Goal: Information Seeking & Learning: Learn about a topic

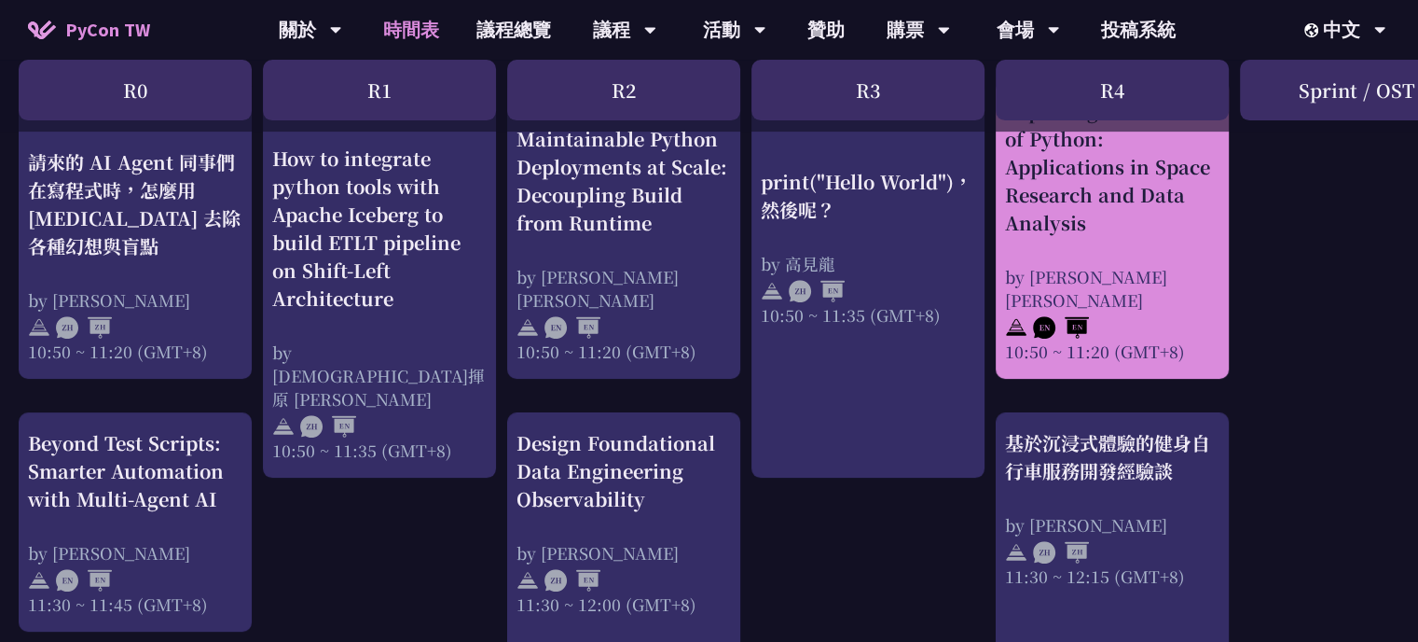
scroll to position [653, 0]
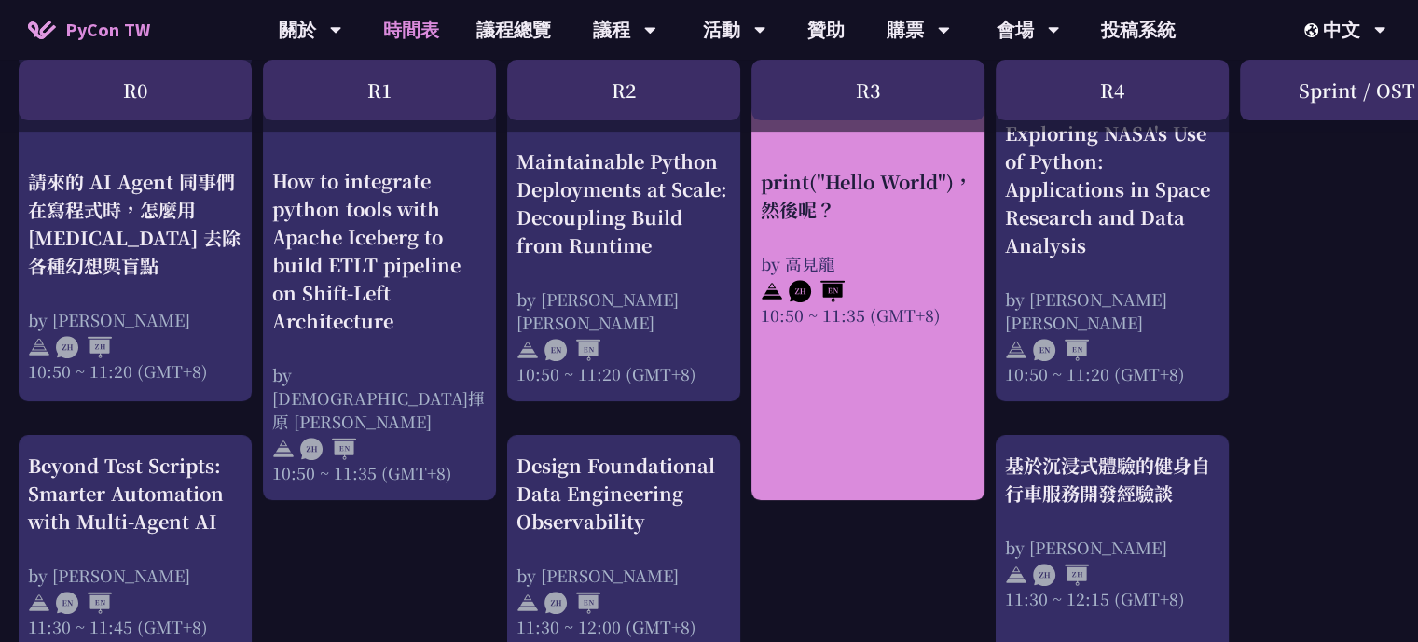
click at [882, 383] on div "print("Hello World")，然後呢？ by [PERSON_NAME] 10:50 ~ 11:35 (GMT+8)" at bounding box center [868, 301] width 233 height 397
click at [878, 180] on div "print("Hello World")，然後呢？" at bounding box center [868, 196] width 214 height 56
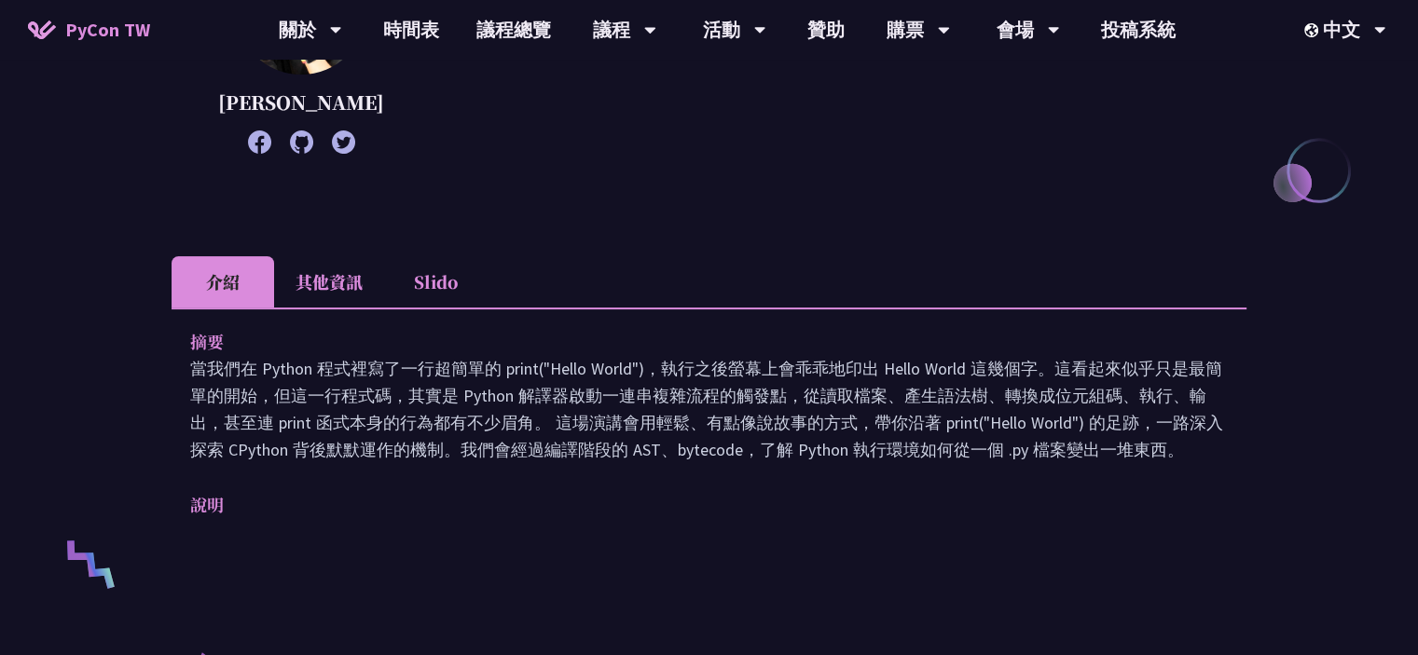
scroll to position [373, 0]
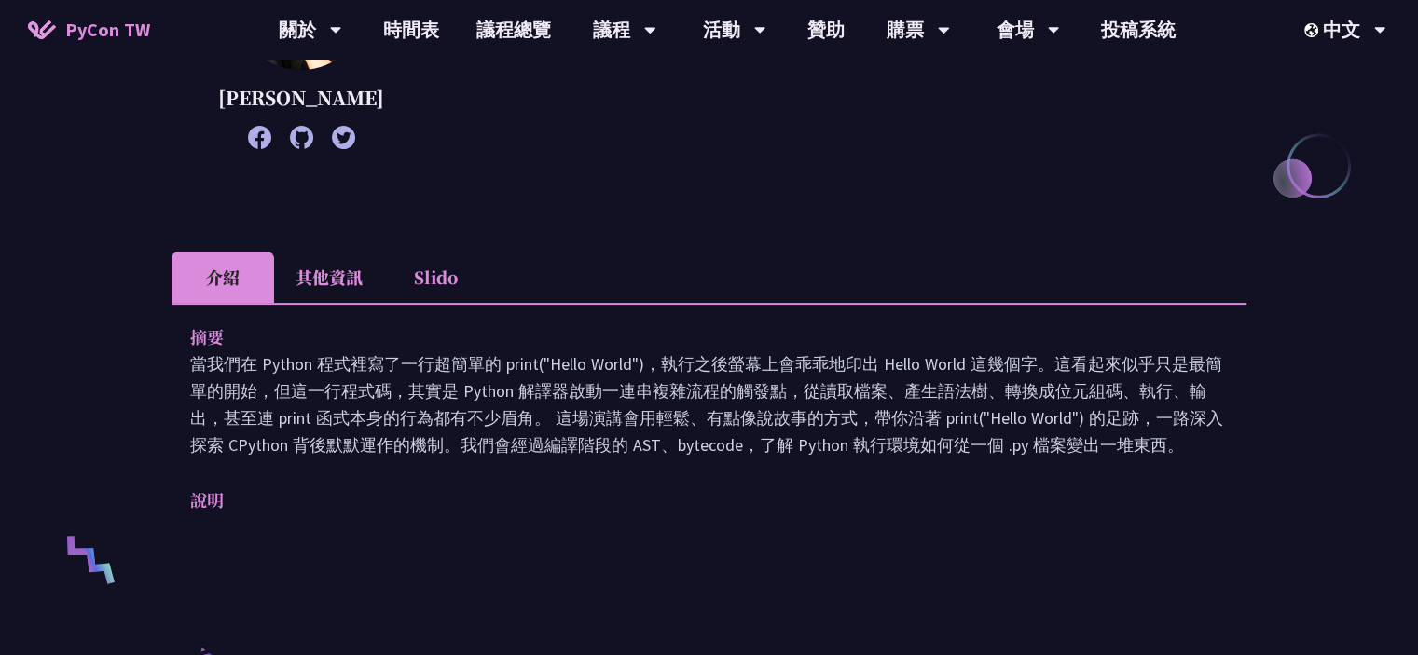
drag, startPoint x: 341, startPoint y: 346, endPoint x: 932, endPoint y: 491, distance: 608.8
click at [932, 491] on div "摘要 當我們在 Python 程式裡寫了一行超簡單的 print("Hello World")，執行之後螢幕上會乖乖地印出 Hello World 這幾個字。…" at bounding box center [709, 431] width 1075 height 257
click at [932, 491] on p "說明" at bounding box center [690, 500] width 1000 height 27
click at [327, 275] on li "其他資訊" at bounding box center [329, 277] width 110 height 51
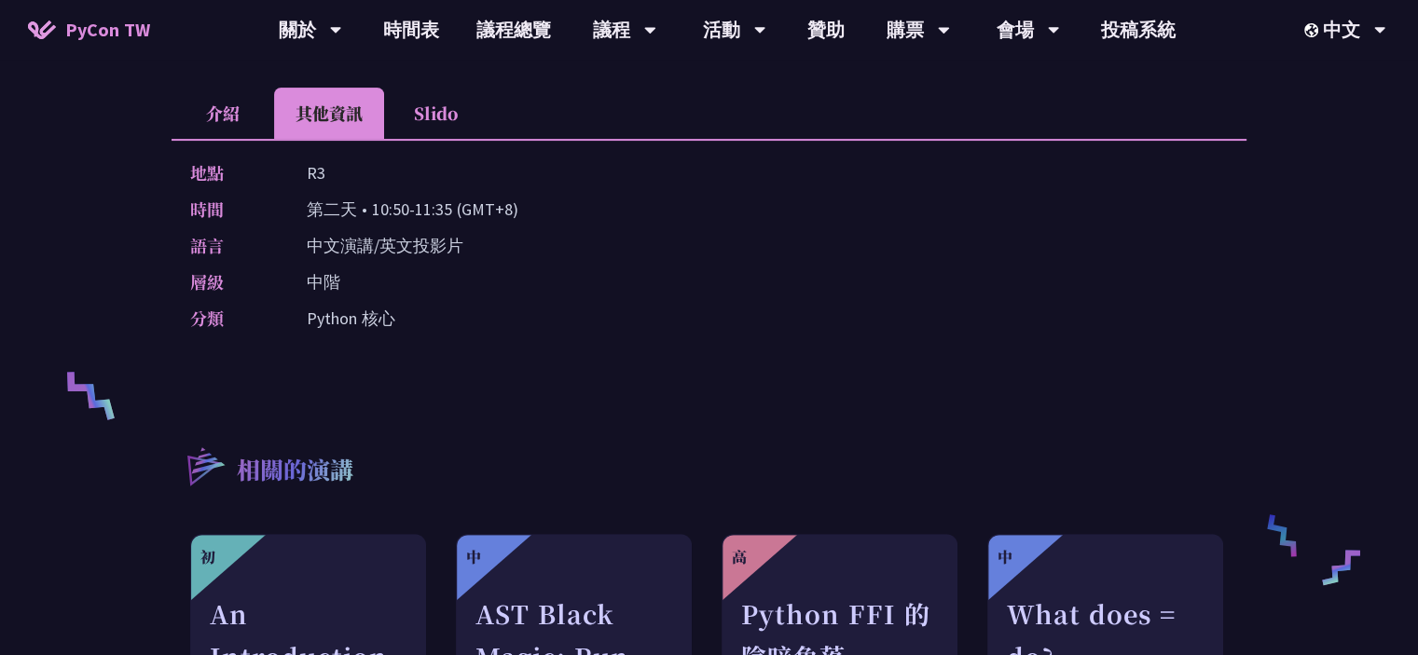
scroll to position [466, 0]
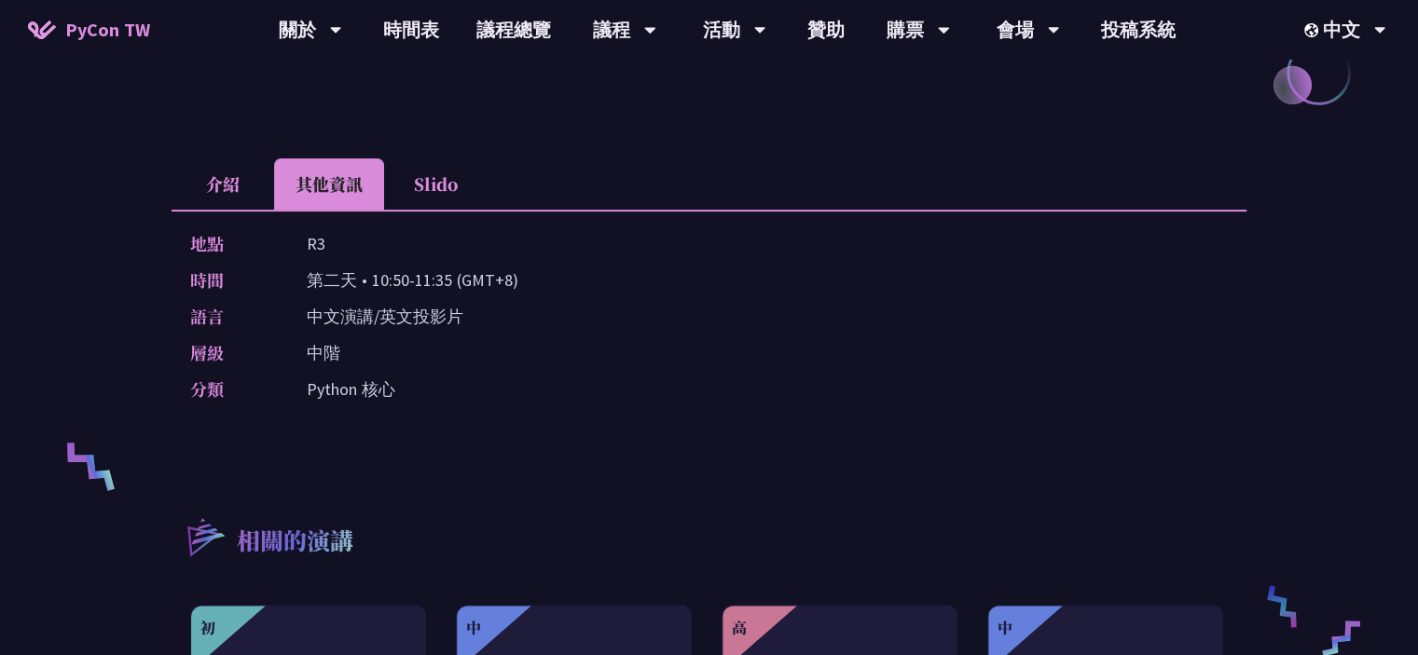
click at [408, 197] on li "Slido" at bounding box center [435, 184] width 103 height 51
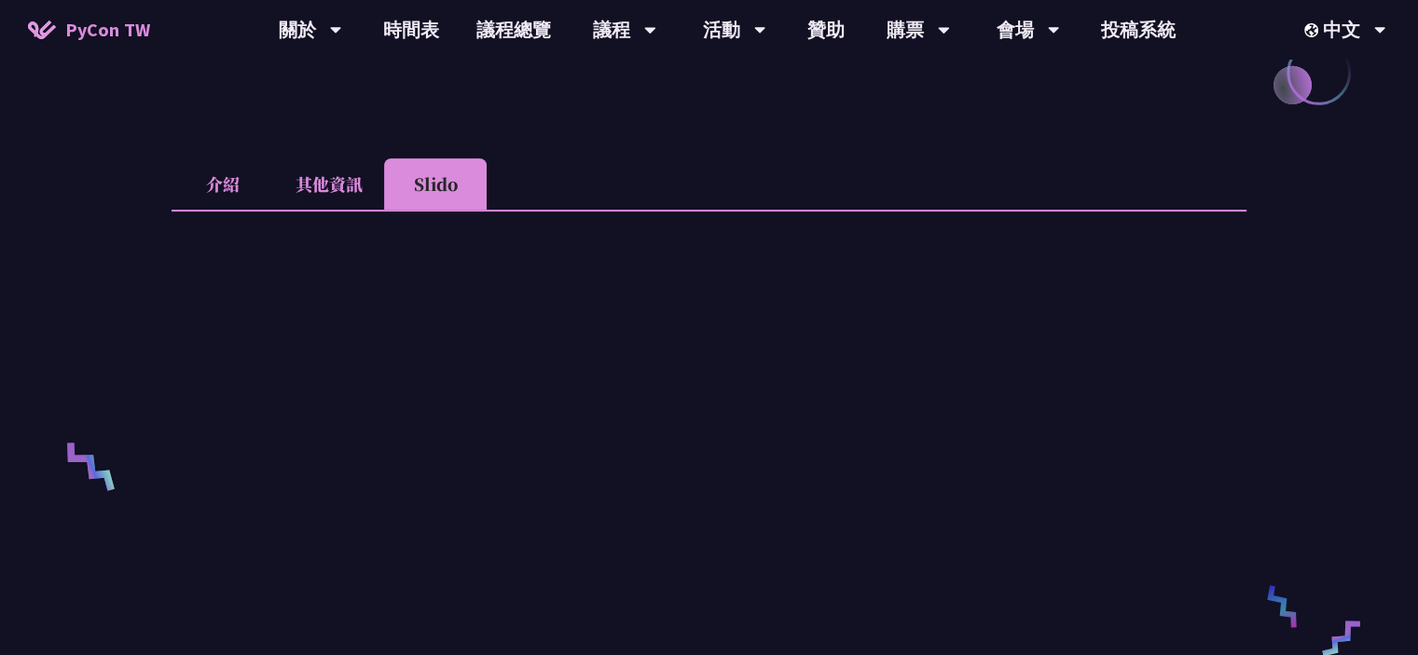
click at [352, 189] on li "其他資訊" at bounding box center [329, 184] width 110 height 51
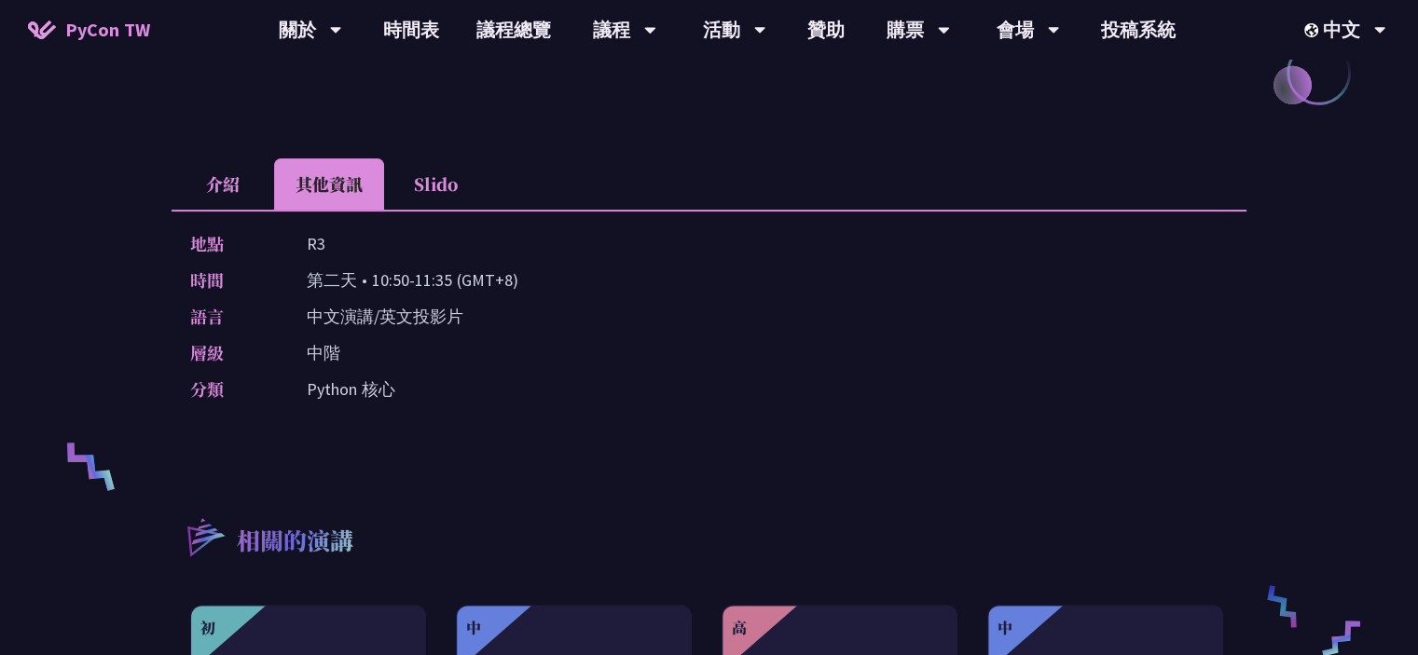
click at [233, 174] on li "介紹" at bounding box center [223, 184] width 103 height 51
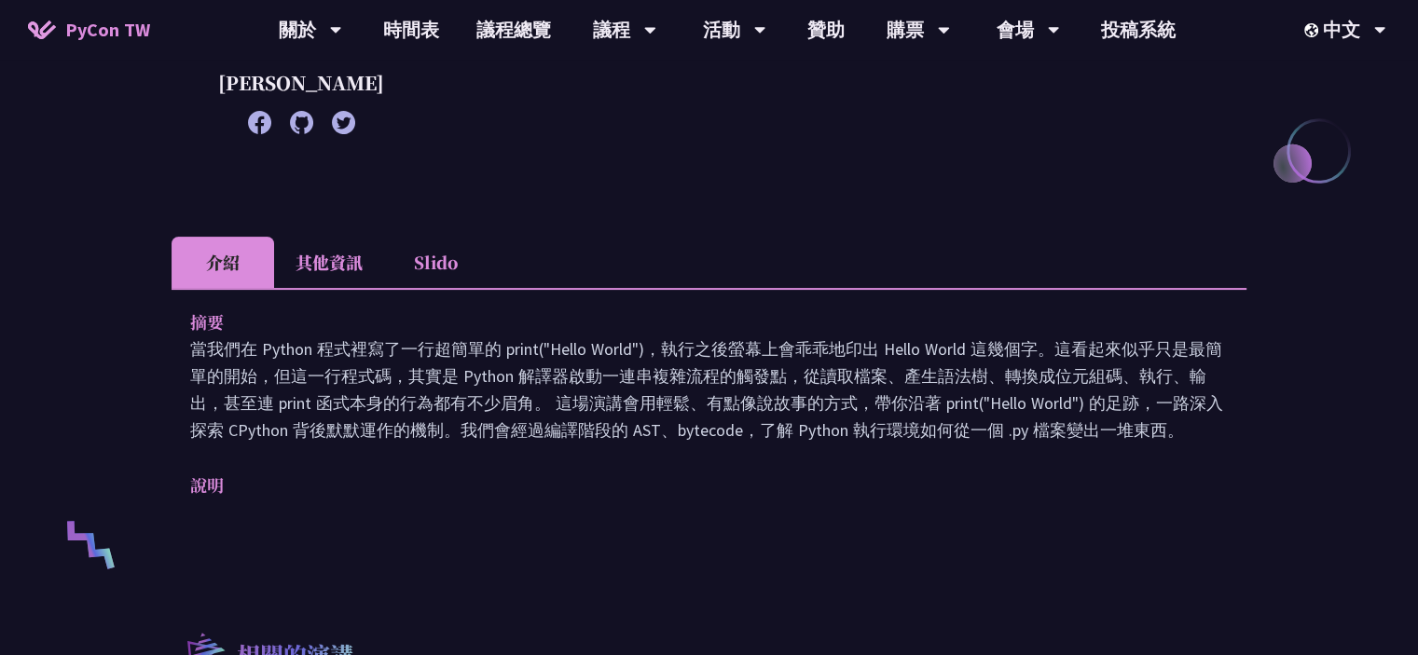
scroll to position [0, 0]
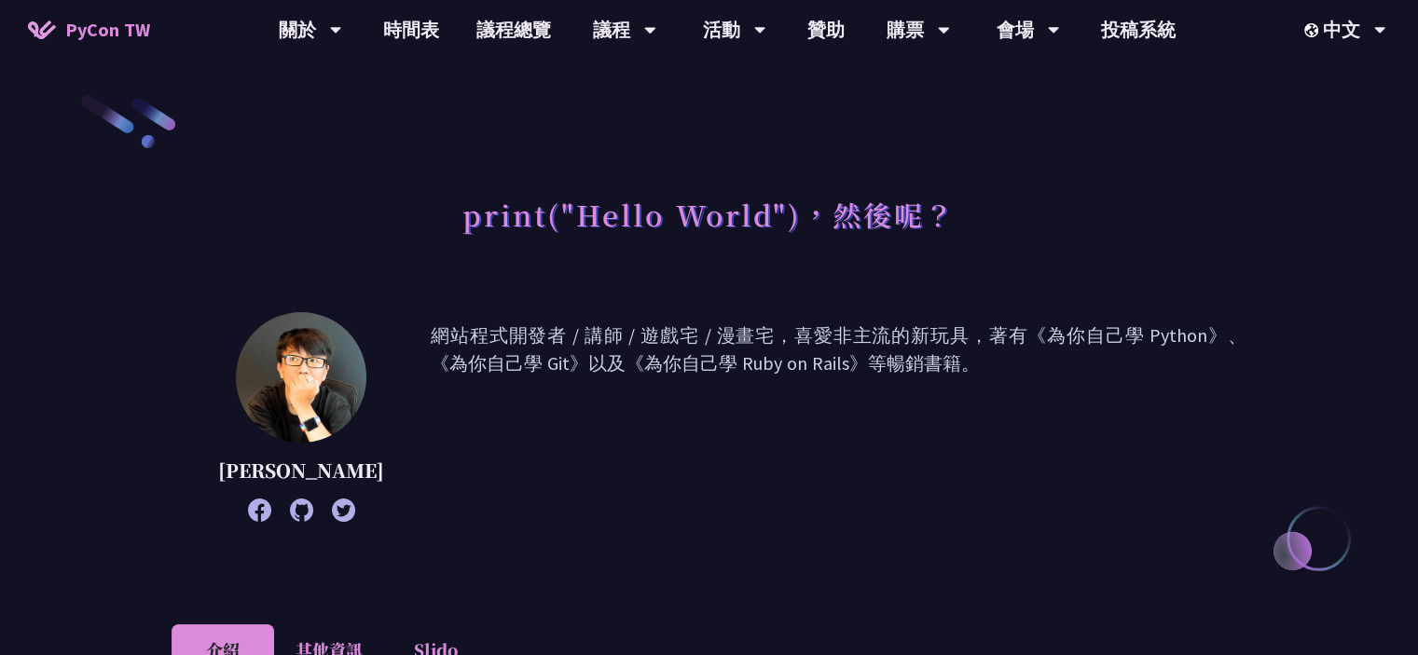
drag, startPoint x: 402, startPoint y: 338, endPoint x: 950, endPoint y: 373, distance: 549.3
click at [950, 373] on p "網站程式開發者 / 講師 / 遊戲宅 / 漫畫宅，喜愛非主流的新玩具，著有《為你自己學 Python》、《為你自己學 Git》以及《為你自己學 Ruby on…" at bounding box center [839, 417] width 816 height 191
click at [290, 509] on icon at bounding box center [301, 510] width 23 height 23
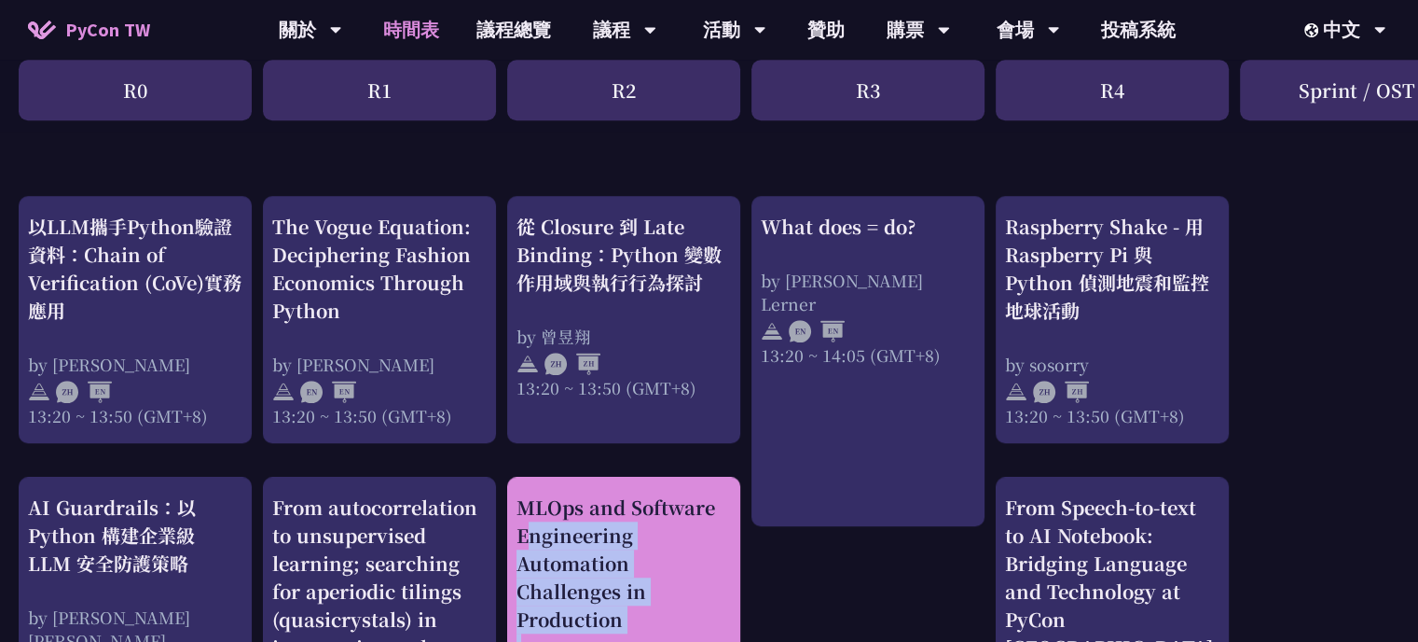
scroll to position [1617, 0]
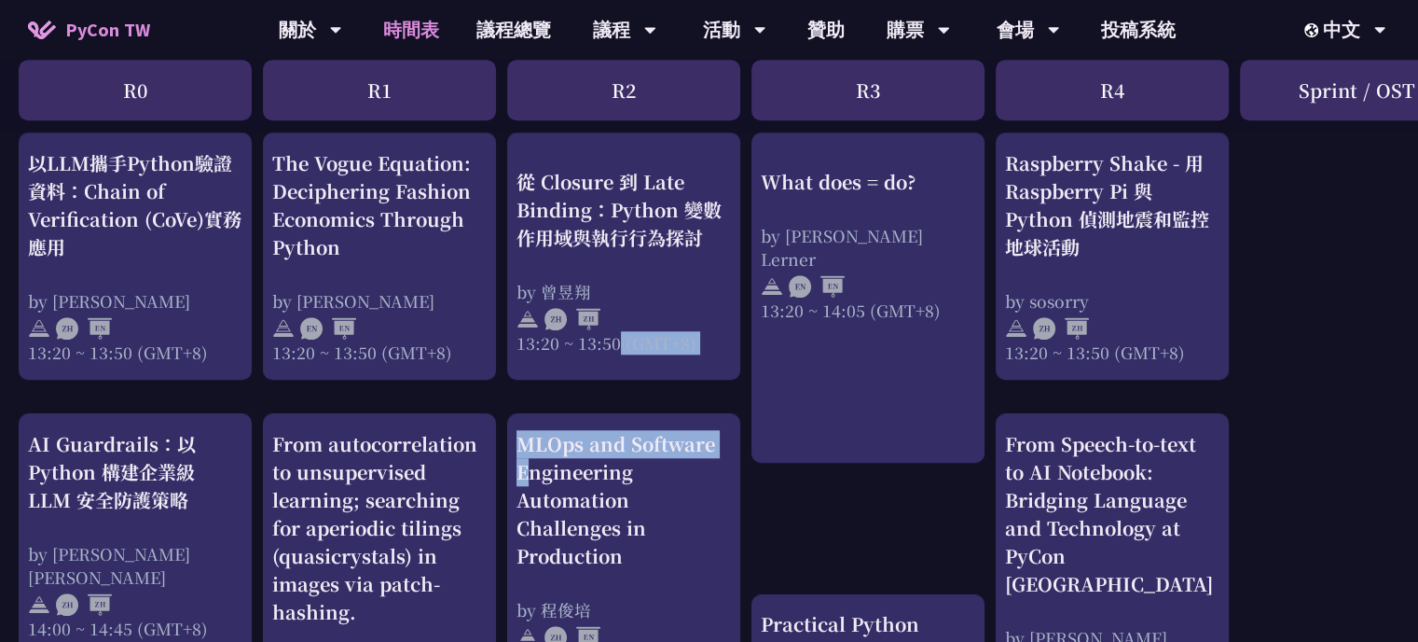
drag, startPoint x: 605, startPoint y: 639, endPoint x: 500, endPoint y: 389, distance: 271.2
click at [509, 387] on div "print("Hello World")，然後呢？ by [PERSON_NAME] 10:50 ~ 11:35 (GMT+8) What does = do…" at bounding box center [990, 153] width 1980 height 2780
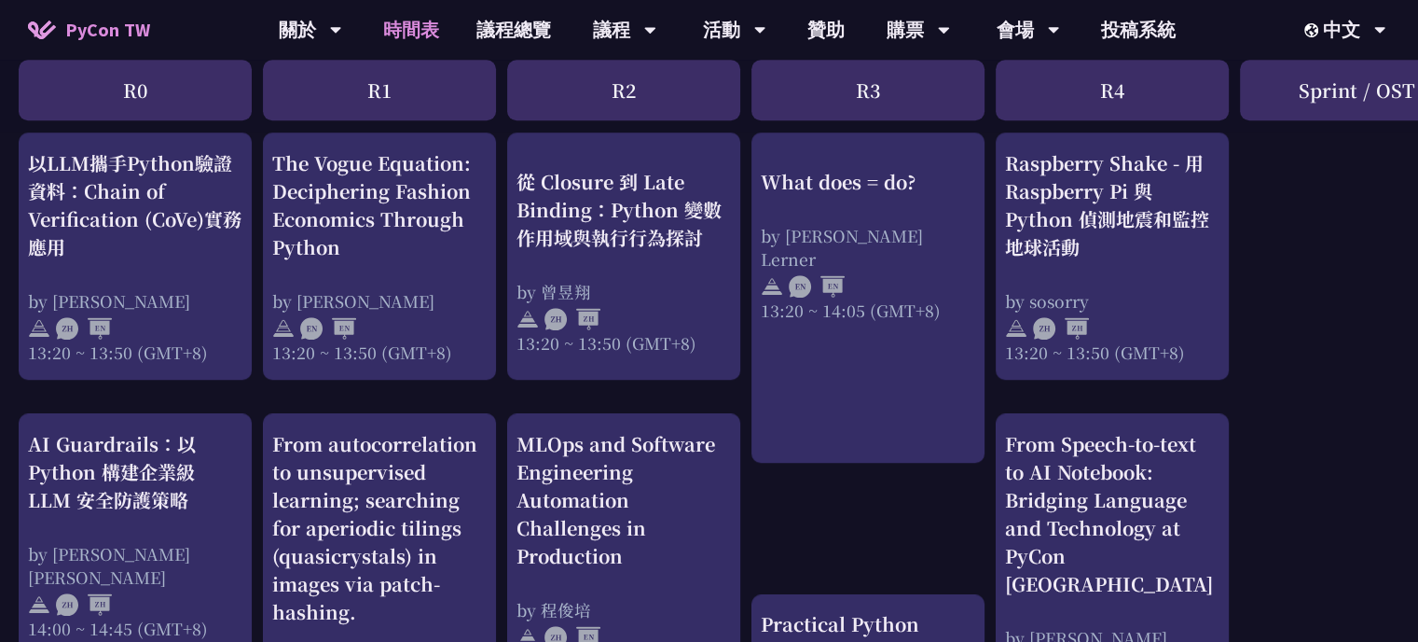
click at [496, 389] on div "print("Hello World")，然後呢？ by [PERSON_NAME] 10:50 ~ 11:35 (GMT+8) What does = do…" at bounding box center [990, 153] width 1980 height 2780
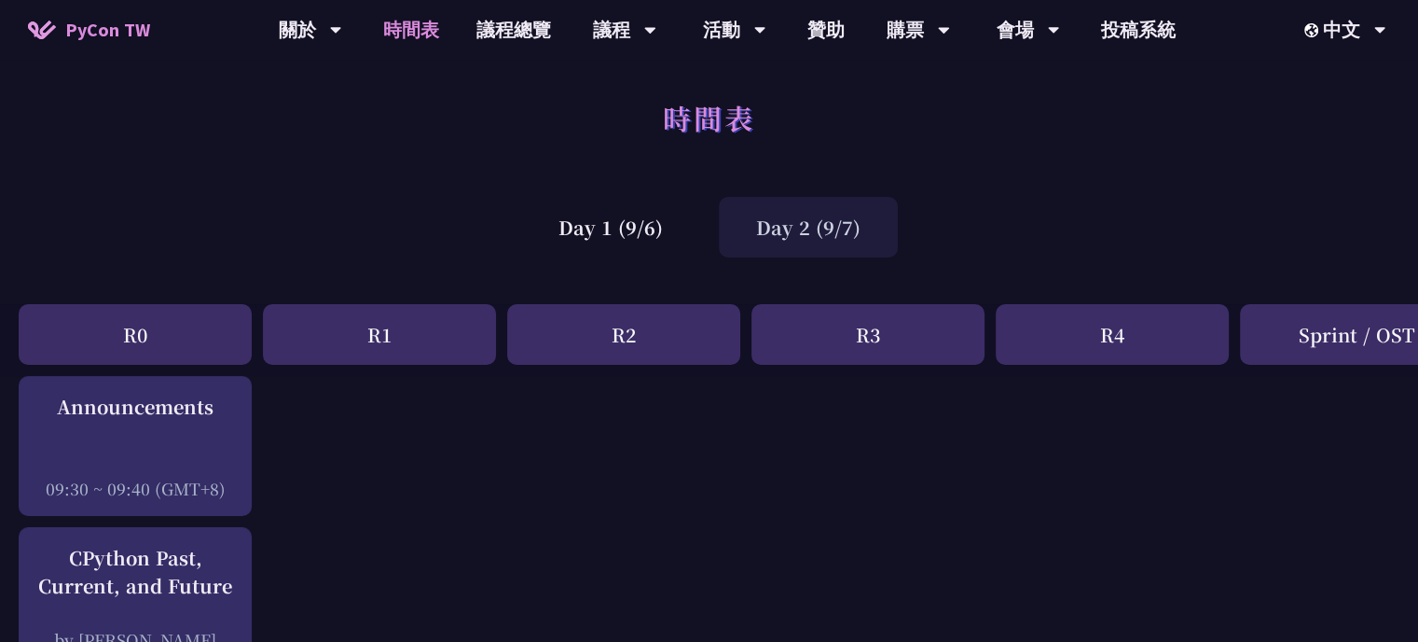
scroll to position [0, 0]
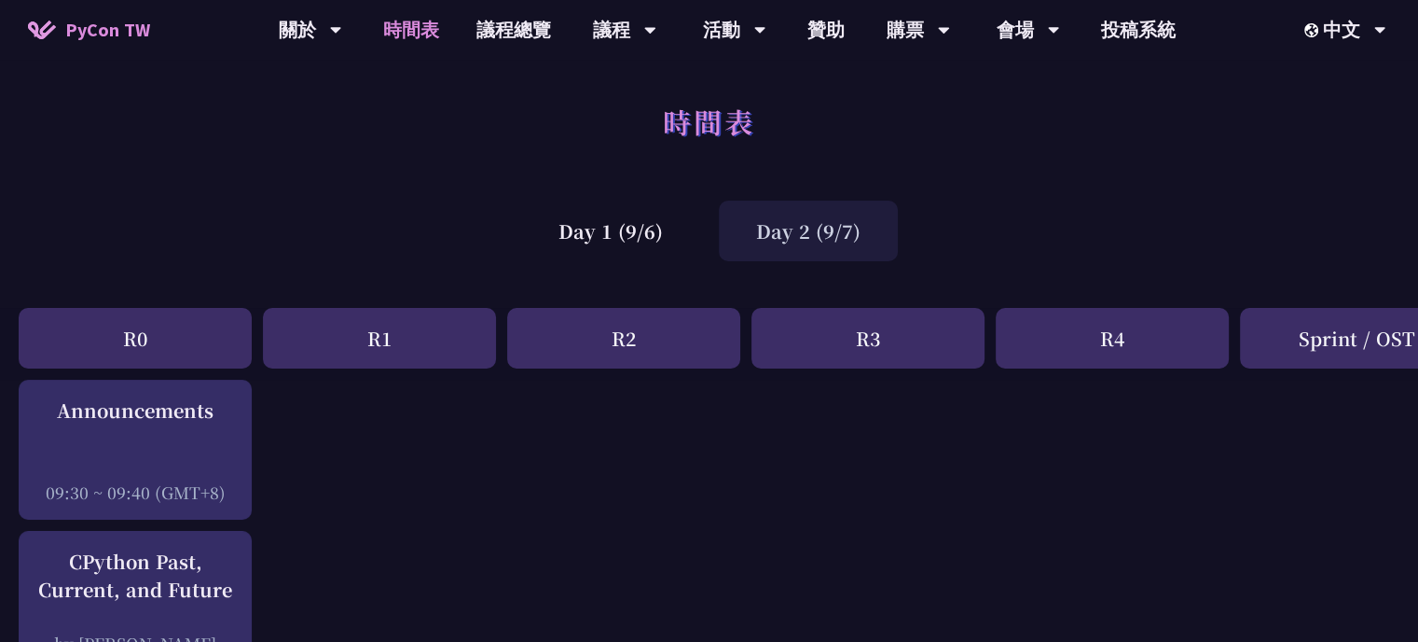
click at [791, 221] on div "Day 2 (9/7)" at bounding box center [808, 230] width 179 height 61
click at [633, 253] on div "Day 1 (9/6)" at bounding box center [610, 230] width 179 height 61
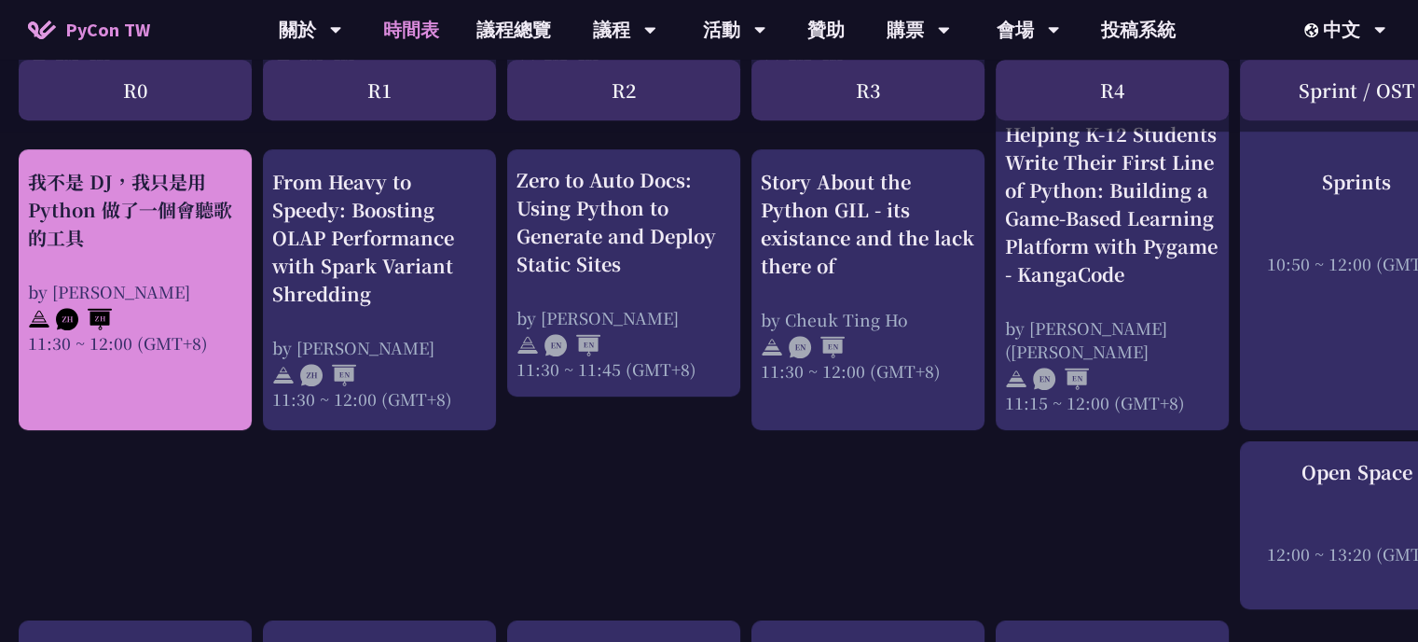
scroll to position [1119, 0]
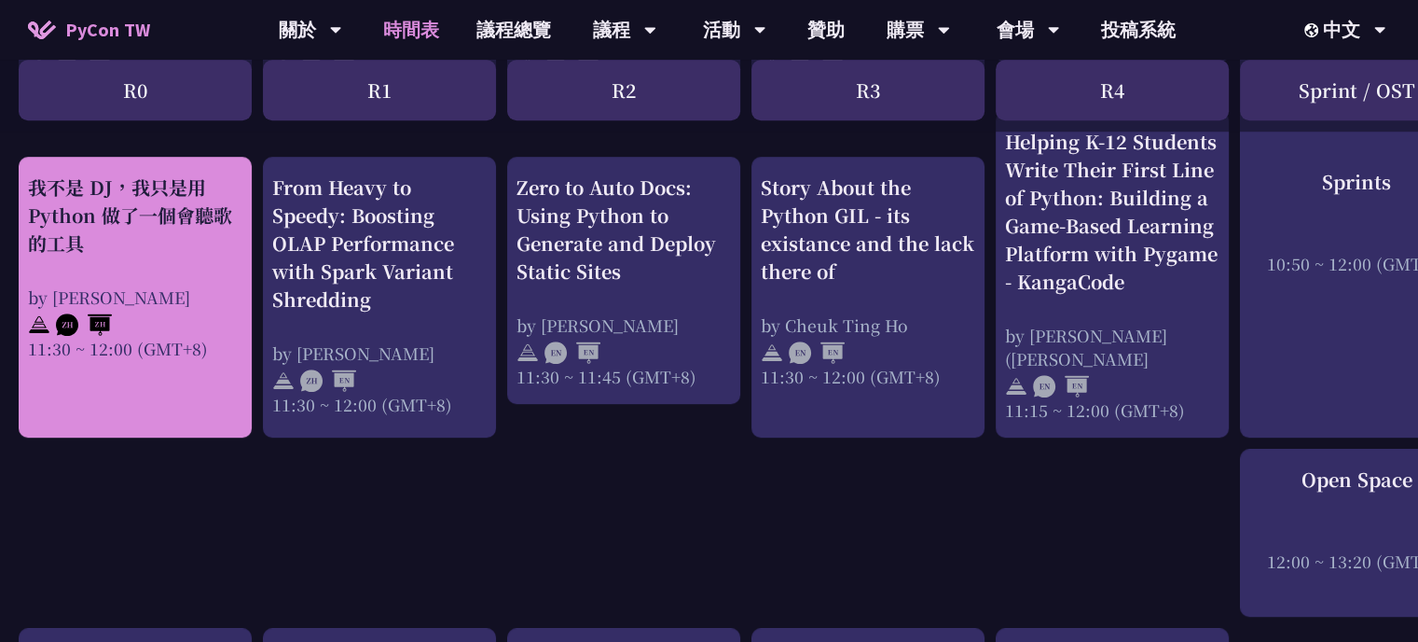
click at [214, 324] on div at bounding box center [135, 323] width 214 height 28
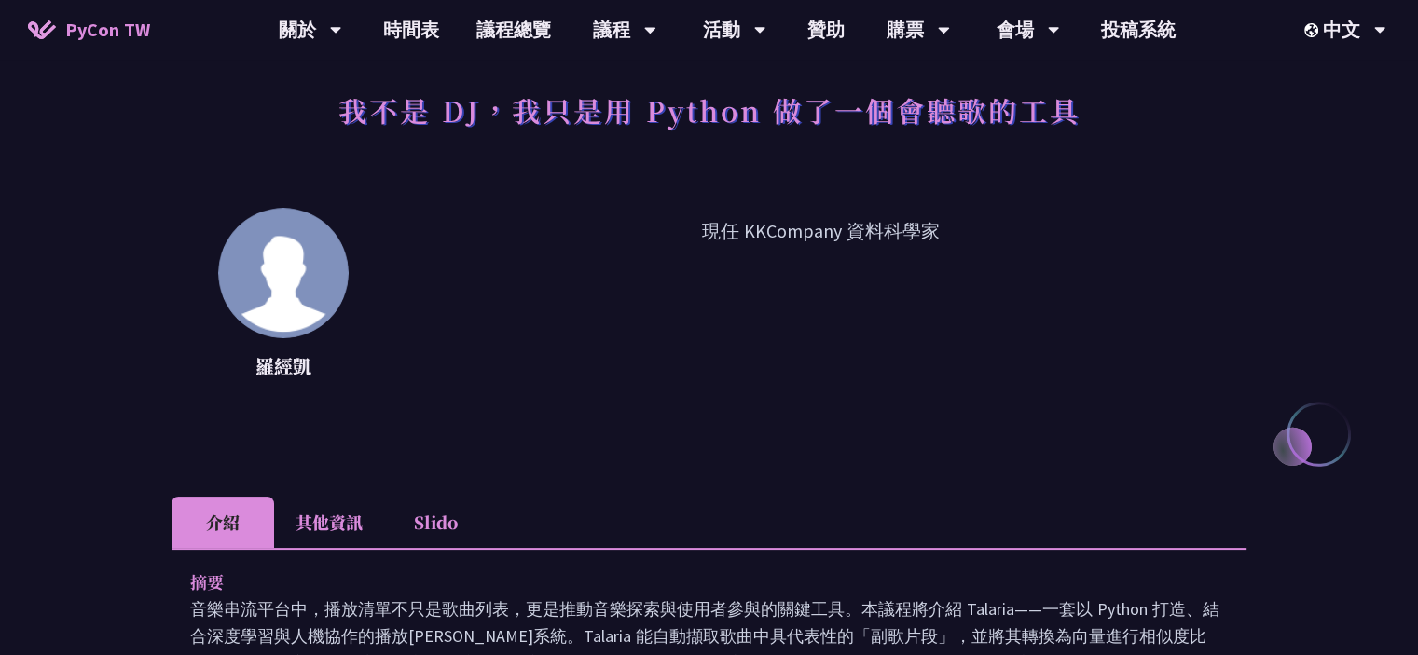
scroll to position [373, 0]
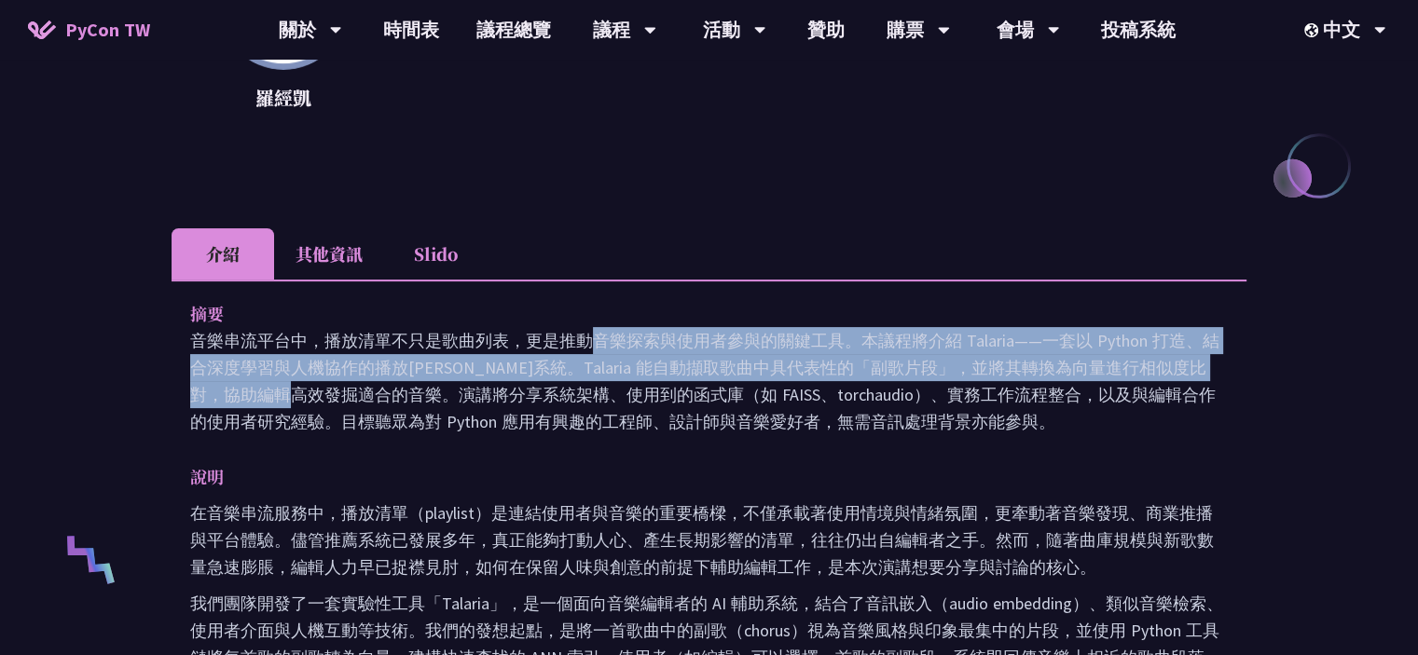
drag, startPoint x: 454, startPoint y: 342, endPoint x: 1035, endPoint y: 378, distance: 582.0
click at [1035, 378] on p "音樂串流平台中，播放清單不只是歌曲列表，更是推動音樂探索與使用者參與的關鍵工具。本議程將介紹 Talaria——一套以 Python 打造、結合深度學習與人機…" at bounding box center [709, 381] width 1038 height 108
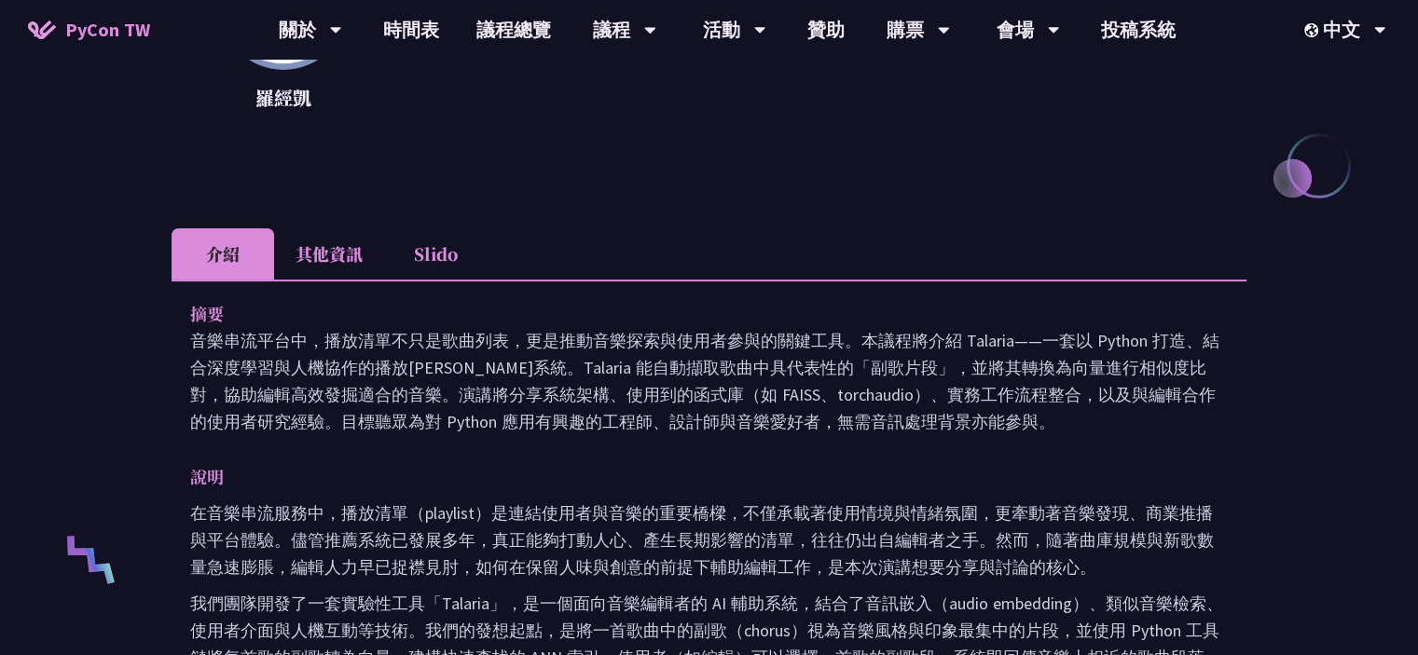
click at [1028, 385] on p "音樂串流平台中，播放清單不只是歌曲列表，更是推動音樂探索與使用者參與的關鍵工具。本議程將介紹 Talaria——一套以 Python 打造、結合深度學習與人機…" at bounding box center [709, 381] width 1038 height 108
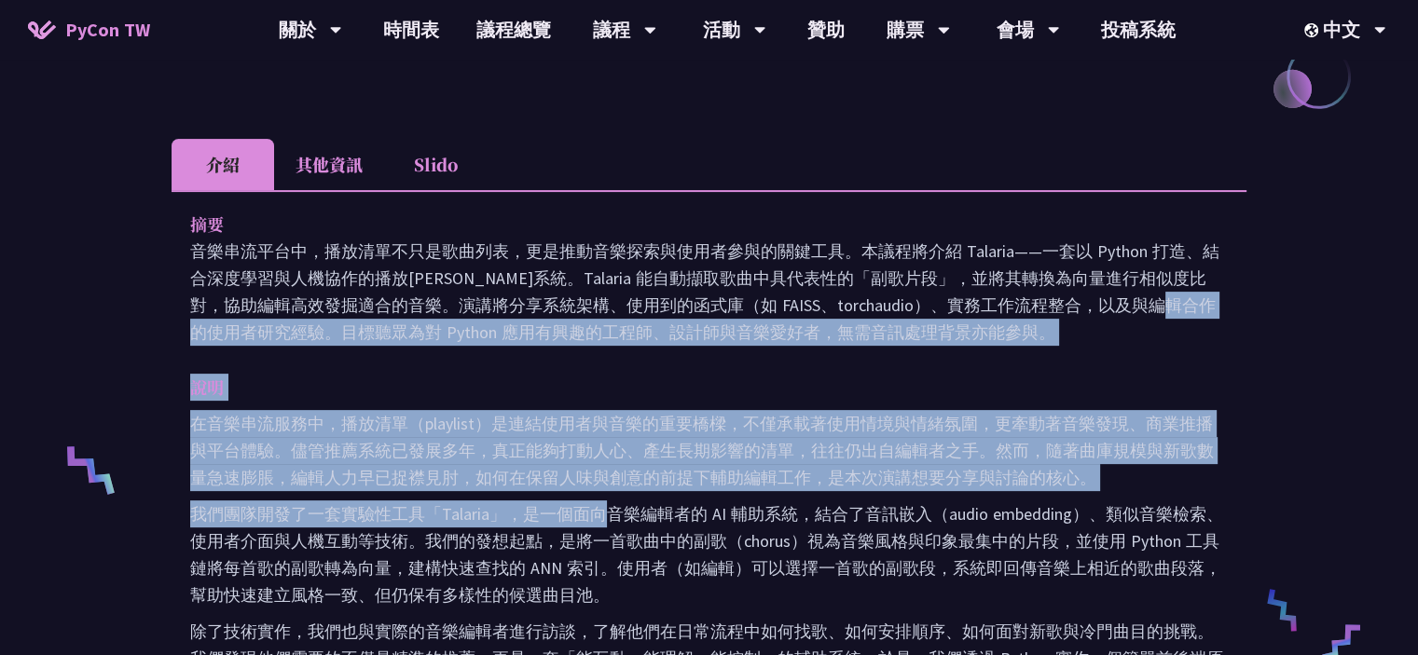
scroll to position [466, 0]
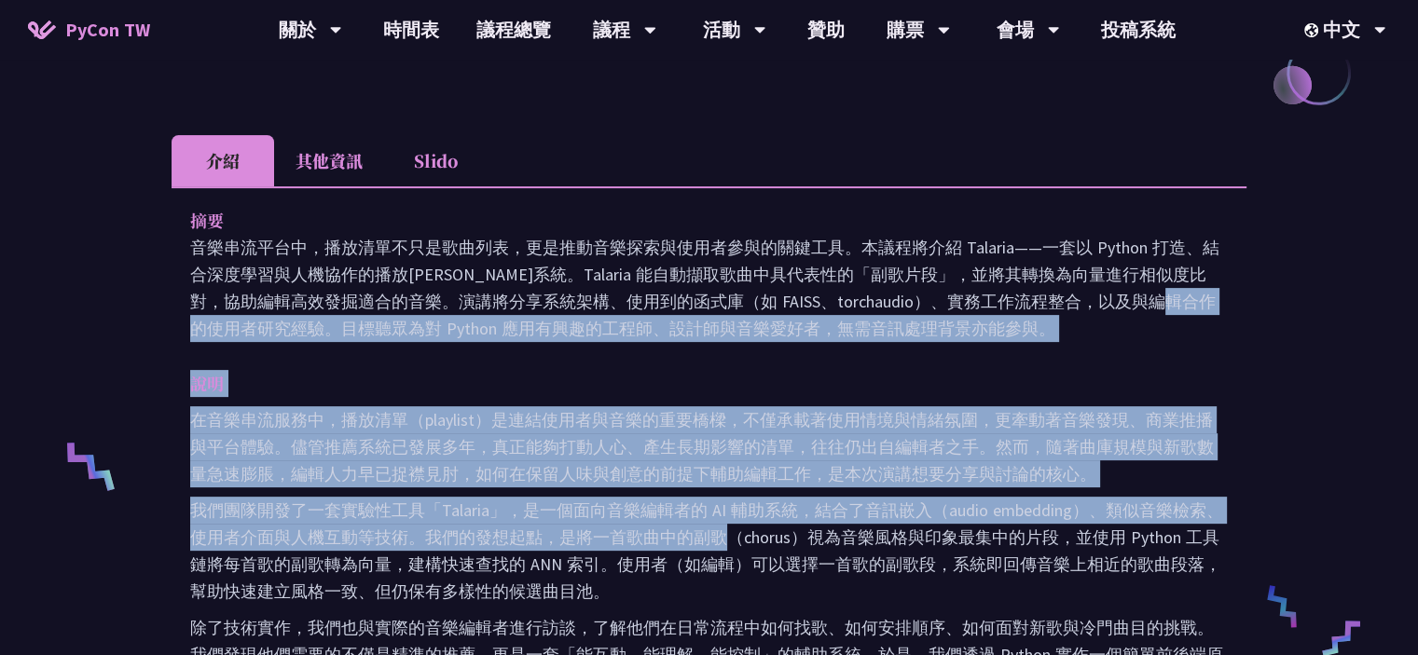
drag, startPoint x: 880, startPoint y: 381, endPoint x: 716, endPoint y: 546, distance: 232.7
click at [716, 546] on div "摘要 音樂串流平台中，播放清單不只是歌曲列表，更是推動音樂探索與使用者參與的關鍵工具。本議程將介紹 Talaria——一套以 Python 打造、結合深度學習…" at bounding box center [709, 613] width 1075 height 854
click at [716, 546] on p "我們團隊開發了一套實驗性工具「Talaria」，是一個面向音樂編輯者的 AI 輔助系統，結合了音訊嵌入（audio embedding）、類似音樂檢索、使用者…" at bounding box center [709, 551] width 1038 height 108
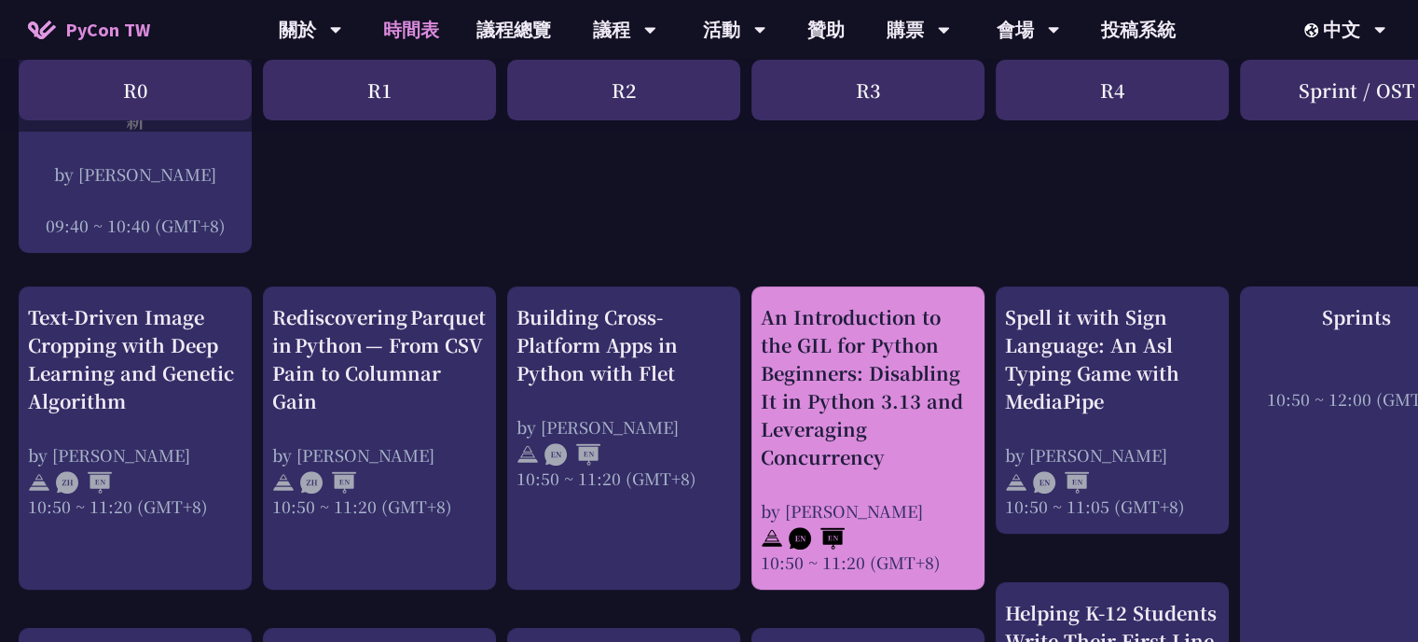
scroll to position [653, 0]
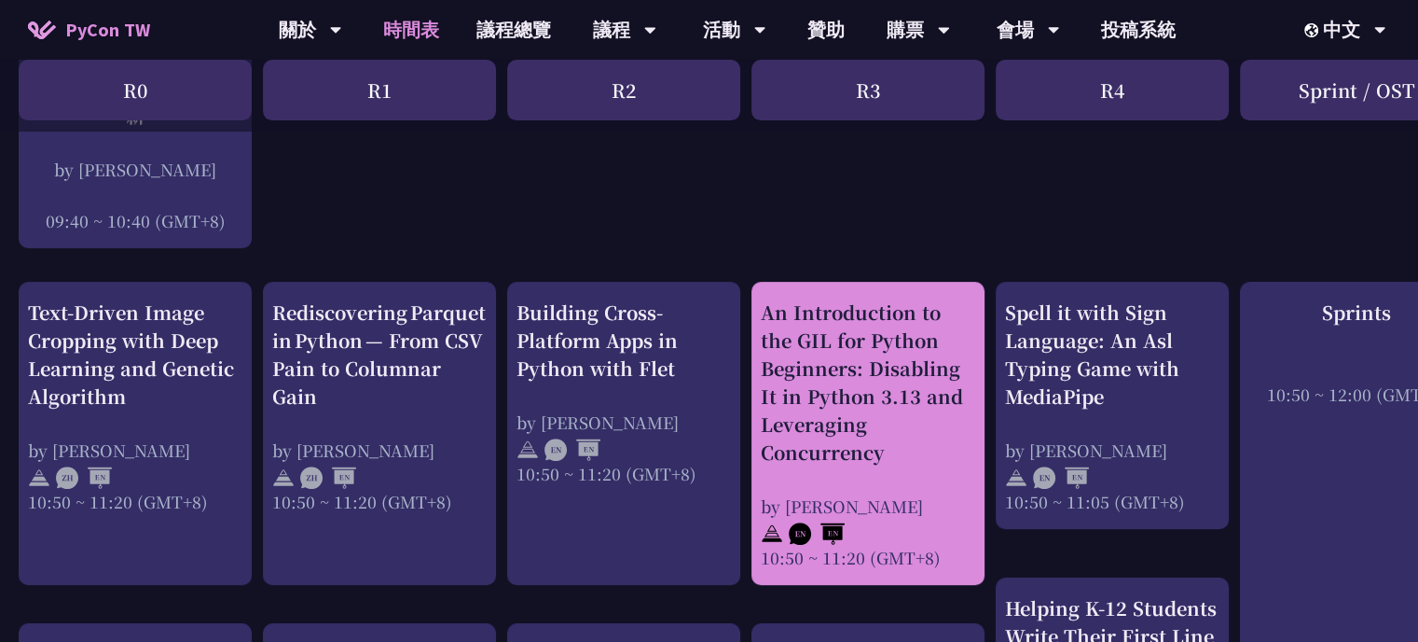
click at [863, 407] on div "An Introduction to the GIL for Python Beginners: Disabling It in Python 3.13 an…" at bounding box center [868, 382] width 214 height 168
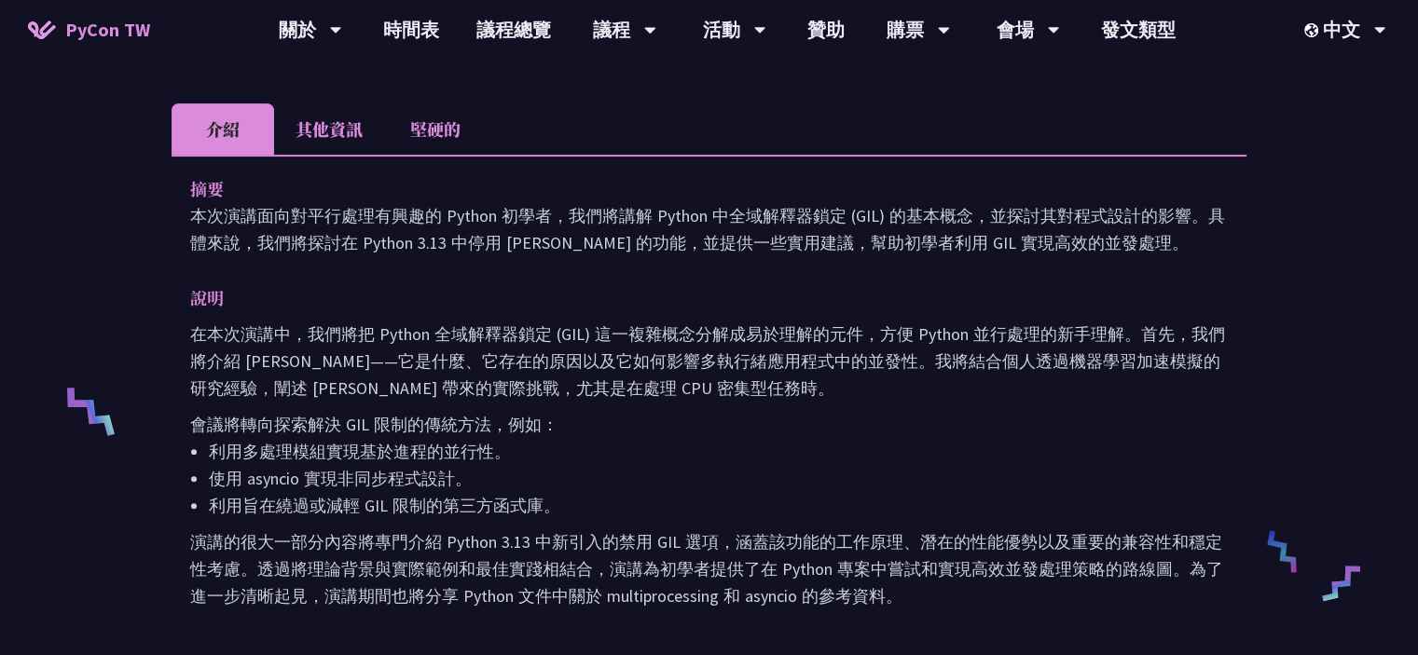
scroll to position [522, 0]
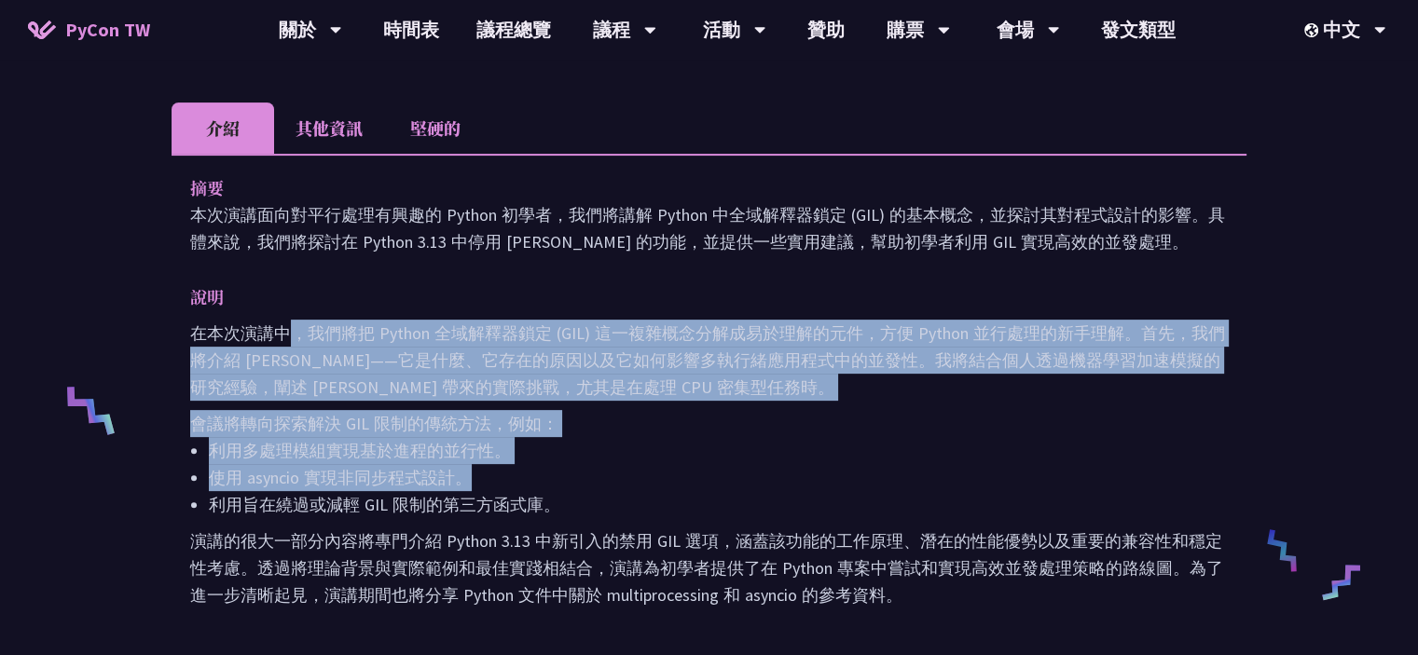
drag, startPoint x: 398, startPoint y: 336, endPoint x: 644, endPoint y: 475, distance: 282.7
click at [644, 475] on div "在本次演講中，我們將把 Python 全域解釋器鎖定 (GIL) 這一複雜概念分解成易於理解的元件，方便 Python 並行處理的新手理解。首先，我們將介紹 …" at bounding box center [709, 464] width 1038 height 289
click at [644, 475] on li "使用 asyncio 實現非同步程式設計。" at bounding box center [718, 477] width 1019 height 27
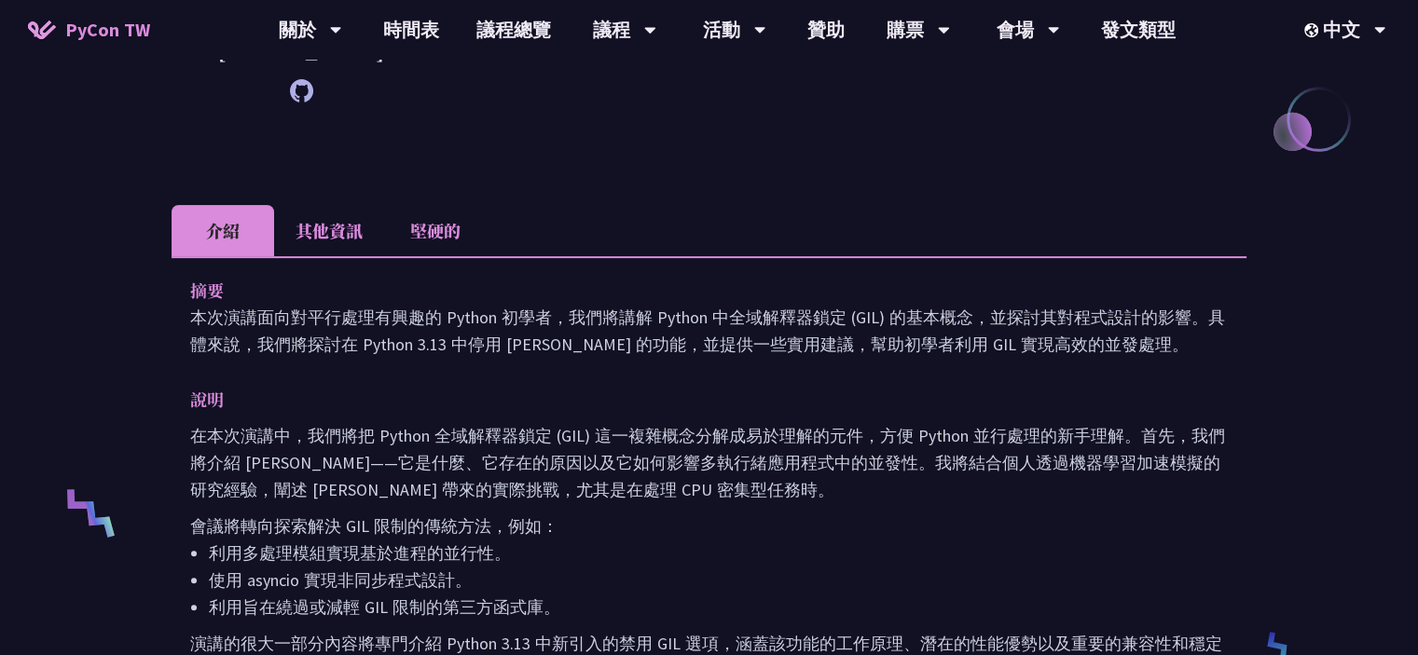
scroll to position [373, 0]
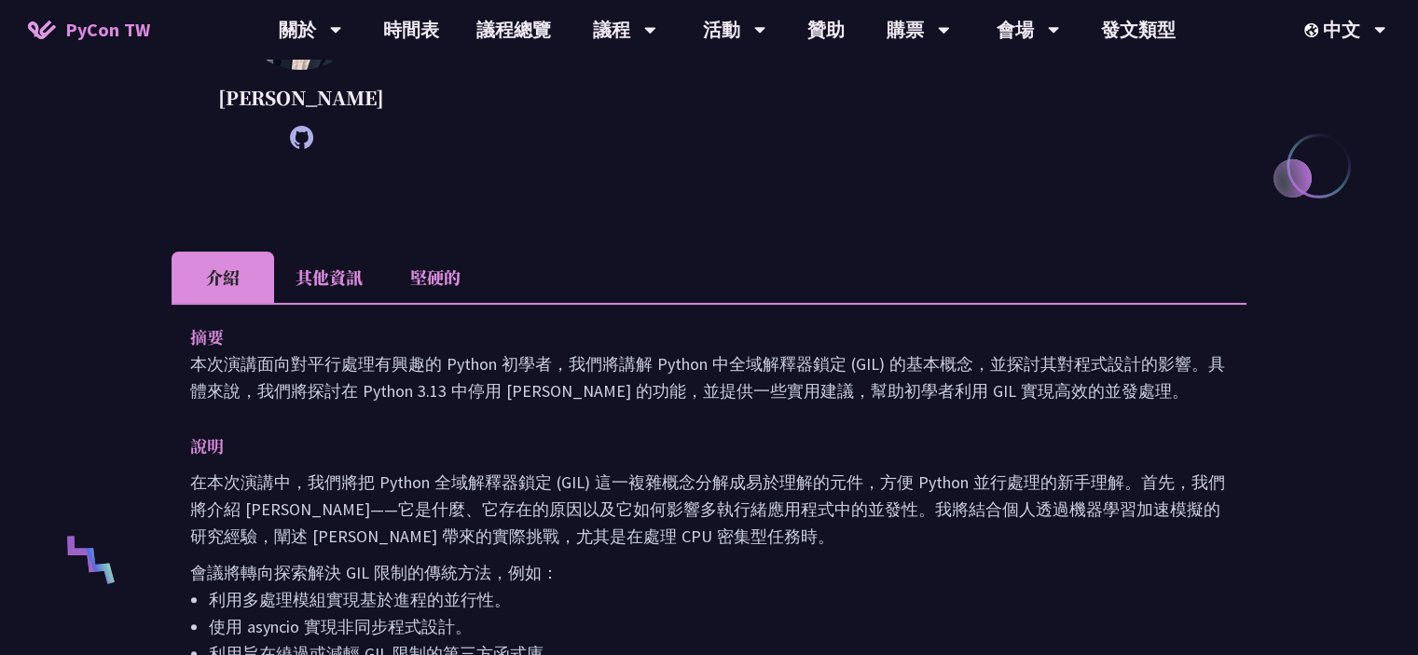
click at [399, 279] on li "堅硬的" at bounding box center [435, 277] width 103 height 51
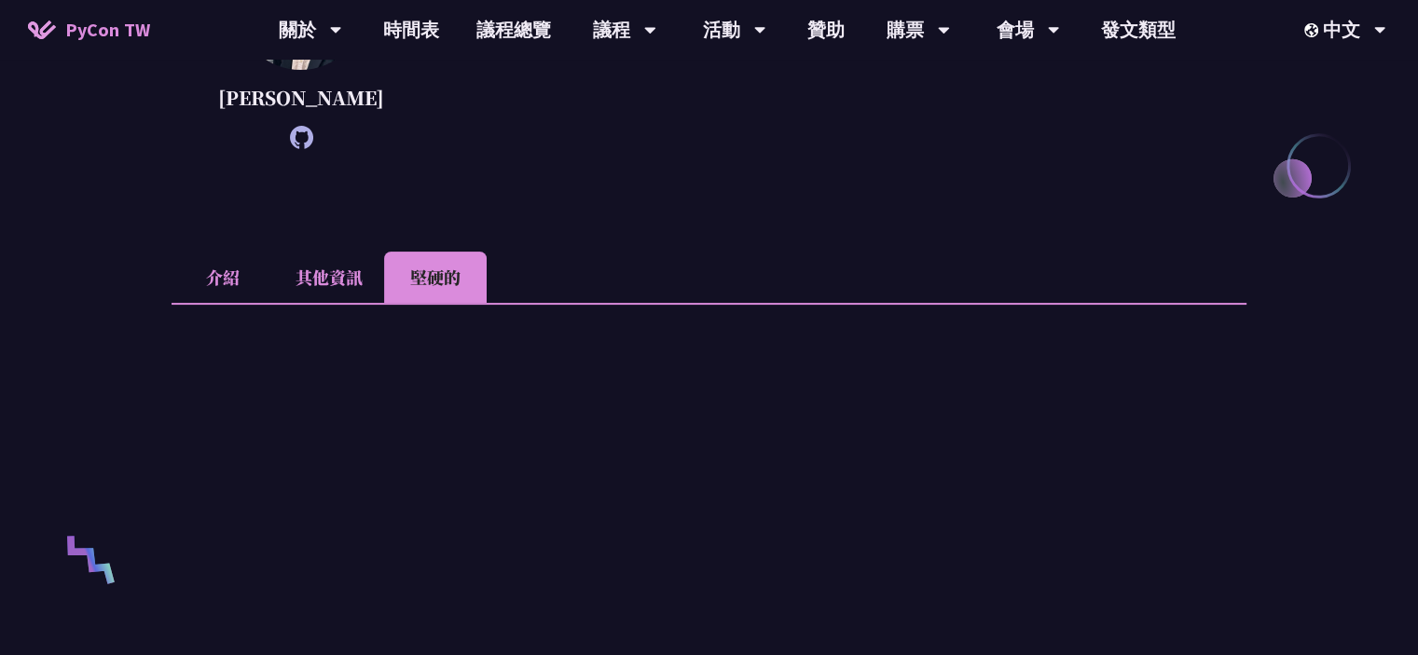
click at [309, 279] on font "其他資訊" at bounding box center [329, 277] width 67 height 24
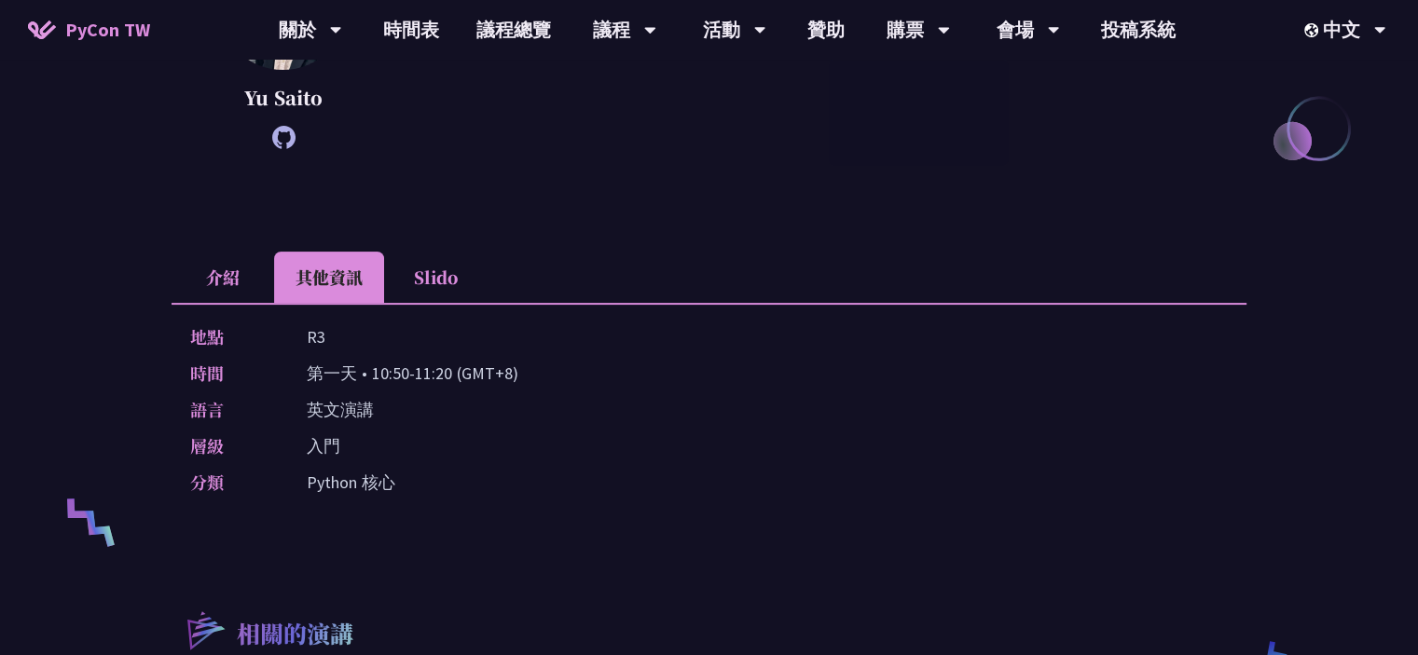
click at [709, 223] on div "An Introduction to the GIL for Python Beginners: Disabling It in Python 3.13 an…" at bounding box center [709, 388] width 1075 height 1410
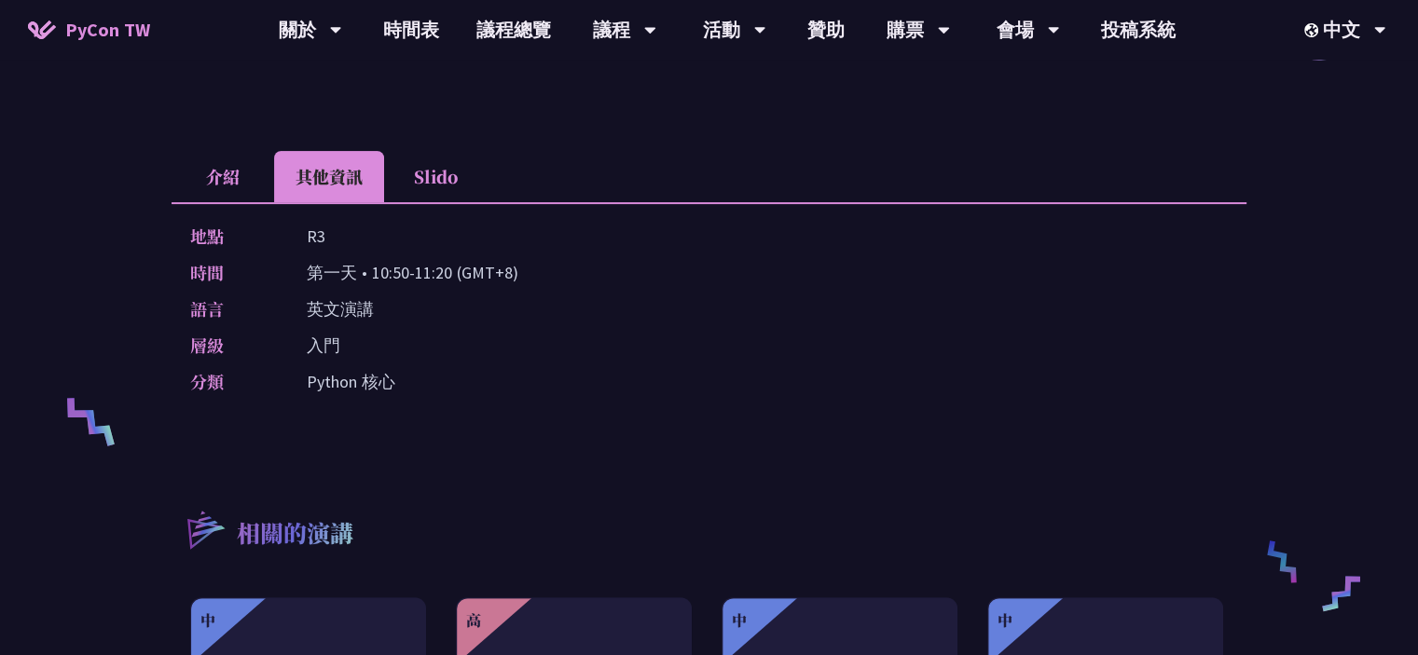
scroll to position [504, 0]
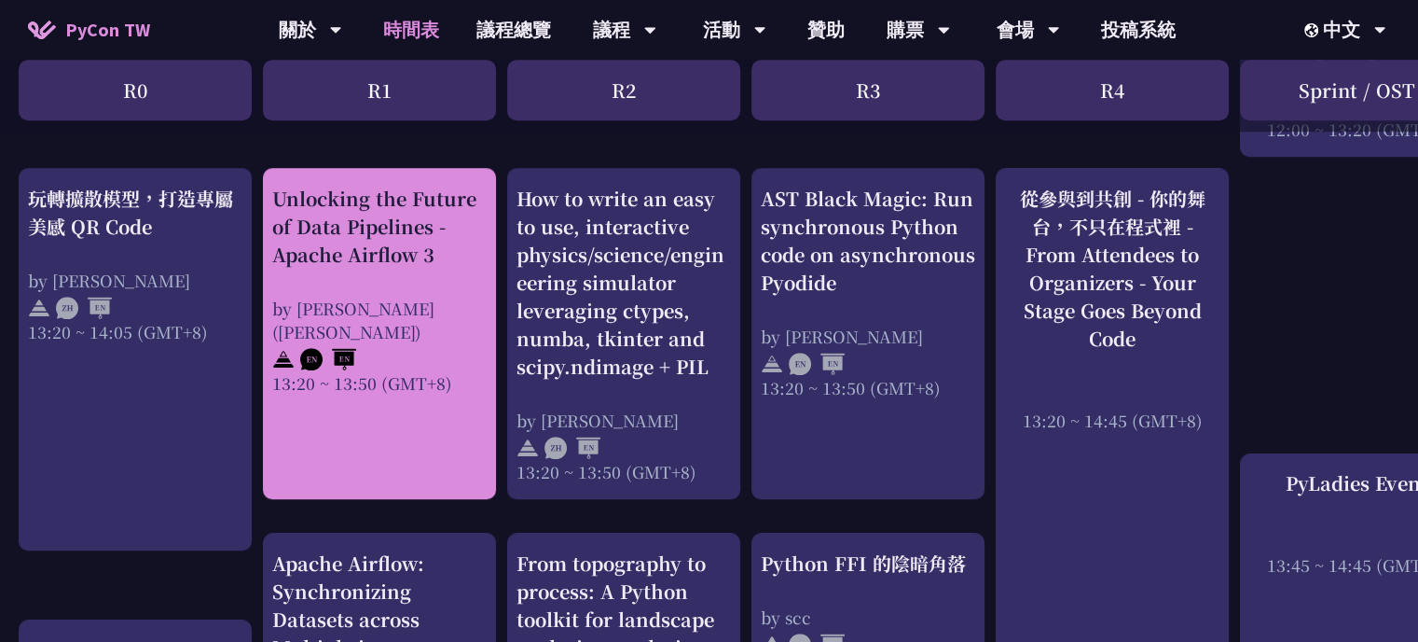
scroll to position [1585, 0]
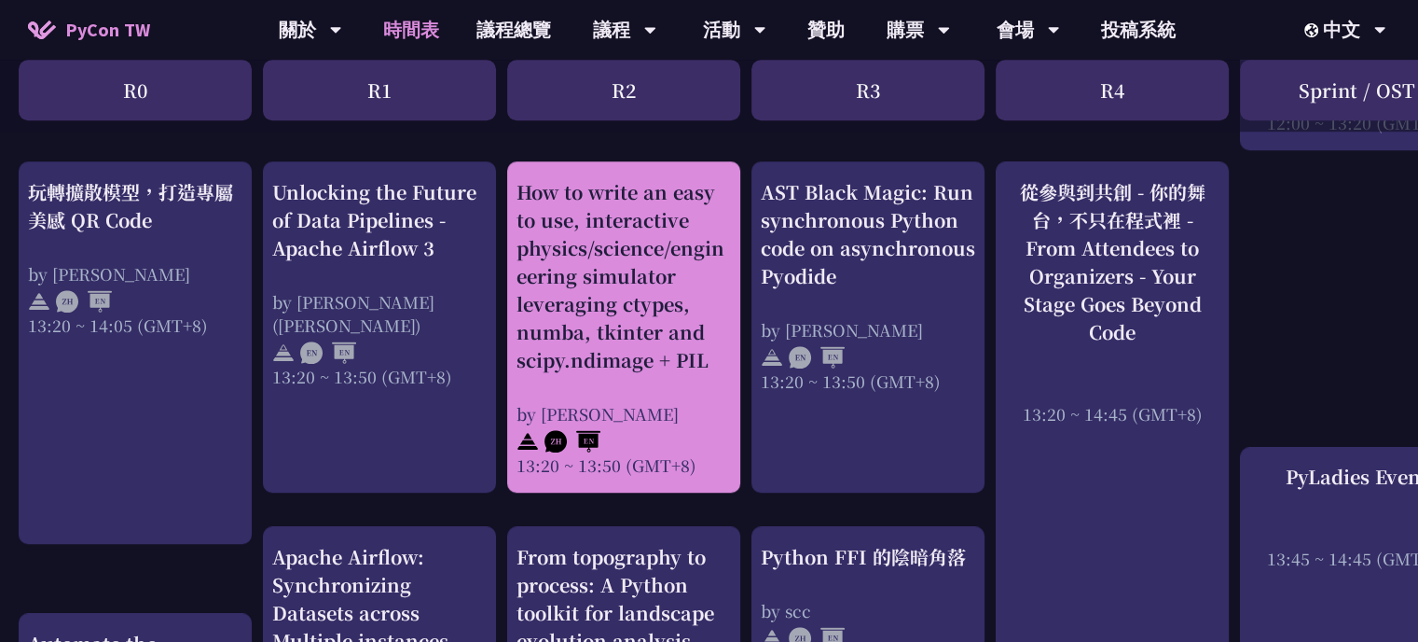
click at [693, 351] on div "How to write an easy to use, interactive physics/science/engineering simulator …" at bounding box center [624, 276] width 214 height 196
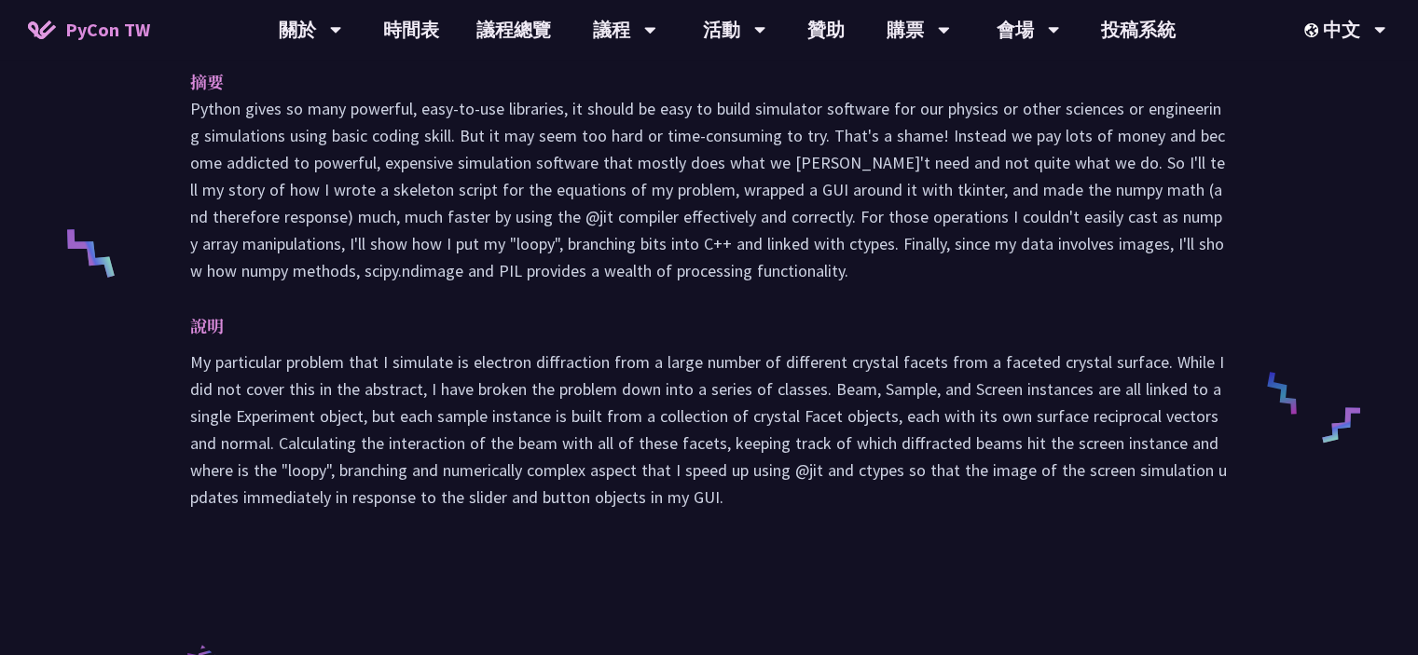
scroll to position [373, 0]
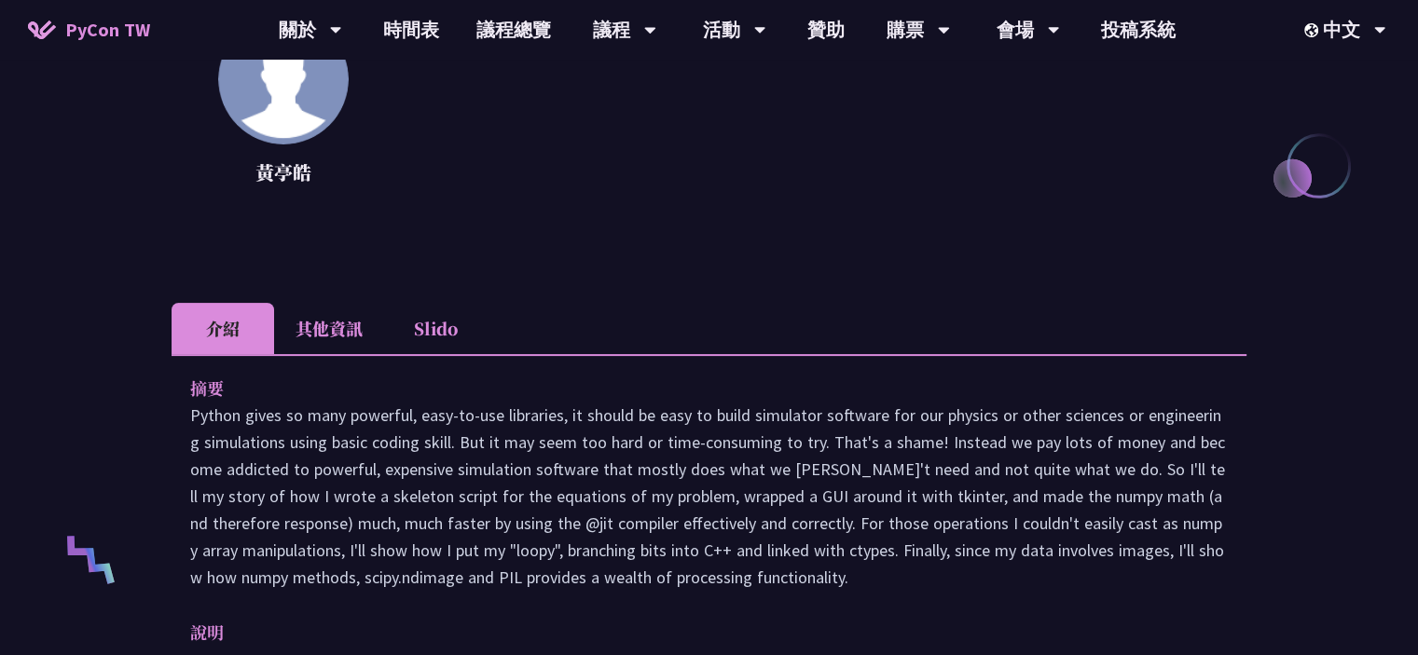
click at [339, 337] on li "其他資訊" at bounding box center [329, 328] width 110 height 51
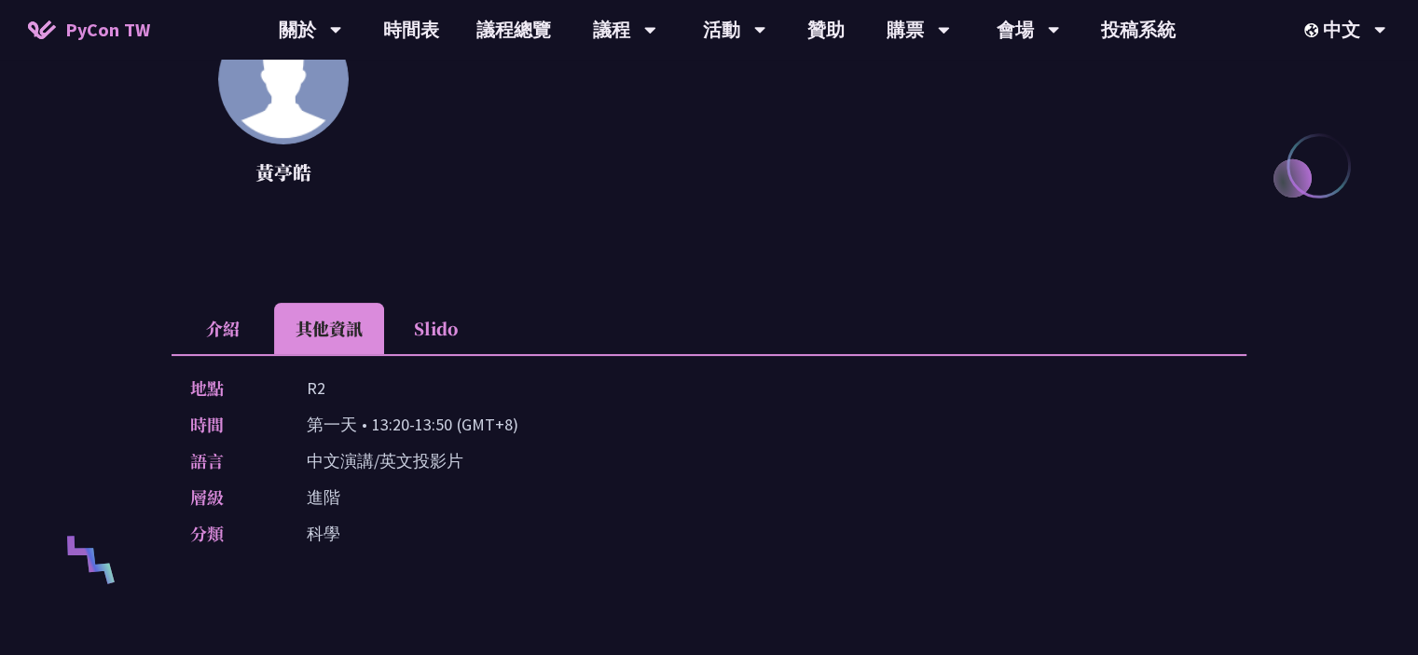
click at [235, 335] on li "介紹" at bounding box center [223, 328] width 103 height 51
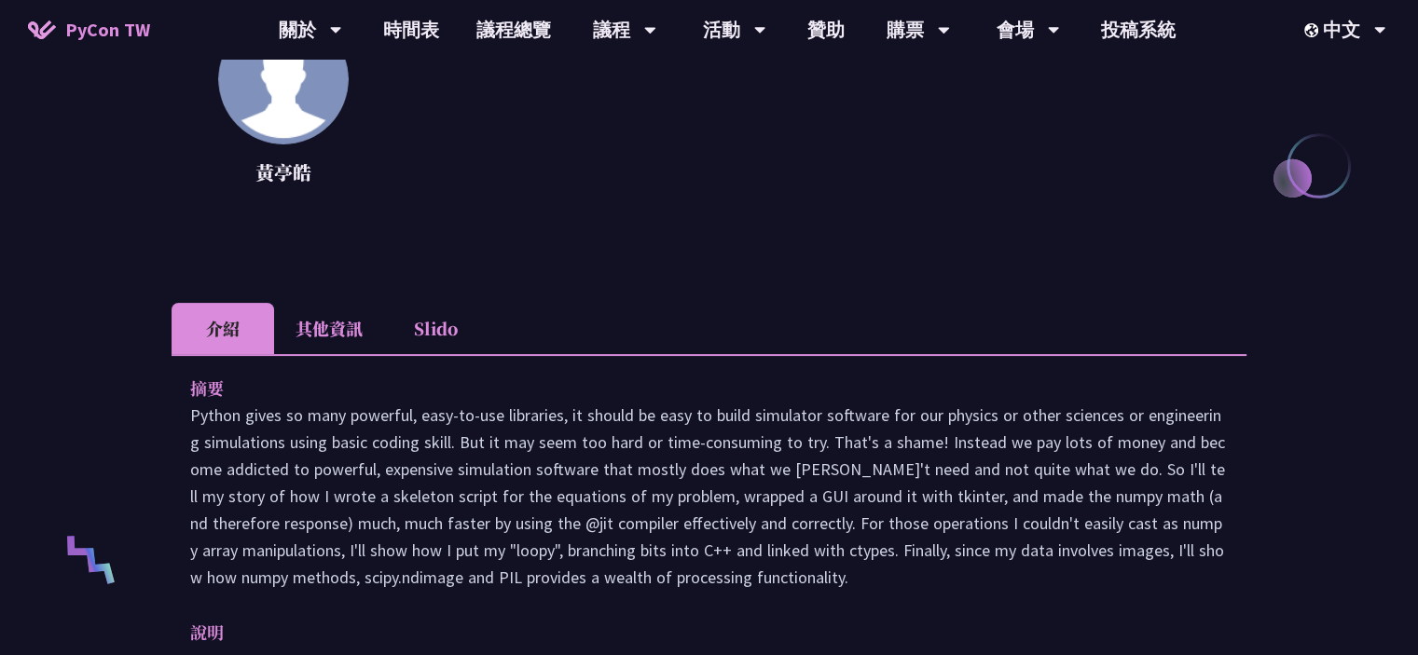
click at [311, 314] on li "其他資訊" at bounding box center [329, 328] width 110 height 51
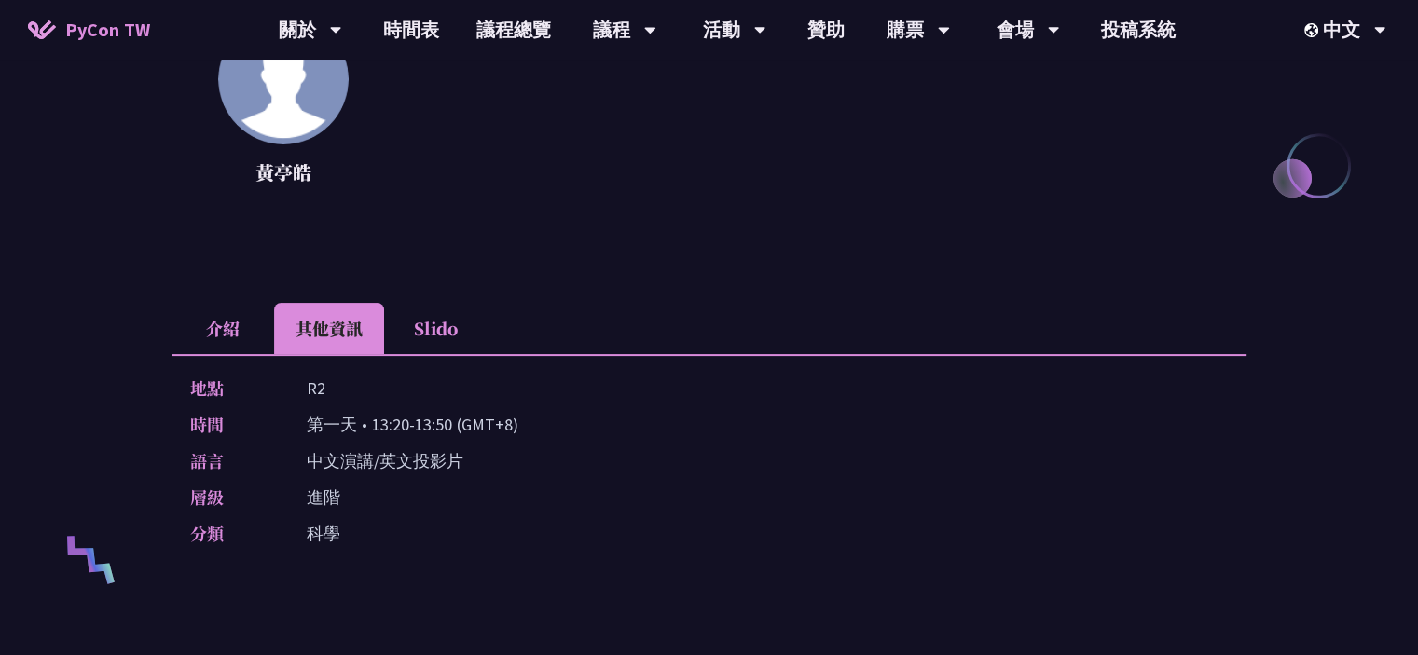
click at [211, 320] on li "介紹" at bounding box center [223, 328] width 103 height 51
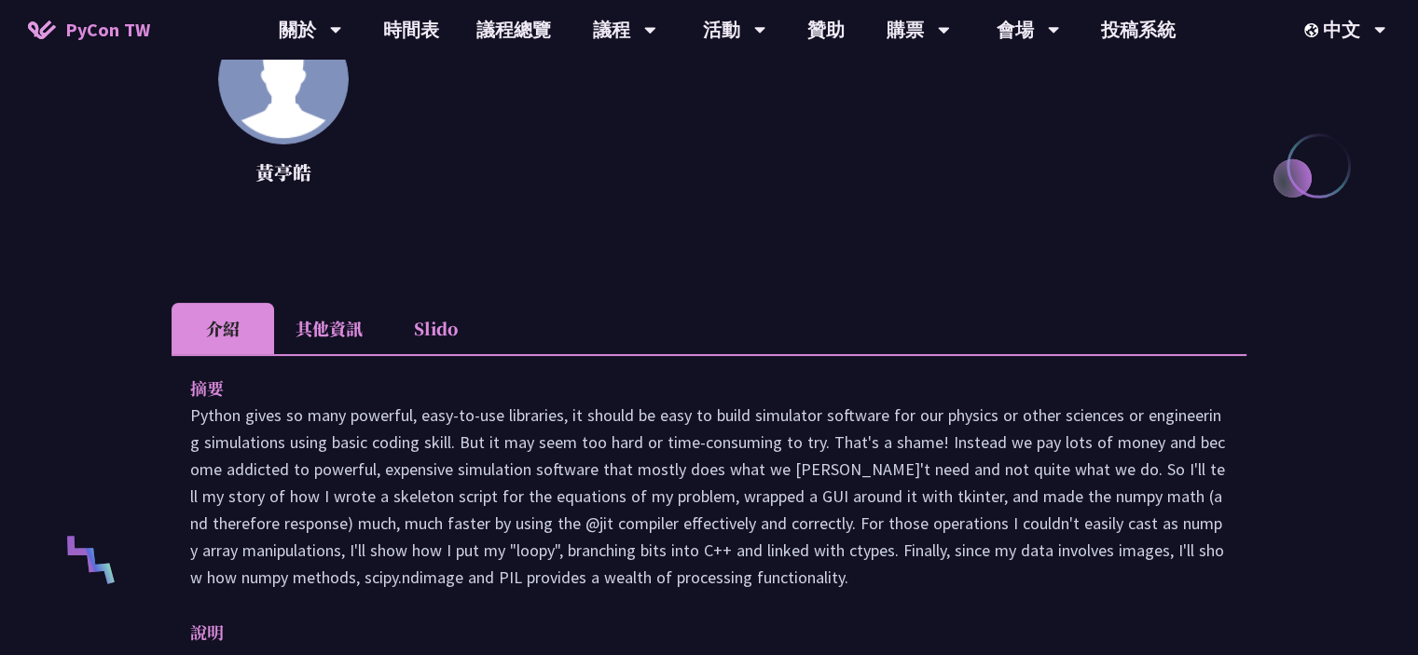
drag, startPoint x: 183, startPoint y: 418, endPoint x: 796, endPoint y: 592, distance: 637.8
click at [796, 592] on div "摘要 說明 My particular problem that I simulate is electron diffraction from a larg…" at bounding box center [709, 609] width 1075 height 510
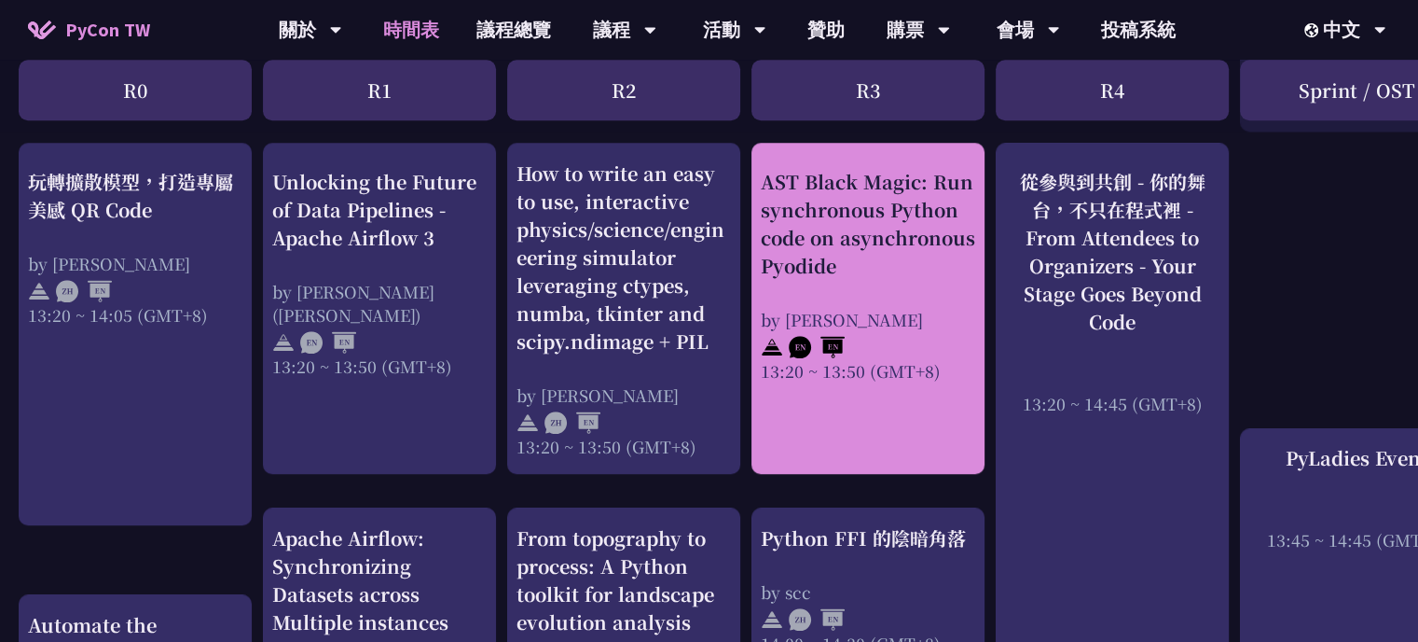
scroll to position [1585, 0]
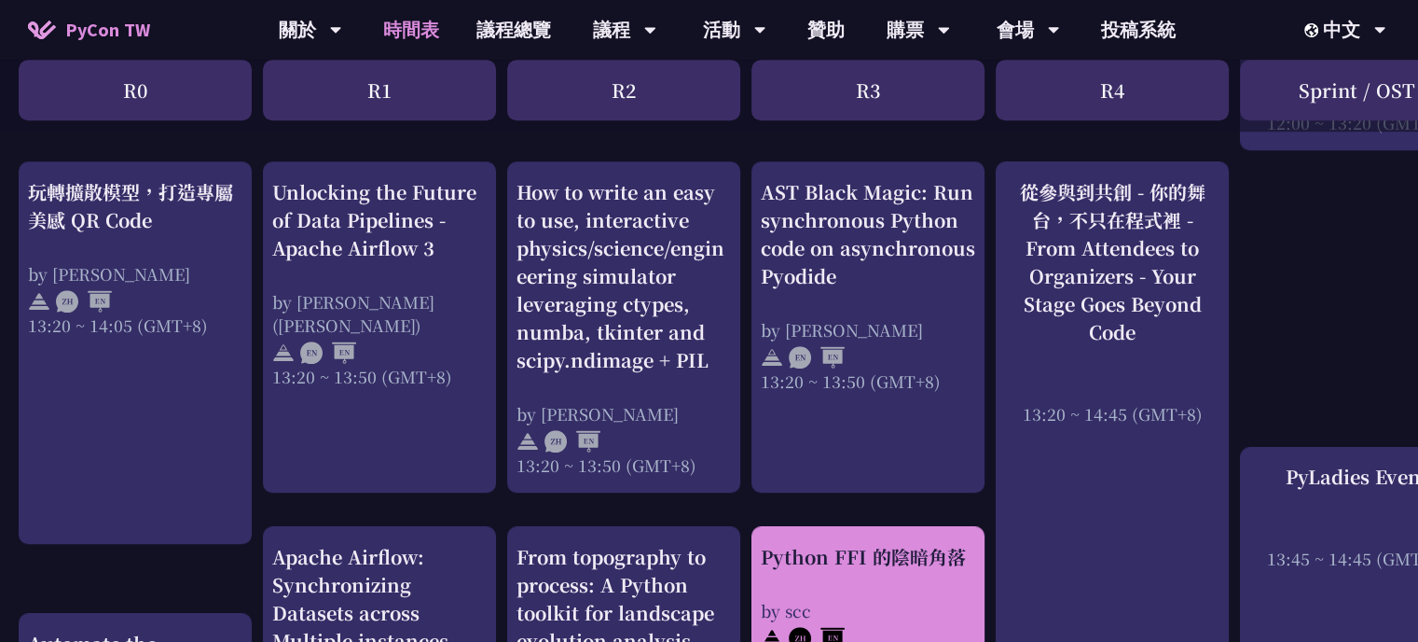
click at [918, 588] on div "Python FFI 的陰暗角落 by scc 14:00 ~ 14:30 (GMT+8)" at bounding box center [868, 608] width 214 height 131
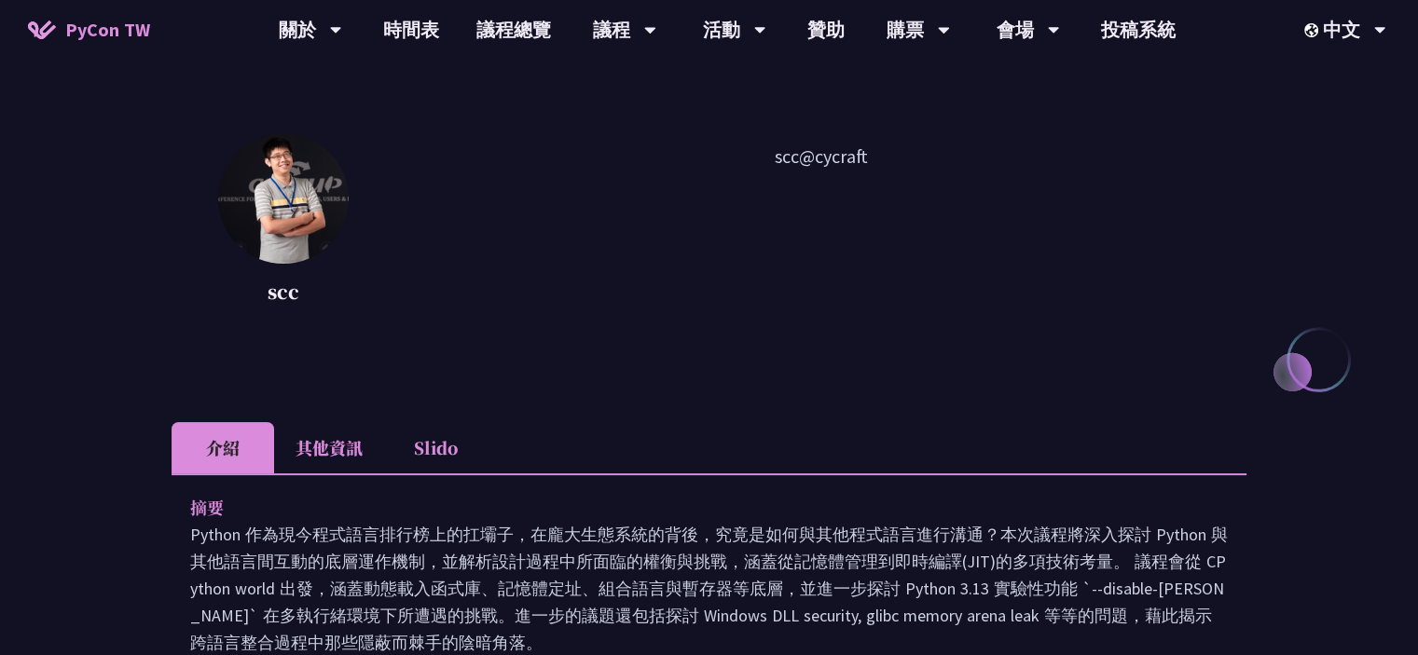
scroll to position [186, 0]
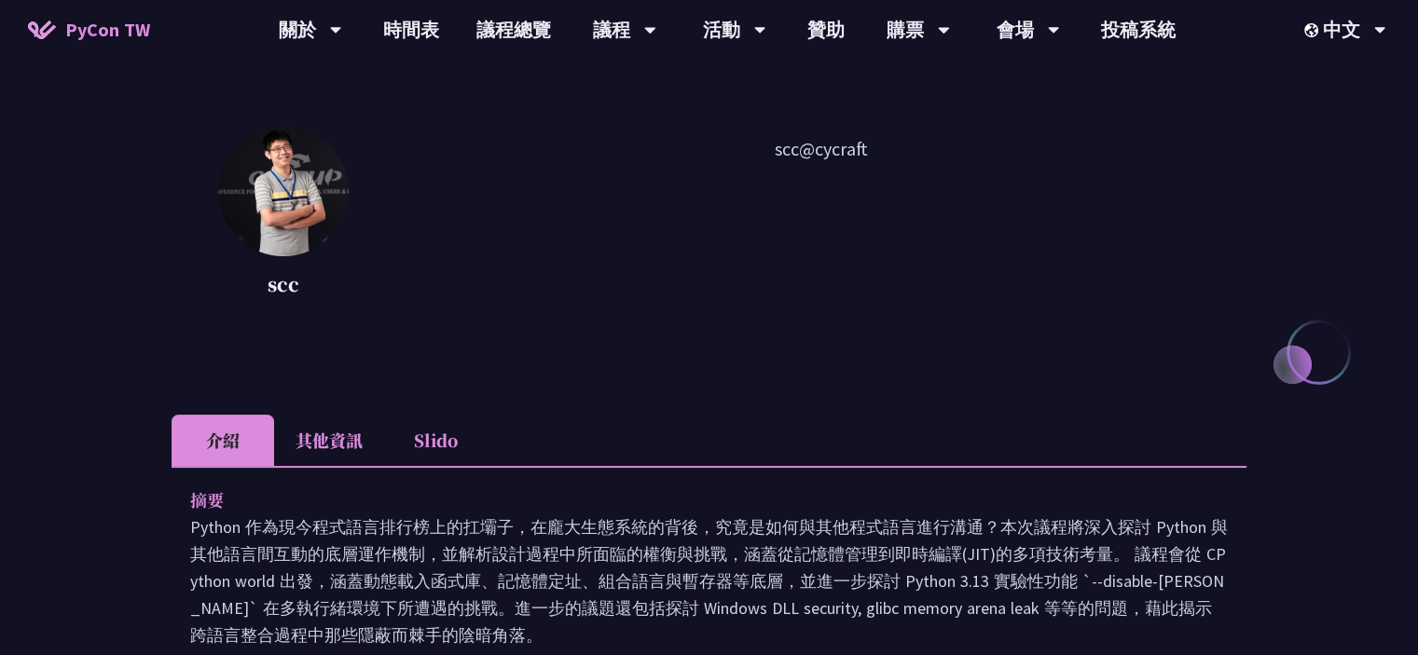
drag, startPoint x: 765, startPoint y: 145, endPoint x: 799, endPoint y: 145, distance: 34.5
click at [799, 145] on p "scc@cycraft" at bounding box center [820, 219] width 851 height 168
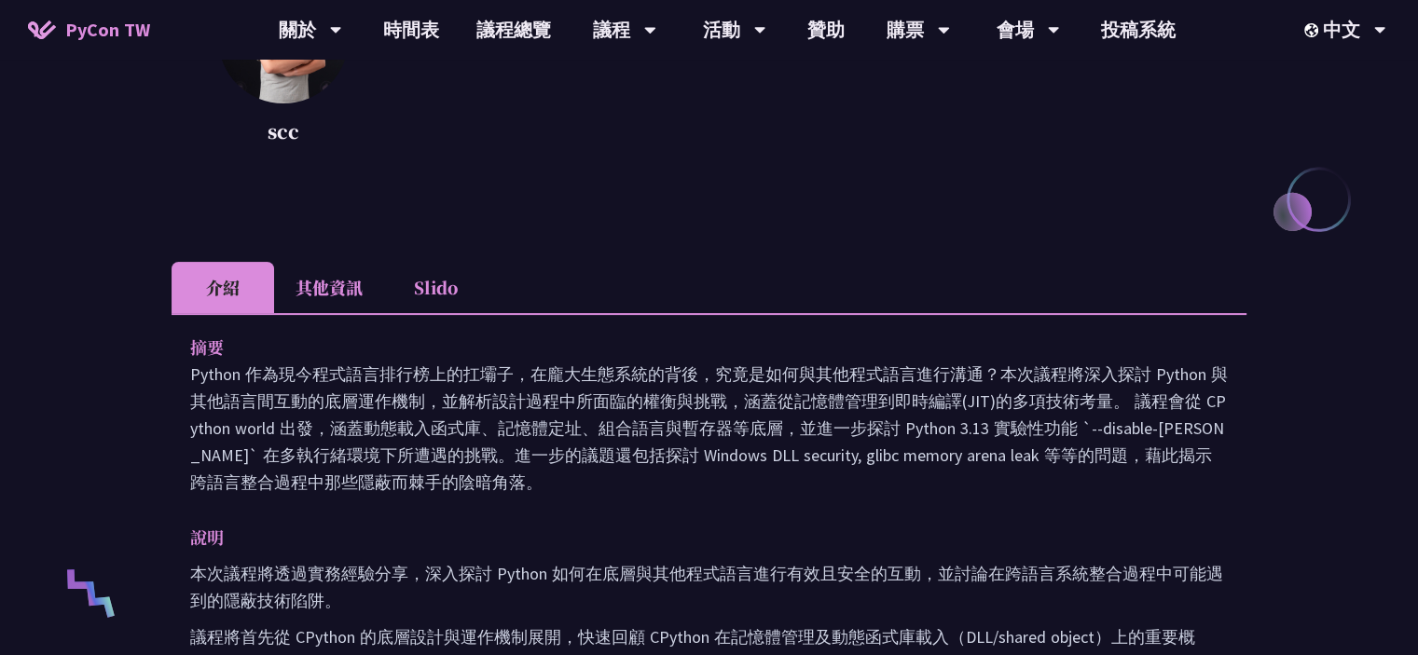
scroll to position [373, 0]
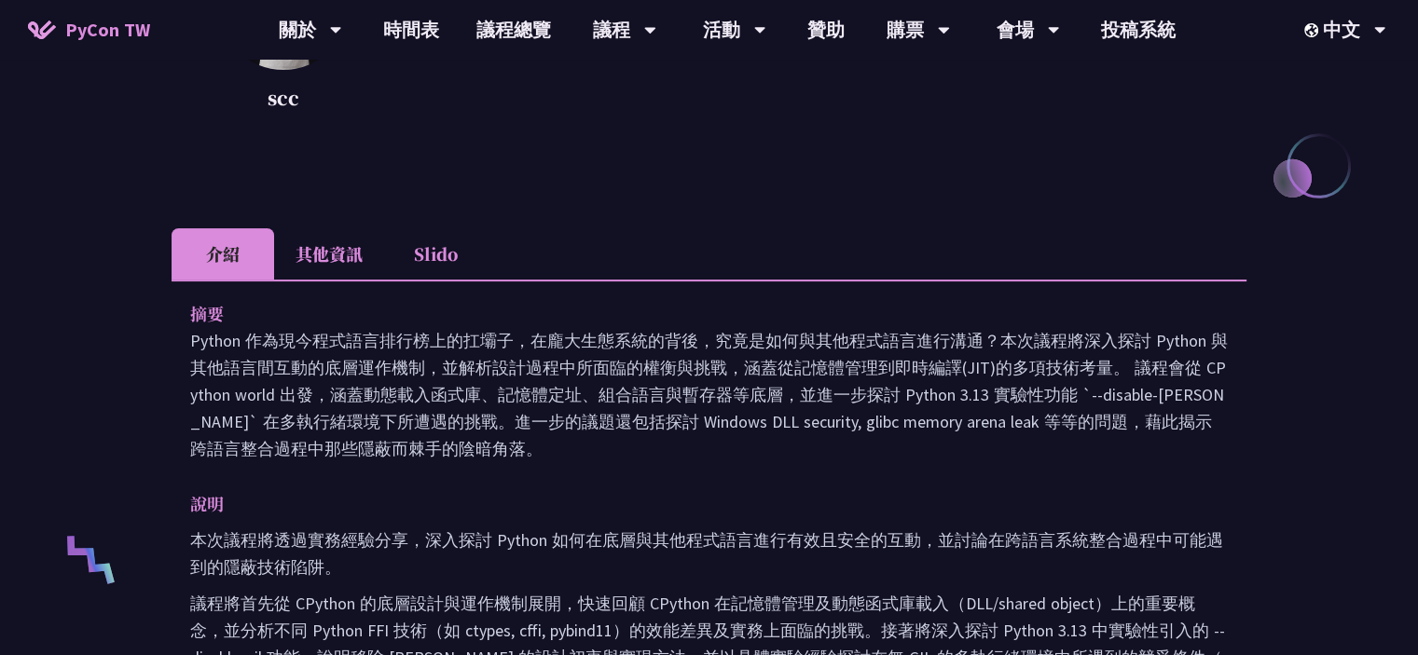
drag, startPoint x: 260, startPoint y: 335, endPoint x: 520, endPoint y: 449, distance: 284.3
click at [520, 449] on p "Python 作為現今程式語言排行榜上的扛壩子，在龐大生態系統的背後，究竟是如何與其他程式語言進行溝通？本次議程將深入探討 Python 與其他語言間互動的底…" at bounding box center [709, 394] width 1038 height 135
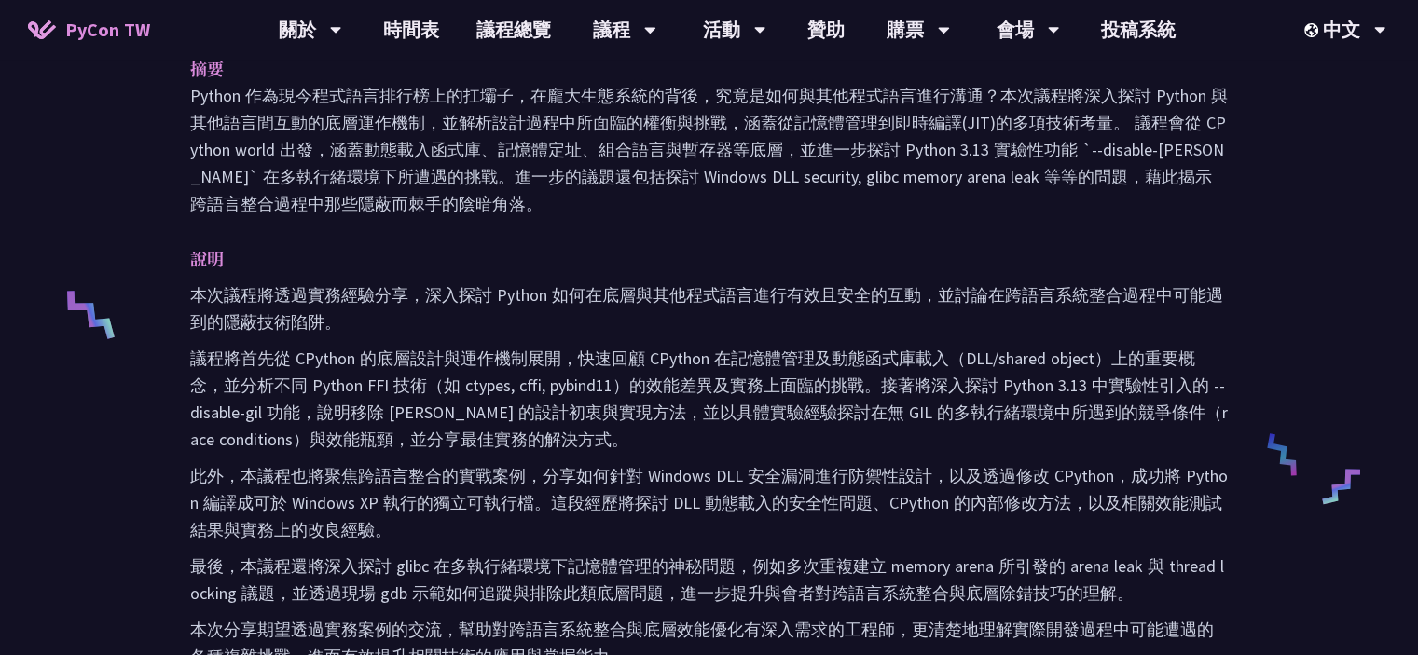
scroll to position [653, 0]
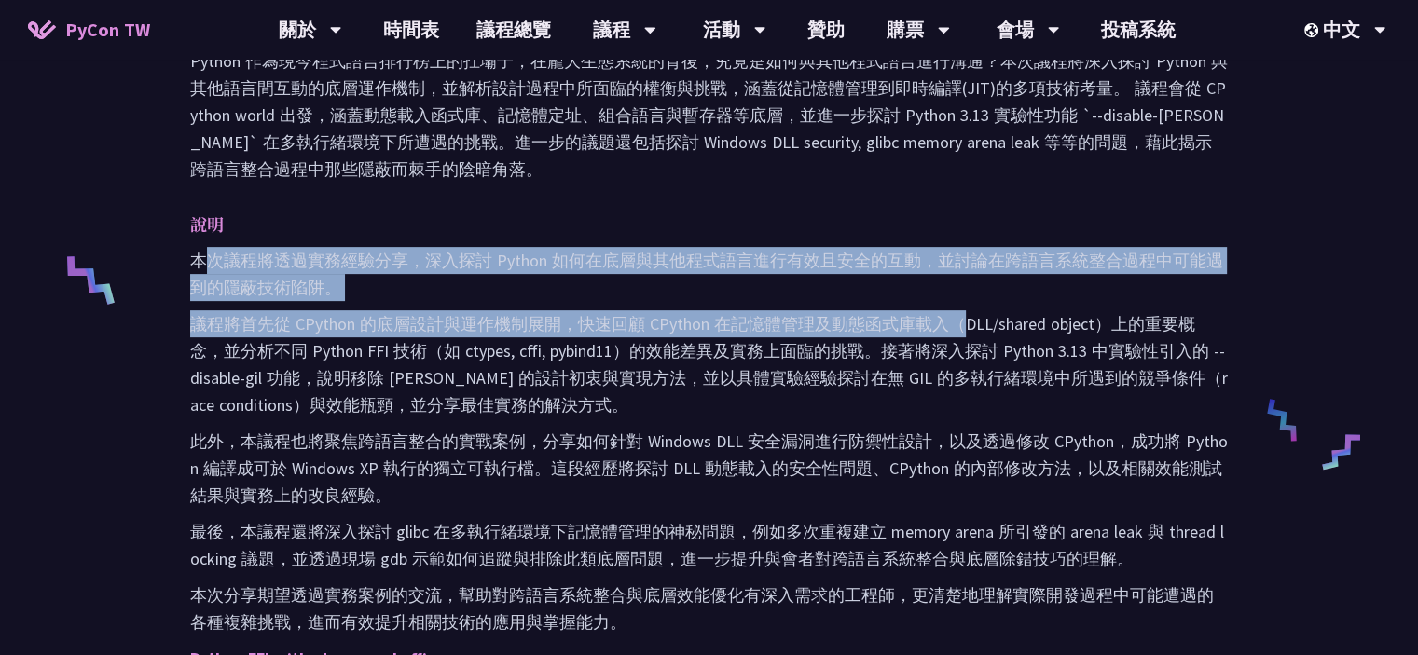
drag, startPoint x: 209, startPoint y: 264, endPoint x: 989, endPoint y: 316, distance: 782.2
click at [970, 320] on div "本次議程將透過實務經驗分享，深入探討 Python 如何在底層與其他程式語言進行有效且安全的互動，並討論在跨語言系統整合過程中可能遇到的隱蔽技術陷阱。 議程將…" at bounding box center [709, 595] width 1038 height 696
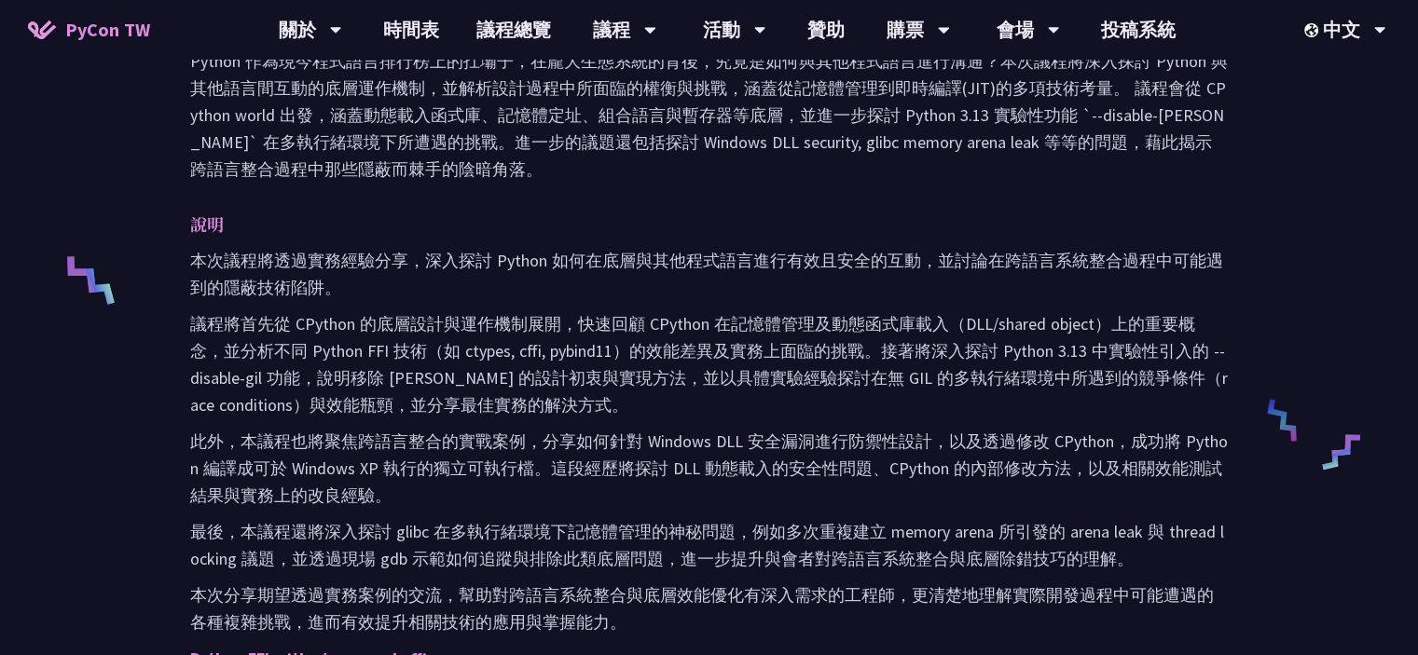
click at [995, 312] on p "議程將首先從 CPython 的底層設計與運作機制展開，快速回顧 CPython 在記憶體管理及動態函式庫載入（DLL/shared object）上的重要概…" at bounding box center [709, 364] width 1038 height 108
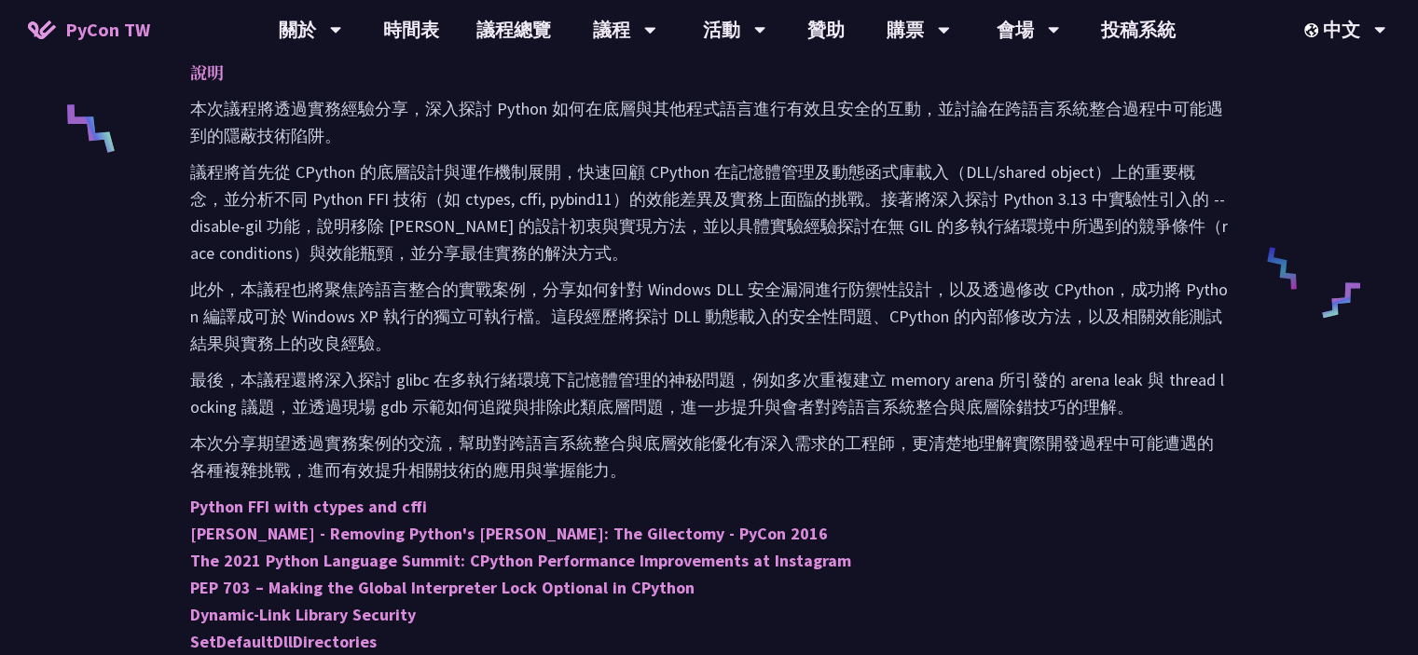
scroll to position [839, 0]
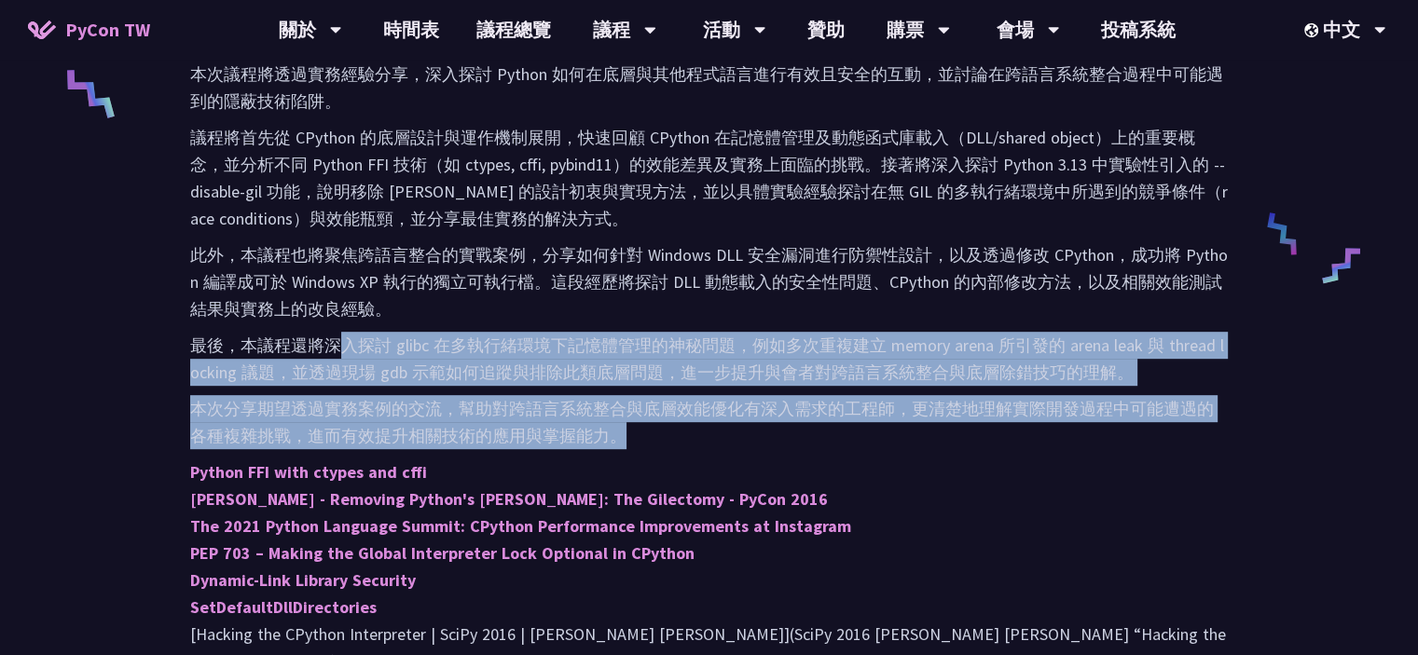
drag, startPoint x: 343, startPoint y: 346, endPoint x: 674, endPoint y: 442, distance: 344.7
click at [674, 442] on div "本次議程將透過實務經驗分享，深入探討 Python 如何在底層與其他程式語言進行有效且安全的互動，並討論在跨語言系統整合過程中可能遇到的隱蔽技術陷阱。 議程將…" at bounding box center [709, 409] width 1038 height 696
click at [674, 442] on p "本次分享期望透過實務案例的交流，幫助對跨語言系統整合與底層效能優化有深入需求的工程師，更清楚地理解實際開發過程中可能遭遇的各種複雜挑戰，進而有效提升相關技術的…" at bounding box center [709, 422] width 1038 height 54
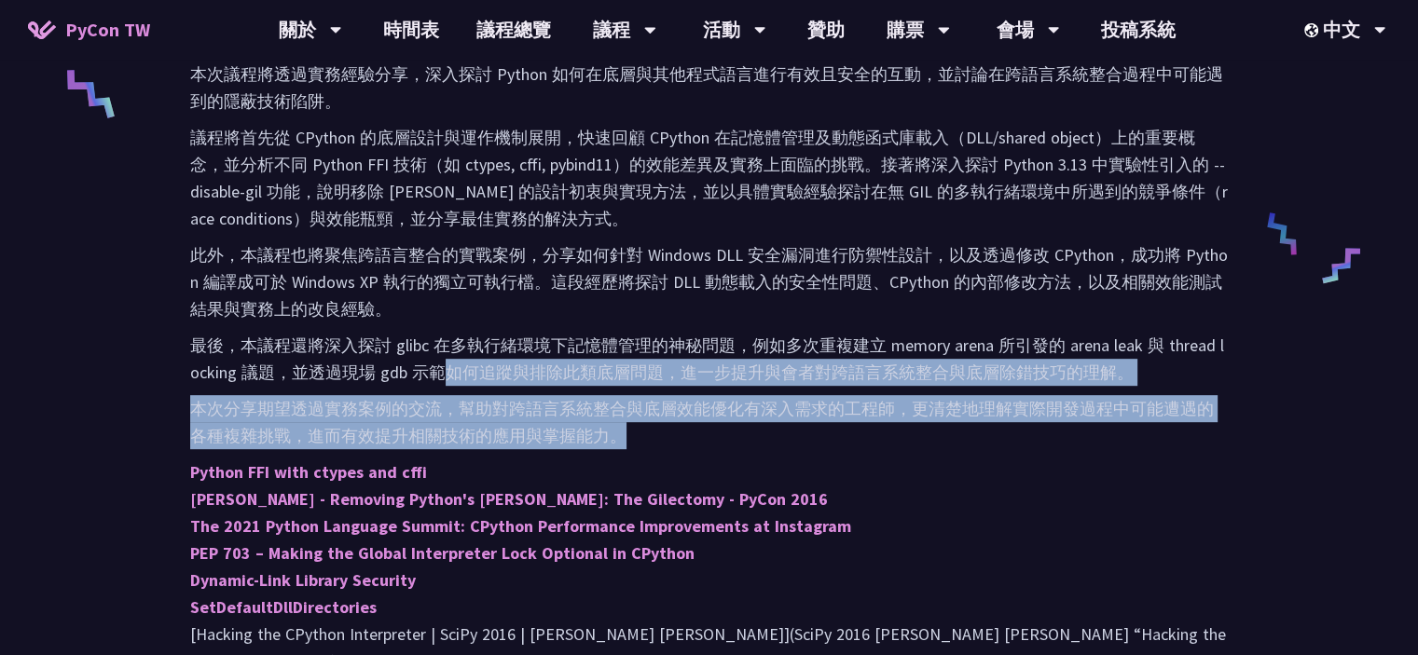
drag, startPoint x: 648, startPoint y: 434, endPoint x: 437, endPoint y: 374, distance: 219.0
click at [437, 374] on div "本次議程將透過實務經驗分享，深入探討 Python 如何在底層與其他程式語言進行有效且安全的互動，並討論在跨語言系統整合過程中可能遇到的隱蔽技術陷阱。 議程將…" at bounding box center [709, 409] width 1038 height 696
click at [437, 374] on p "最後，本議程還將深入探討 glibc 在多執行緒環境下記憶體管理的神秘問題，例如多次重複建立 memory arena 所引發的 arena leak 與 t…" at bounding box center [709, 359] width 1038 height 54
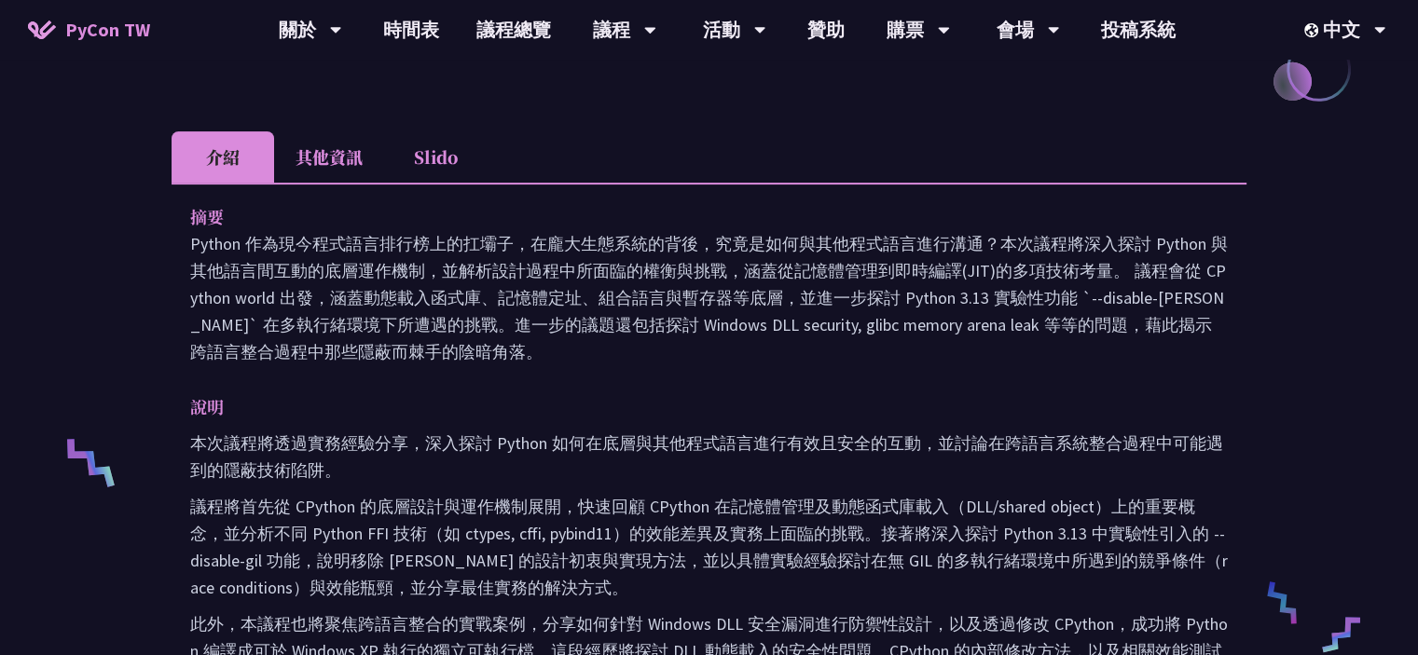
scroll to position [466, 0]
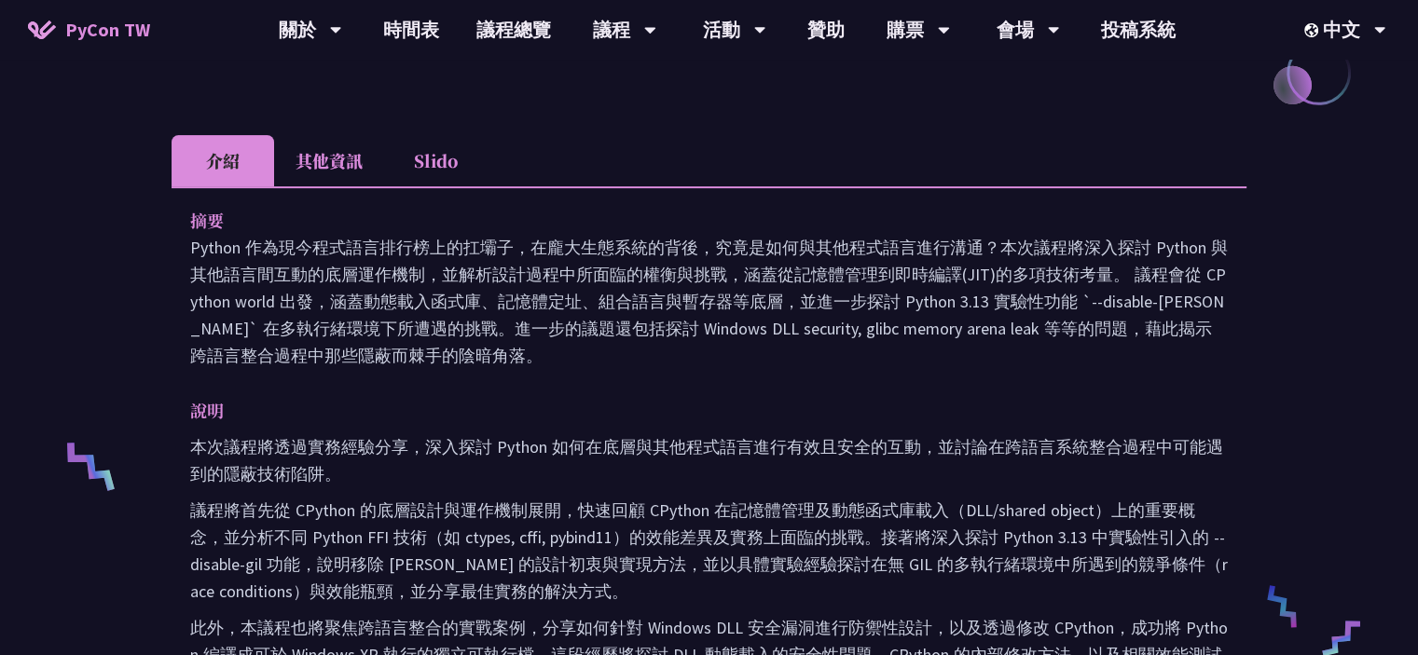
click at [325, 151] on li "其他資訊" at bounding box center [329, 160] width 110 height 51
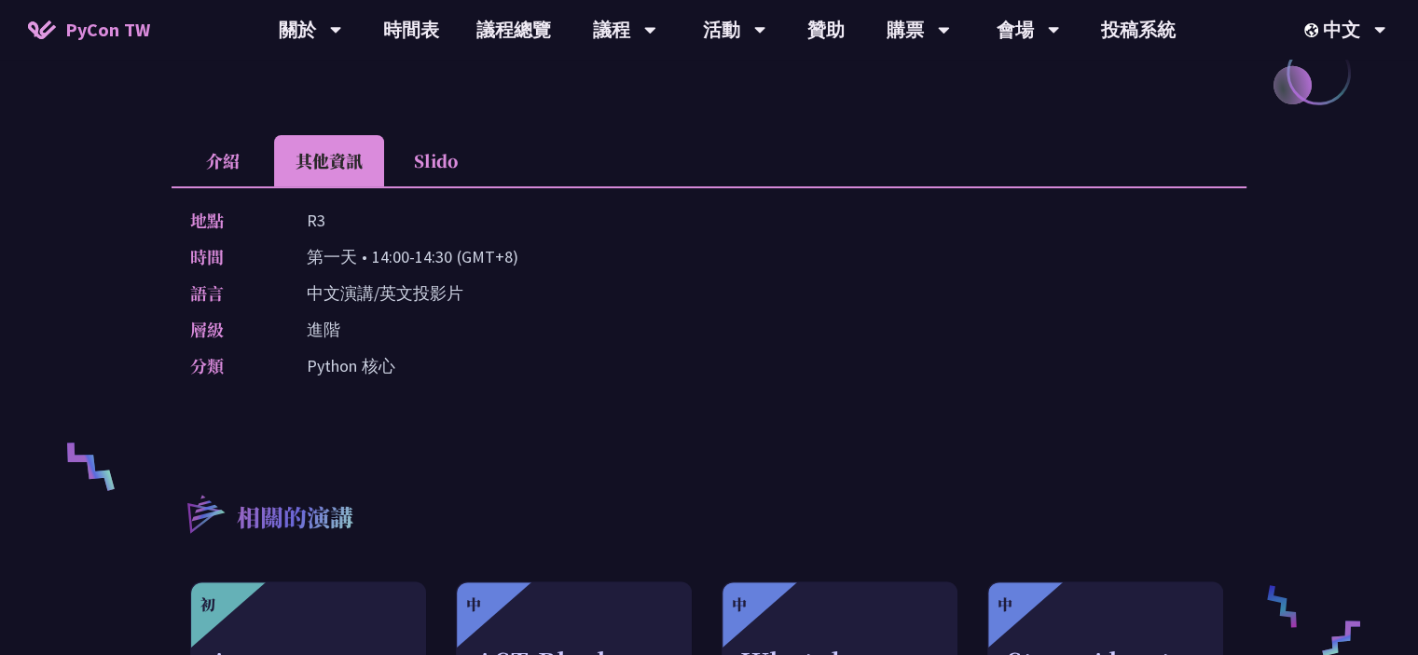
click at [230, 166] on li "介紹" at bounding box center [223, 160] width 103 height 51
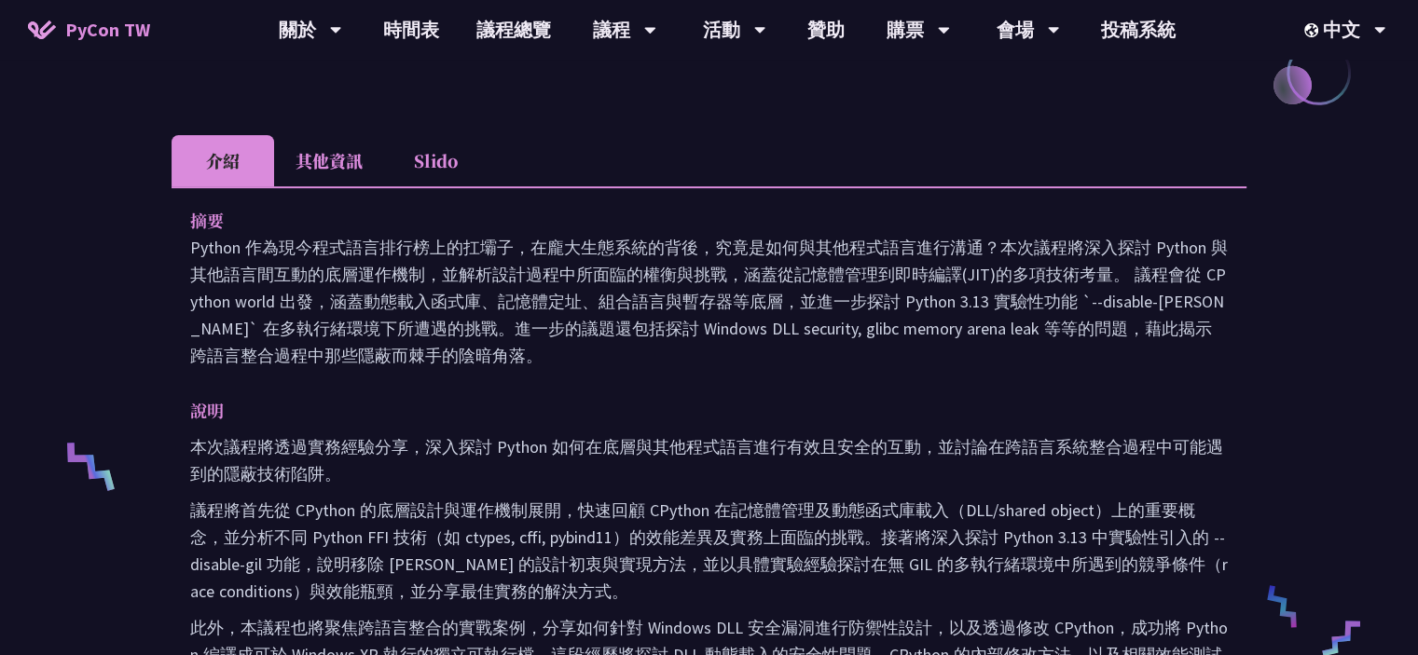
click at [462, 168] on li "Slido" at bounding box center [435, 160] width 103 height 51
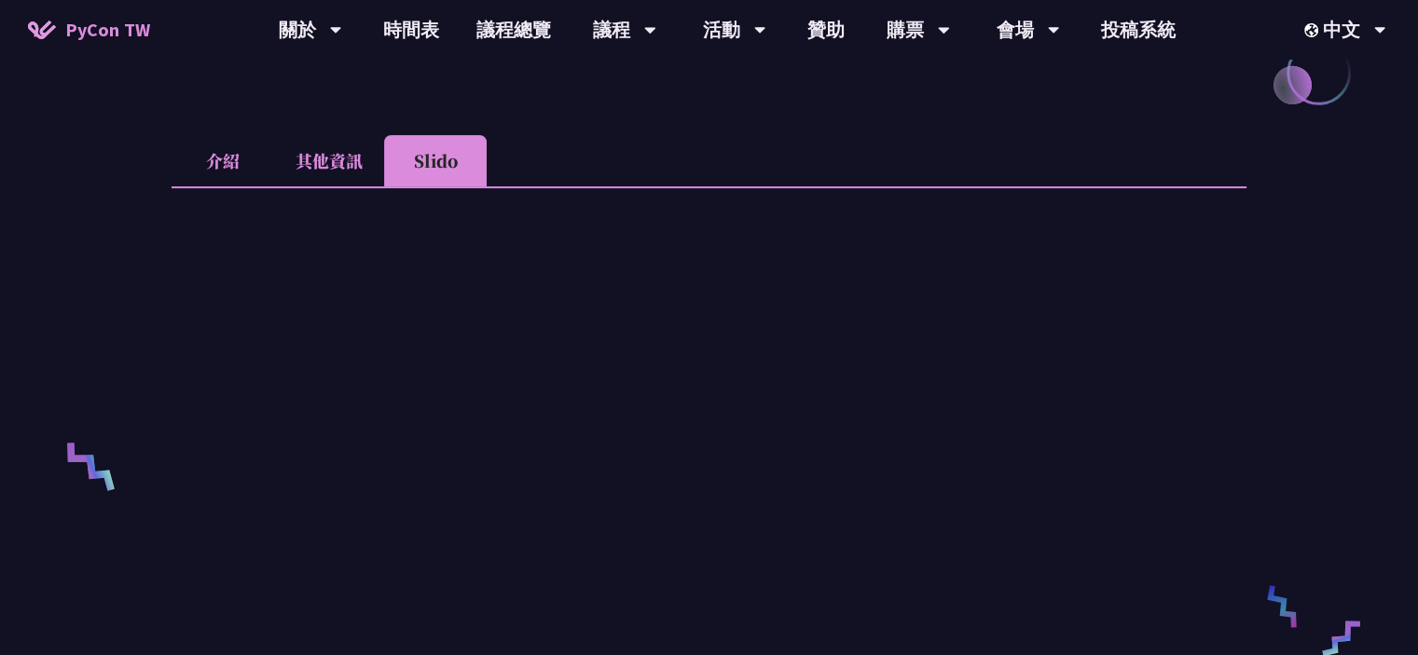
click at [213, 174] on li "介紹" at bounding box center [223, 160] width 103 height 51
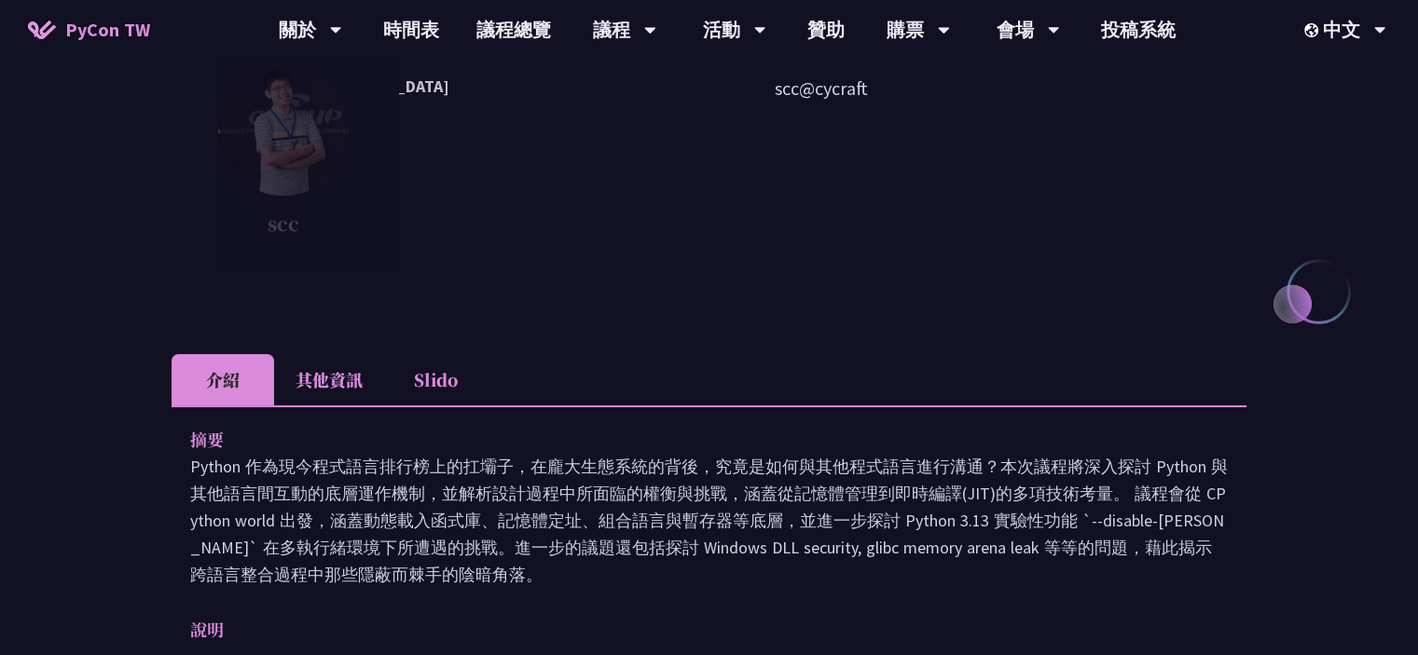
scroll to position [186, 0]
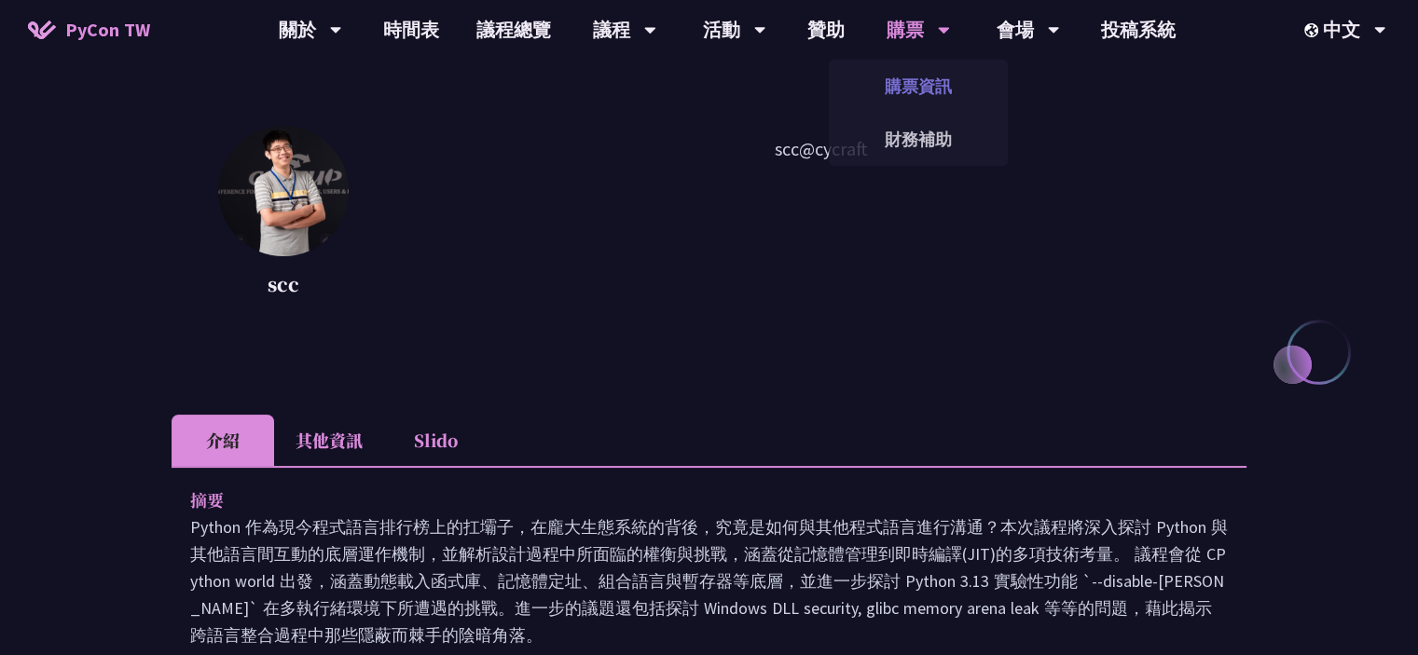
click at [939, 98] on link "購票資訊" at bounding box center [918, 86] width 179 height 44
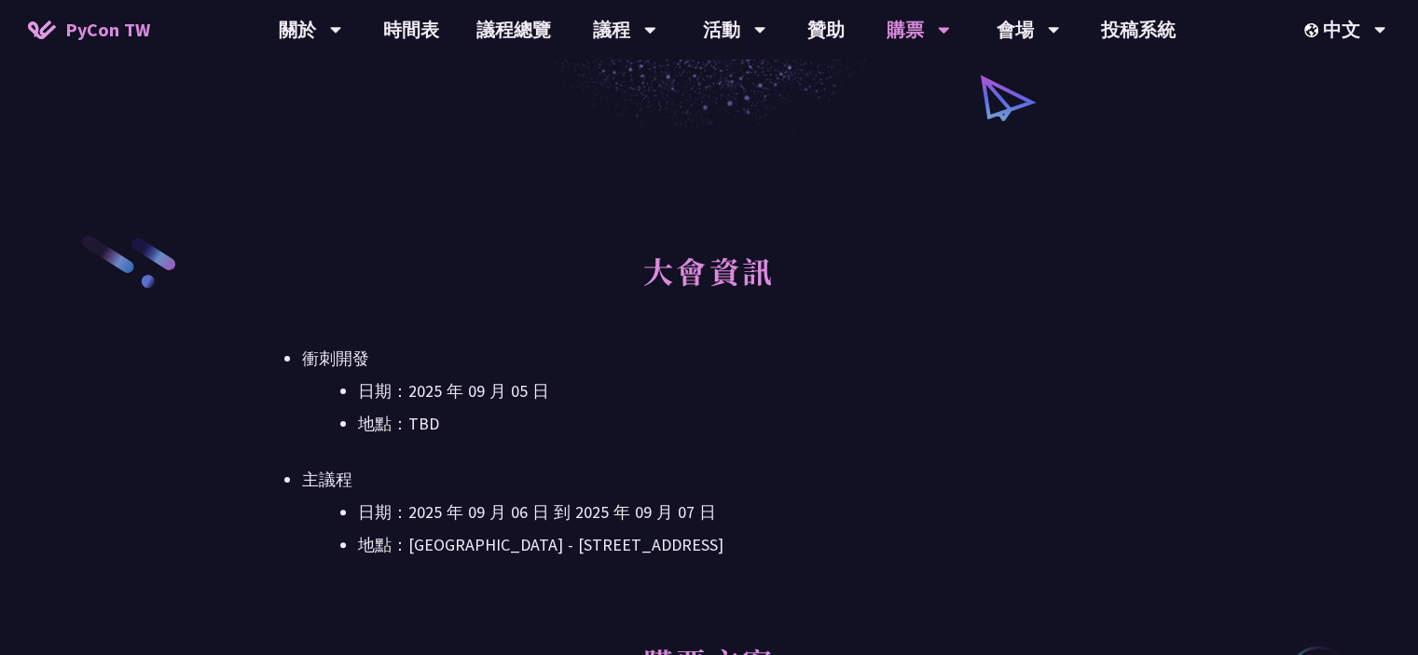
scroll to position [559, 0]
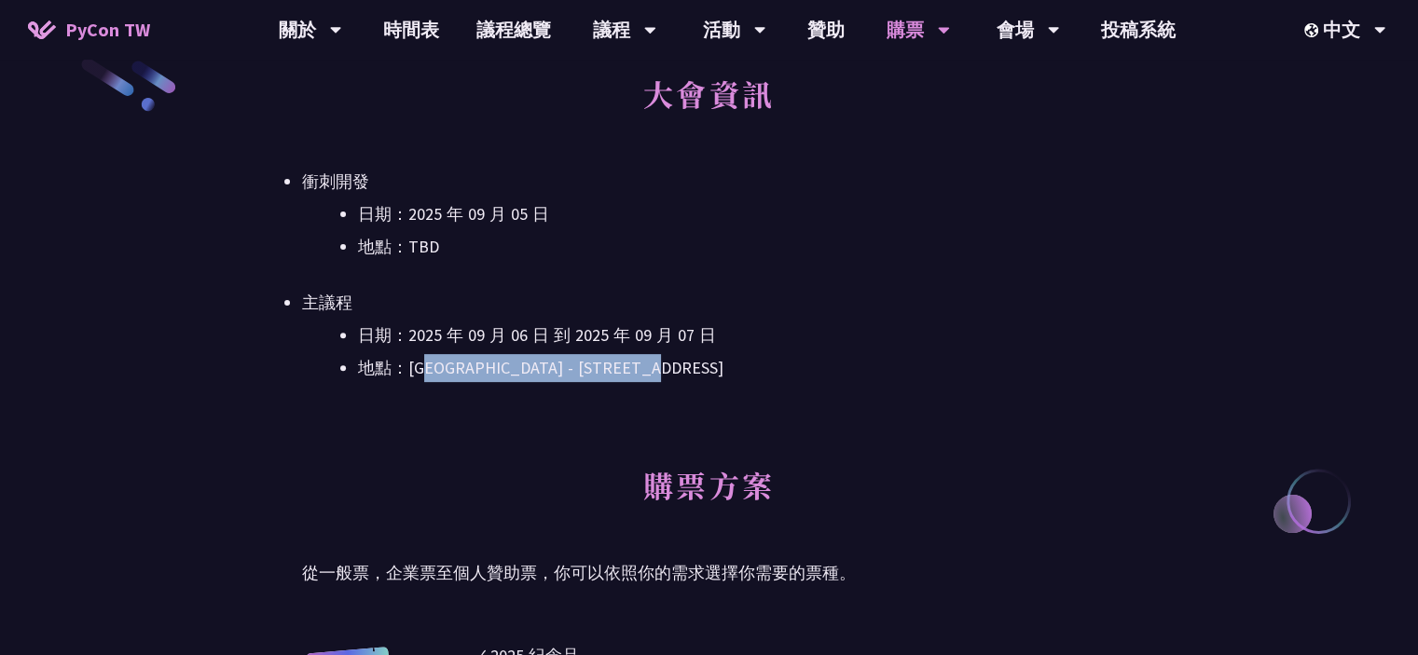
drag, startPoint x: 552, startPoint y: 366, endPoint x: 808, endPoint y: 366, distance: 256.4
click at [808, 366] on li "地點：[GEOGRAPHIC_DATA] - ​[STREET_ADDRESS]" at bounding box center [737, 368] width 758 height 28
drag, startPoint x: 639, startPoint y: 359, endPoint x: 696, endPoint y: 404, distance: 72.4
click at [694, 401] on div "大會資訊 衝刺開發 日期：[DATE] 地點：TBD 主議程 日期：[DATE] 到 [DATE] 地點：[GEOGRAPHIC_DATA] - ​[STRE…" at bounding box center [709, 252] width 814 height 392
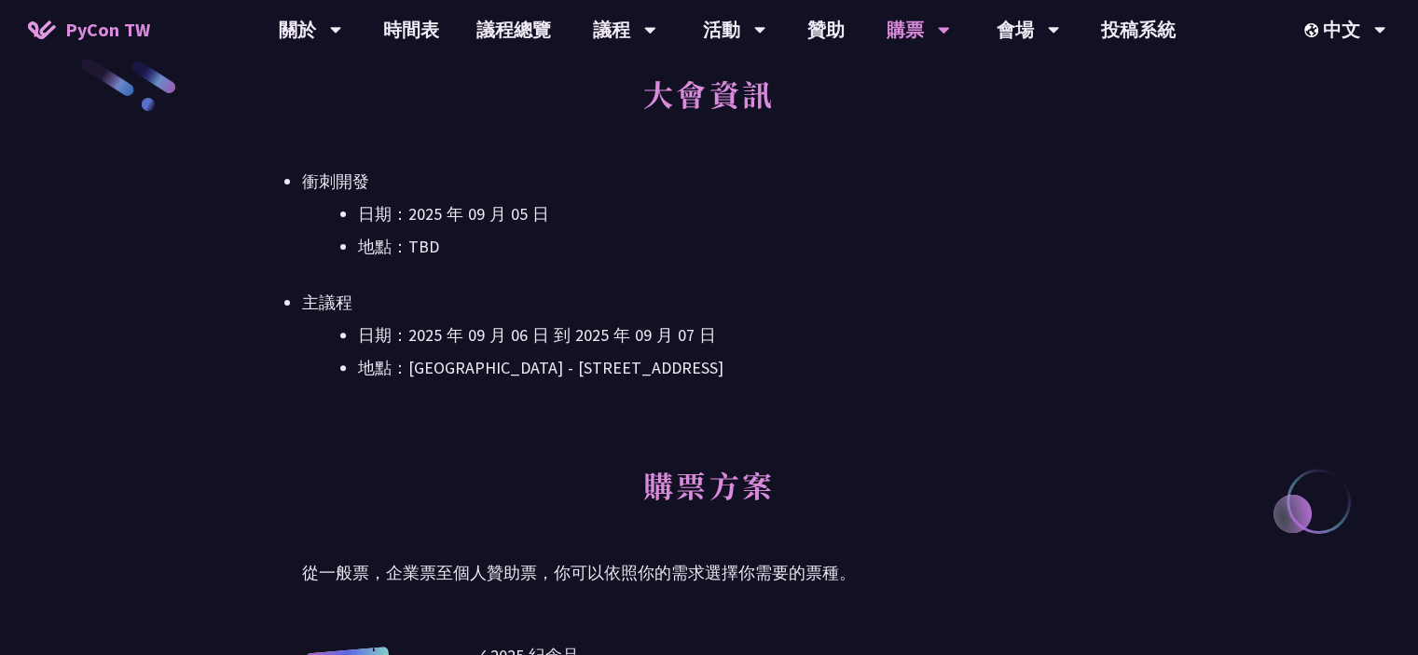
click at [702, 404] on div "大會資訊 衝刺開發 日期：[DATE] 地點：TBD 主議程 日期：[DATE] 到 [DATE] 地點：[GEOGRAPHIC_DATA] - ​[STRE…" at bounding box center [709, 252] width 814 height 392
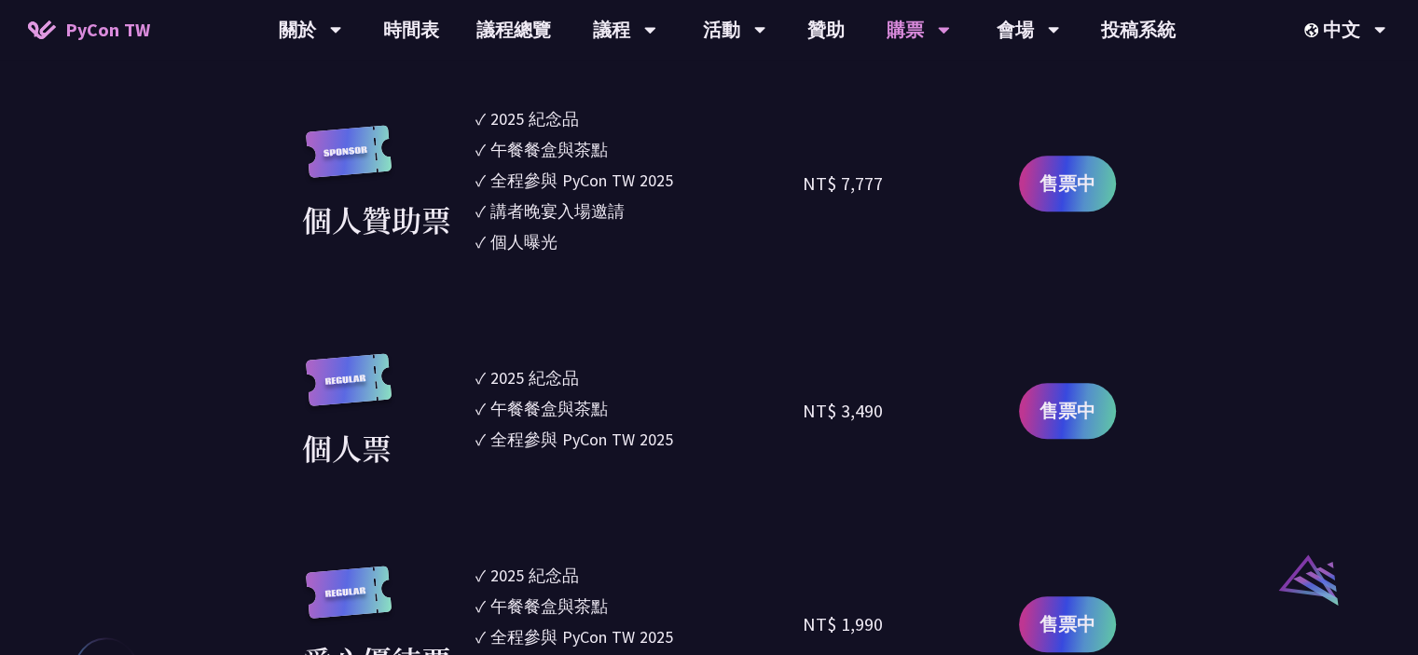
scroll to position [1585, 0]
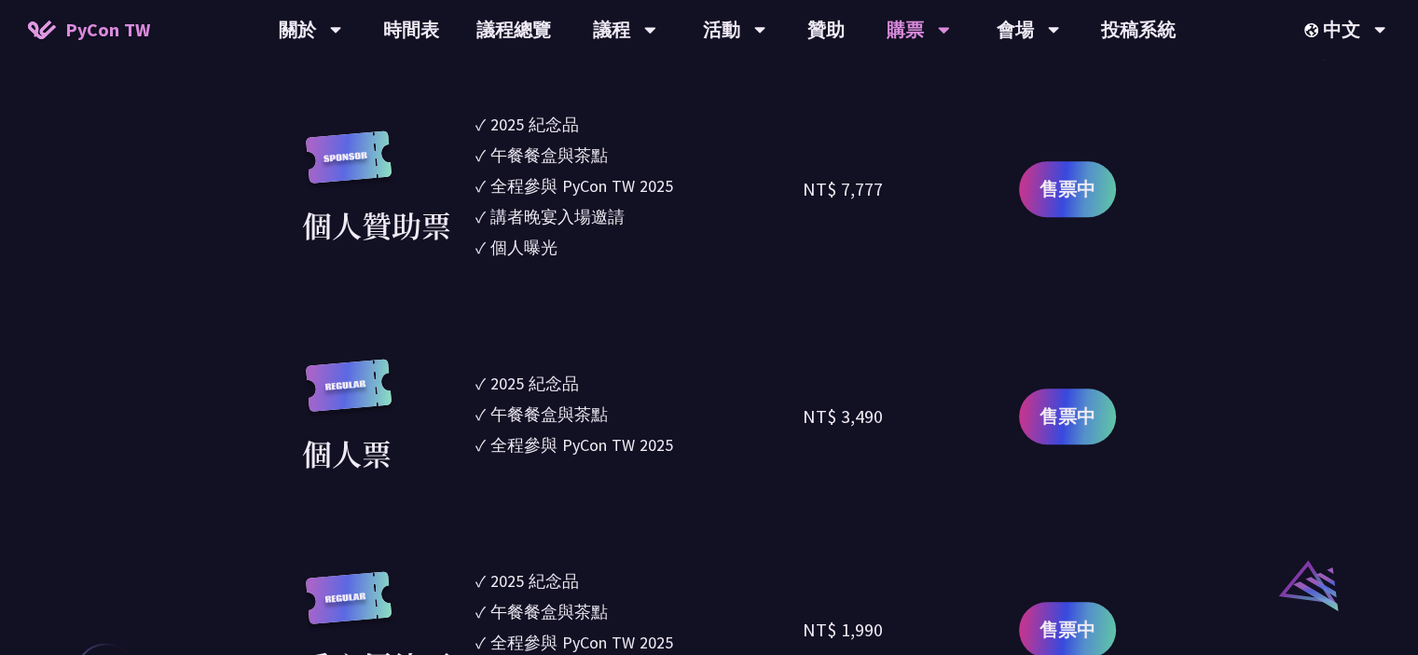
drag, startPoint x: 481, startPoint y: 383, endPoint x: 718, endPoint y: 458, distance: 248.3
click at [718, 458] on ul "✓ 2025 [PERSON_NAME]✓ 午餐餐盒與茶點 ✓ 全程參與 PyCon TW 2025" at bounding box center [640, 417] width 328 height 117
click at [719, 459] on ul "✓ 2025 [PERSON_NAME]✓ 午餐餐盒與茶點 ✓ 全程參與 PyCon TW 2025" at bounding box center [640, 417] width 328 height 117
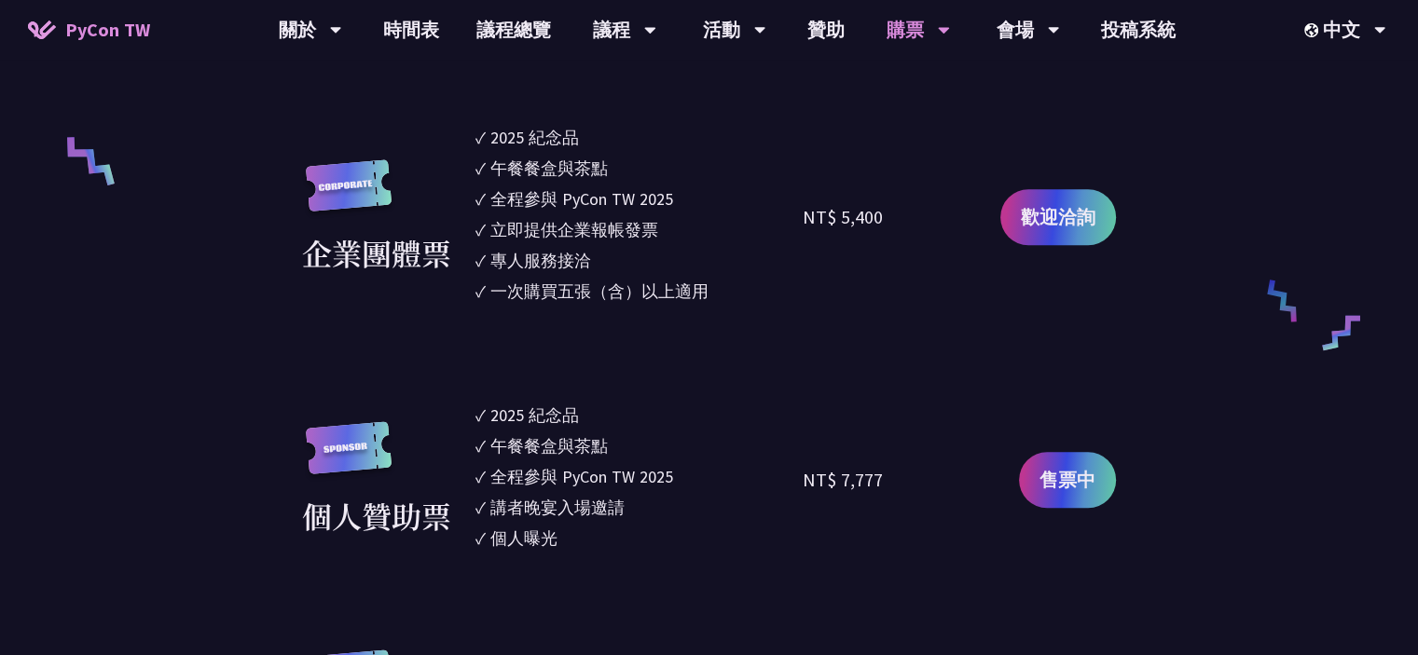
scroll to position [1212, 0]
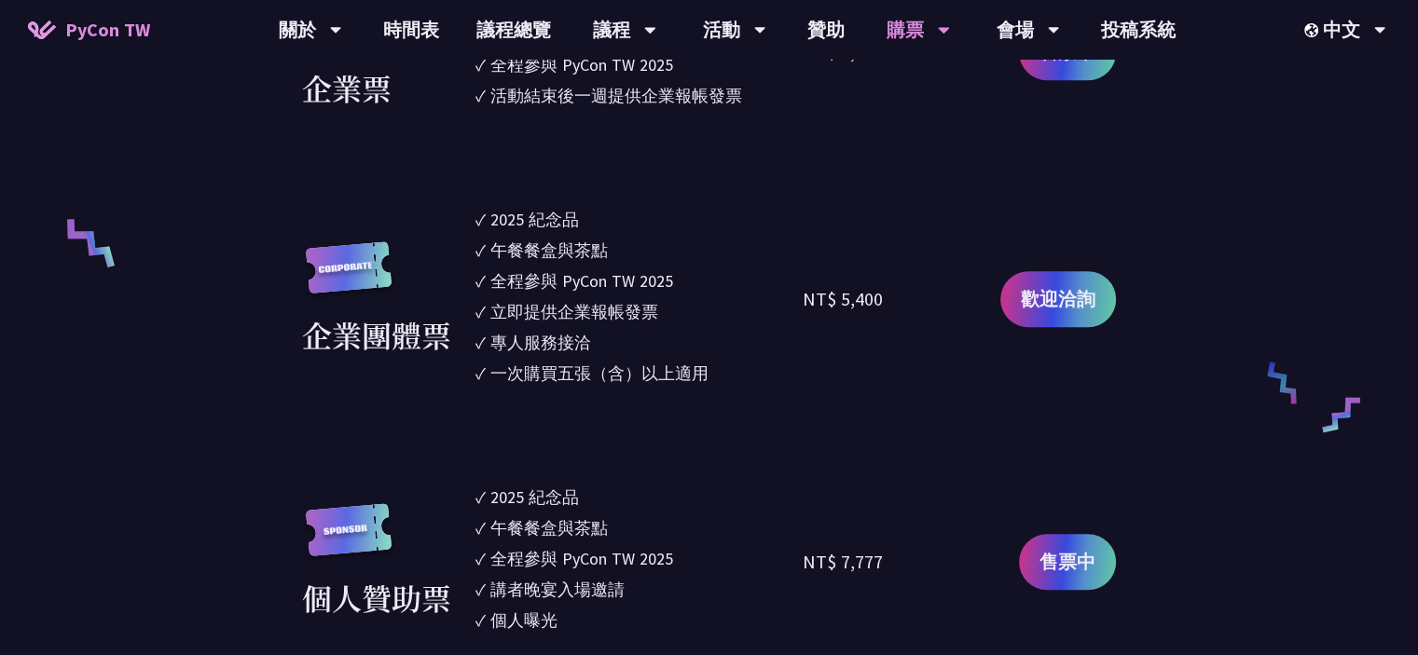
drag, startPoint x: 627, startPoint y: 317, endPoint x: 696, endPoint y: 382, distance: 95.0
click at [696, 382] on ul "✓ 2025 [PERSON_NAME]✓ 午餐餐盒與茶點 ✓ 全程參與 PyCon TW 2025 ✓ 立即提供企業報帳發票 ✓ 專人服務接洽 ✓ 一次購買…" at bounding box center [640, 299] width 328 height 185
click at [757, 383] on li "✓ 一次購買五張（含）以上適用" at bounding box center [640, 373] width 328 height 25
drag, startPoint x: 694, startPoint y: 376, endPoint x: 615, endPoint y: 327, distance: 92.1
click at [539, 299] on ul "✓ 2025 [PERSON_NAME]✓ 午餐餐盒與茶點 ✓ 全程參與 PyCon TW 2025 ✓ 立即提供企業報帳發票 ✓ 專人服務接洽 ✓ 一次購買…" at bounding box center [640, 299] width 328 height 185
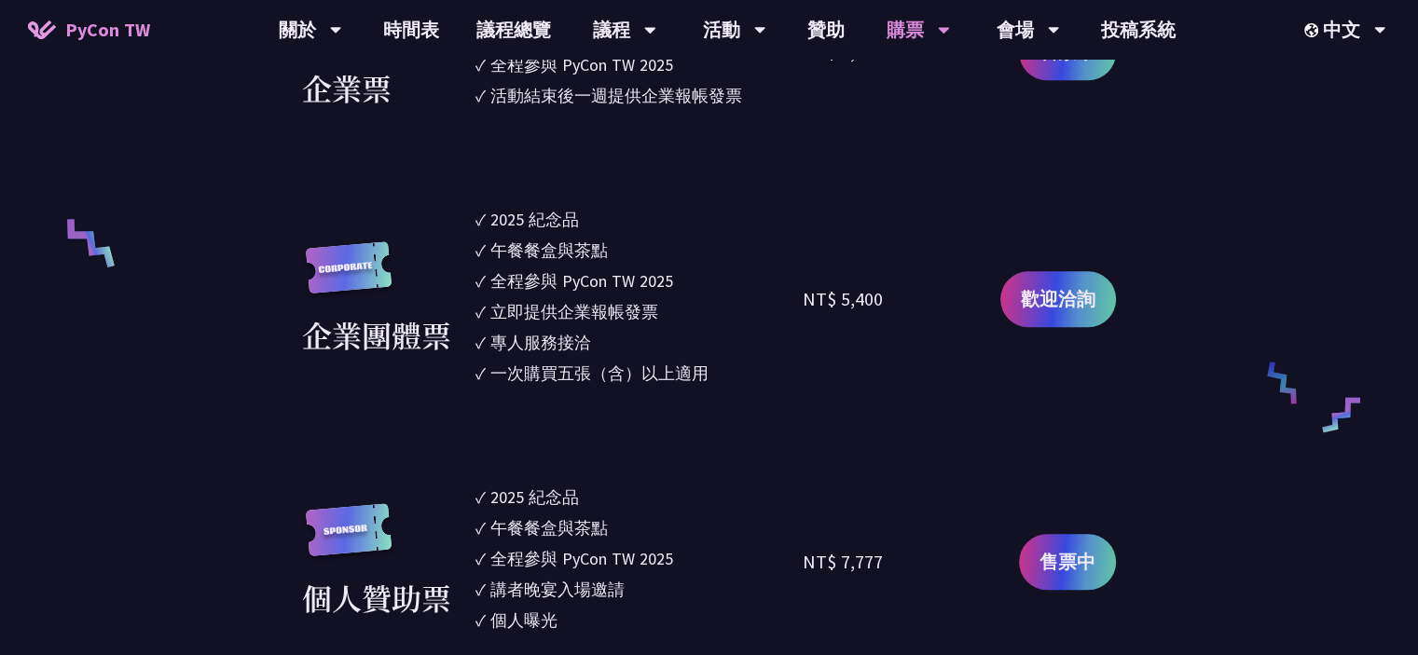
click at [700, 370] on div "一次購買五張（含）以上適用" at bounding box center [599, 373] width 218 height 25
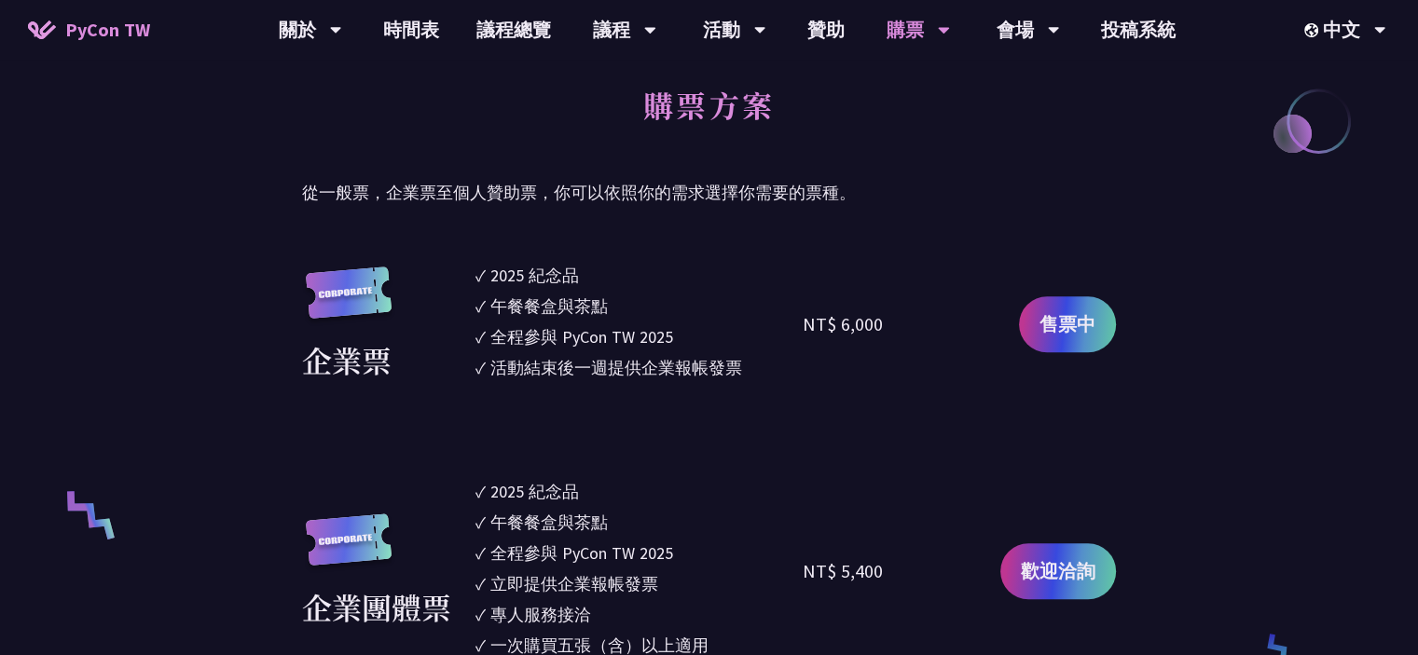
scroll to position [932, 0]
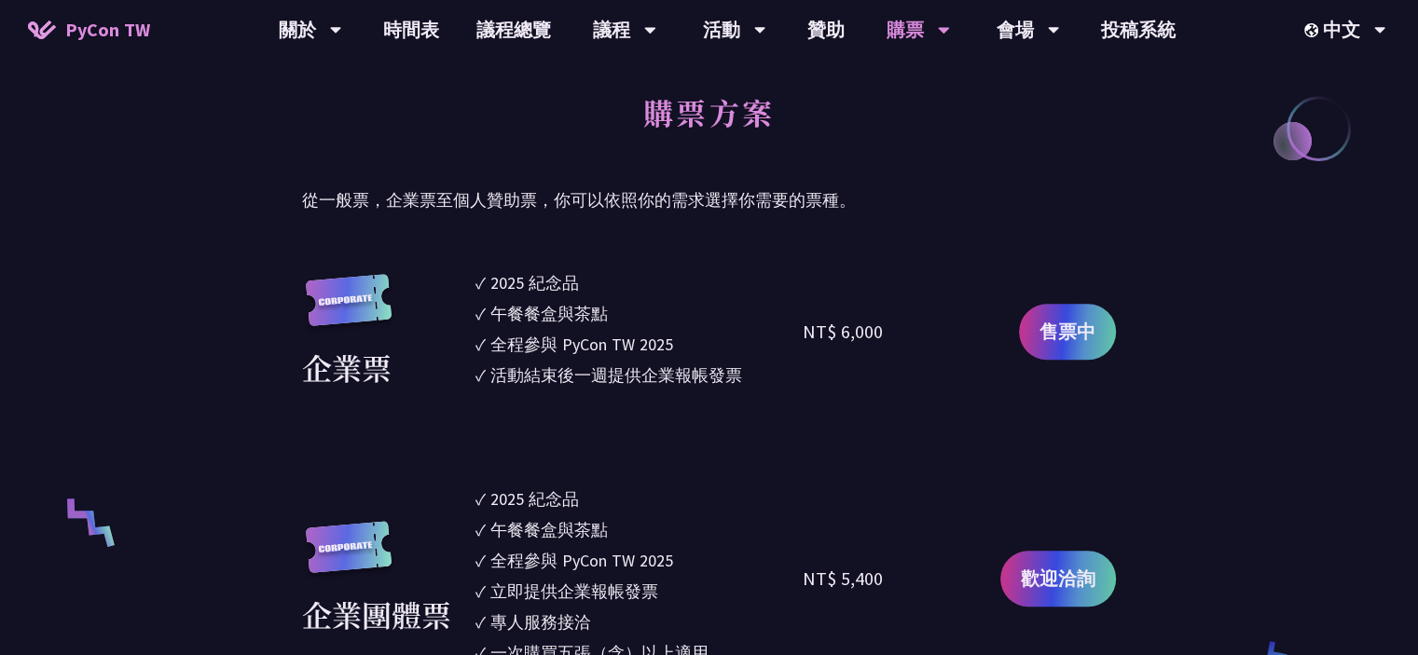
drag, startPoint x: 742, startPoint y: 379, endPoint x: 473, endPoint y: 279, distance: 287.3
click at [473, 279] on div "企業票 ✓ 2025 [PERSON_NAME]✓ 午餐餐盒與茶點 ✓ 全程參與 PyCon TW 2025 ✓ 活動結束後一週提供企業報帳發票 NT$ 6,…" at bounding box center [709, 331] width 814 height 123
click at [573, 336] on div "全程參與 PyCon TW 2025" at bounding box center [581, 344] width 183 height 25
drag, startPoint x: 366, startPoint y: 194, endPoint x: 705, endPoint y: 228, distance: 341.1
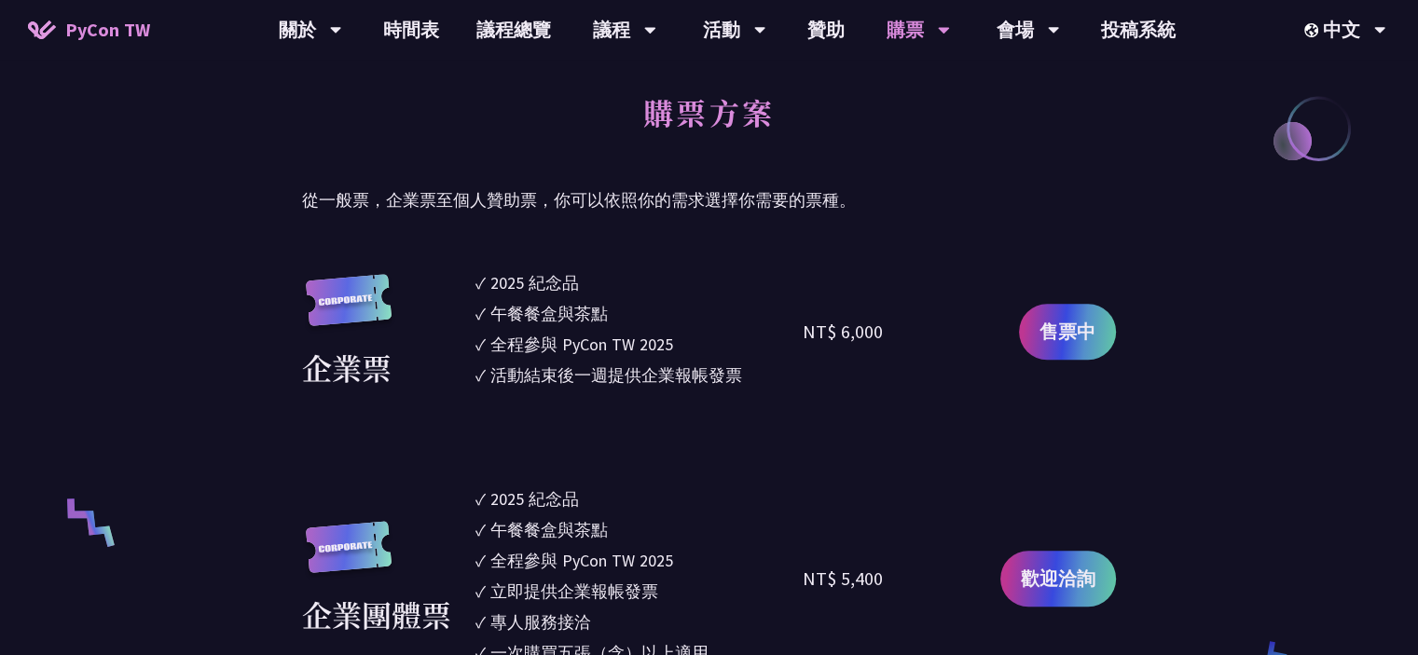
drag, startPoint x: 507, startPoint y: 299, endPoint x: 724, endPoint y: 386, distance: 233.9
click at [724, 386] on ul "✓ 2025 [PERSON_NAME]✓ 午餐餐盒與茶點 ✓ 全程參與 PyCon TW 2025 ✓ 活動結束後一週提供企業報帳發票" at bounding box center [640, 331] width 328 height 123
click at [724, 386] on div "活動結束後一週提供企業報帳發票" at bounding box center [616, 375] width 252 height 25
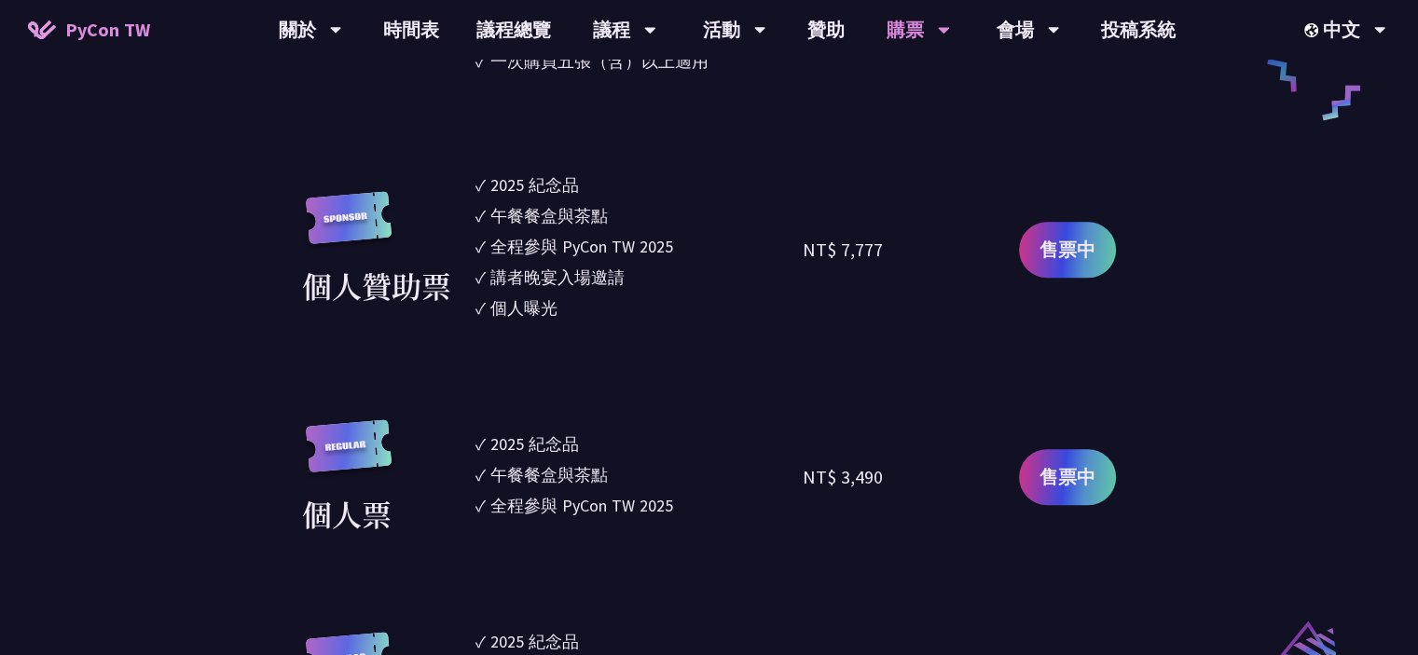
scroll to position [1772, 0]
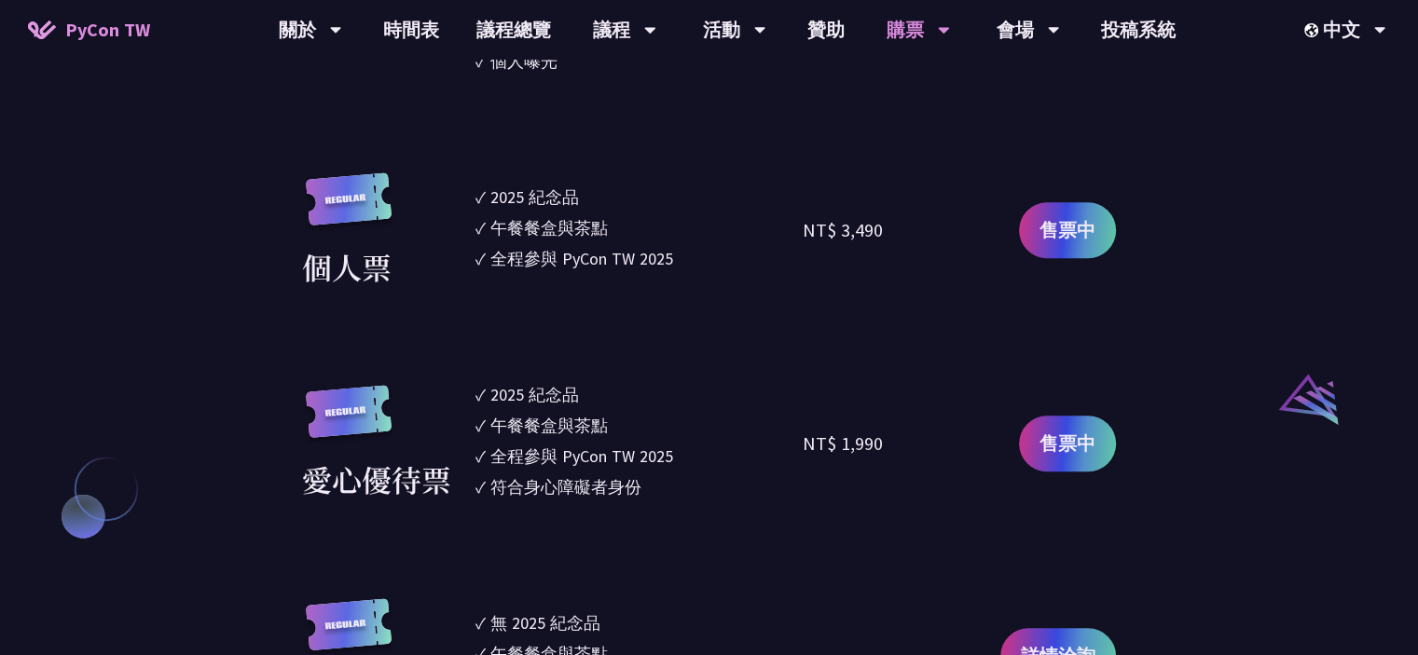
drag, startPoint x: 686, startPoint y: 266, endPoint x: 534, endPoint y: 207, distance: 162.9
click at [534, 207] on ul "✓ 2025 [PERSON_NAME]✓ 午餐餐盒與茶點 ✓ 全程參與 PyCon TW 2025" at bounding box center [640, 230] width 328 height 117
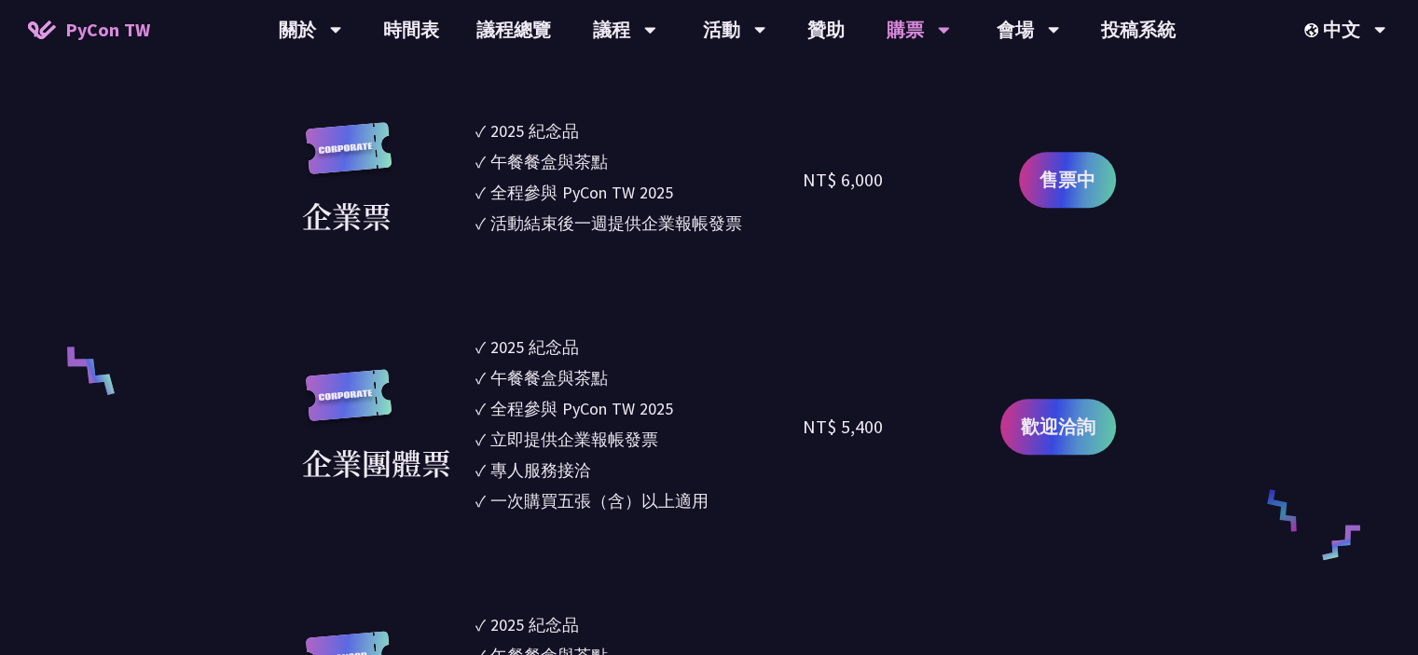
scroll to position [1026, 0]
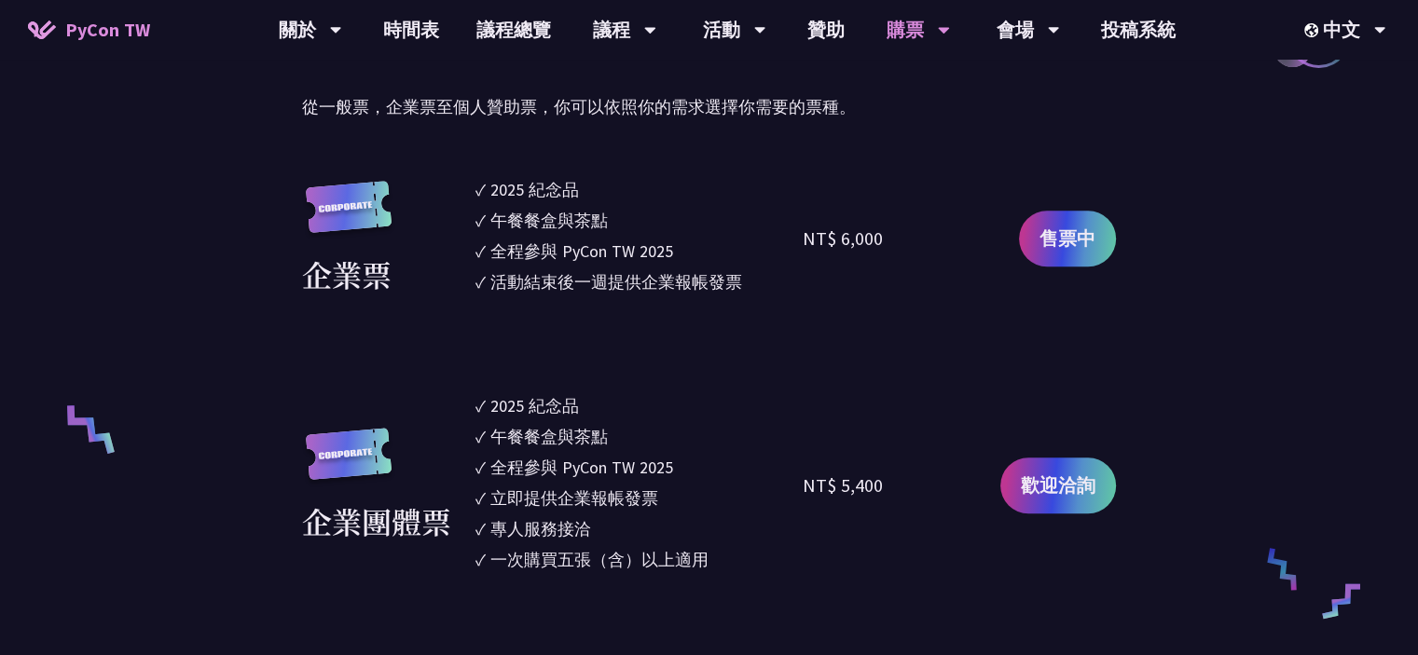
scroll to position [186, 0]
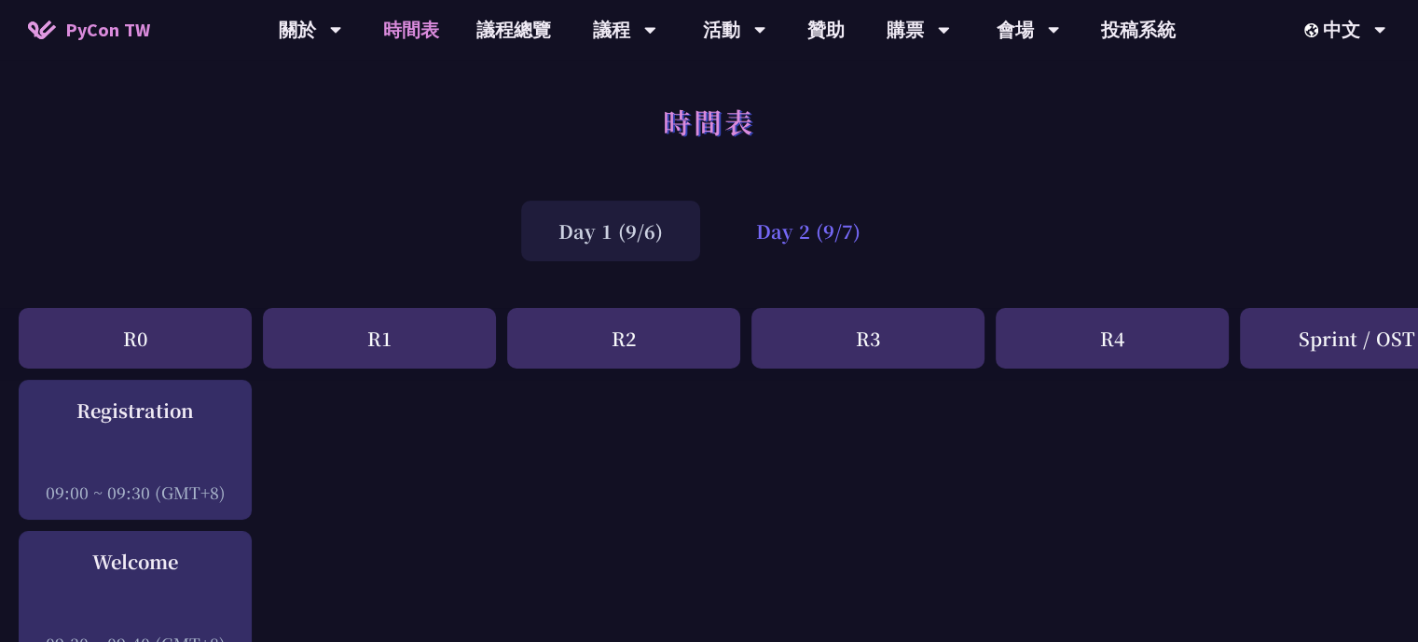
click at [799, 223] on div "Day 2 (9/7)" at bounding box center [808, 230] width 179 height 61
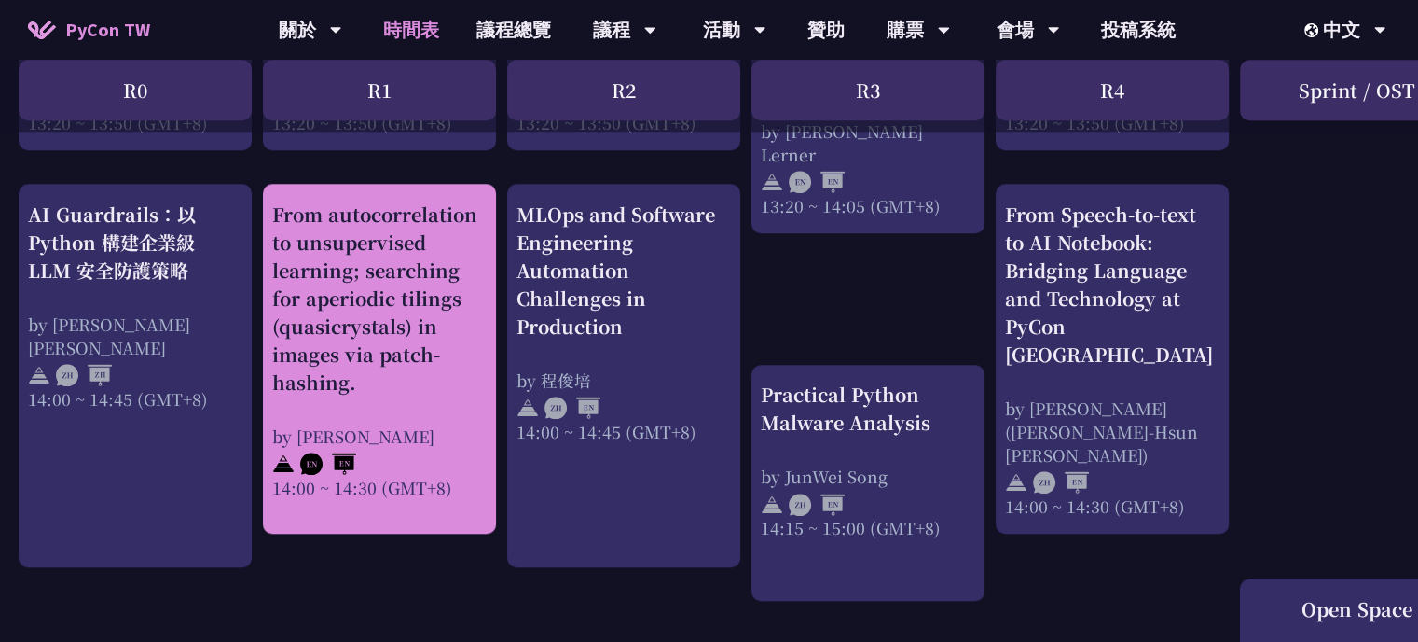
scroll to position [1865, 0]
